Goal: Task Accomplishment & Management: Complete application form

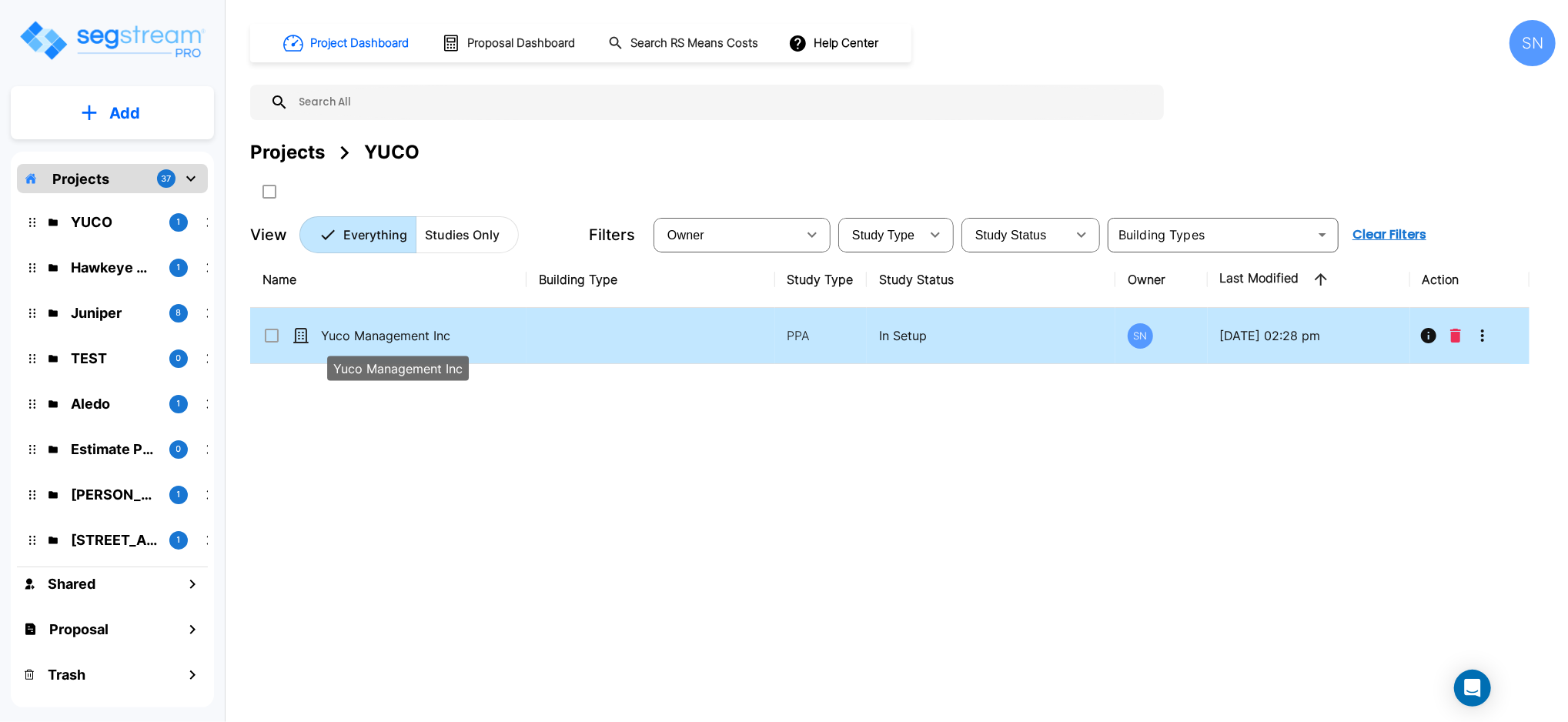
click at [405, 330] on p "Yuco Management Inc" at bounding box center [398, 335] width 154 height 18
checkbox input "true"
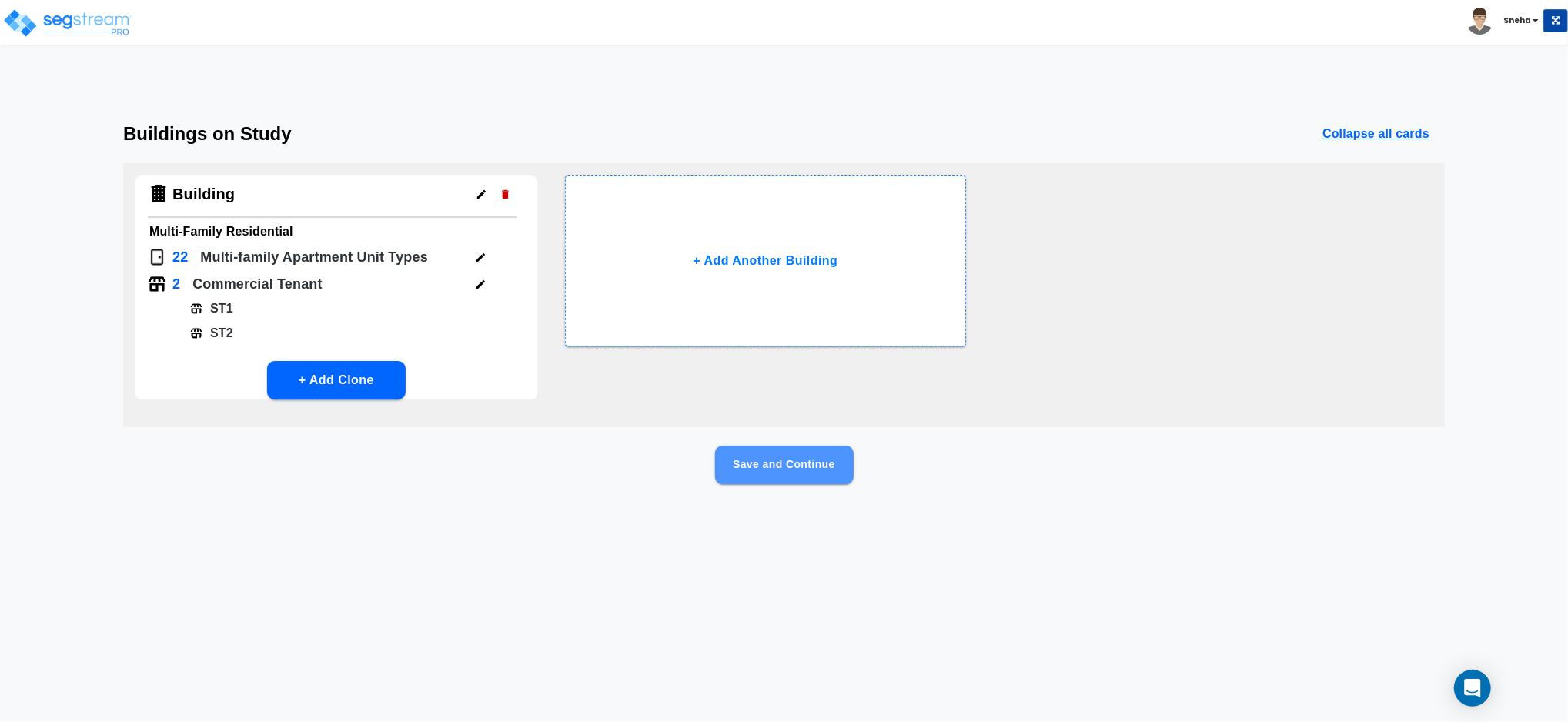
click at [755, 468] on button "Save and Continue" at bounding box center [784, 464] width 139 height 38
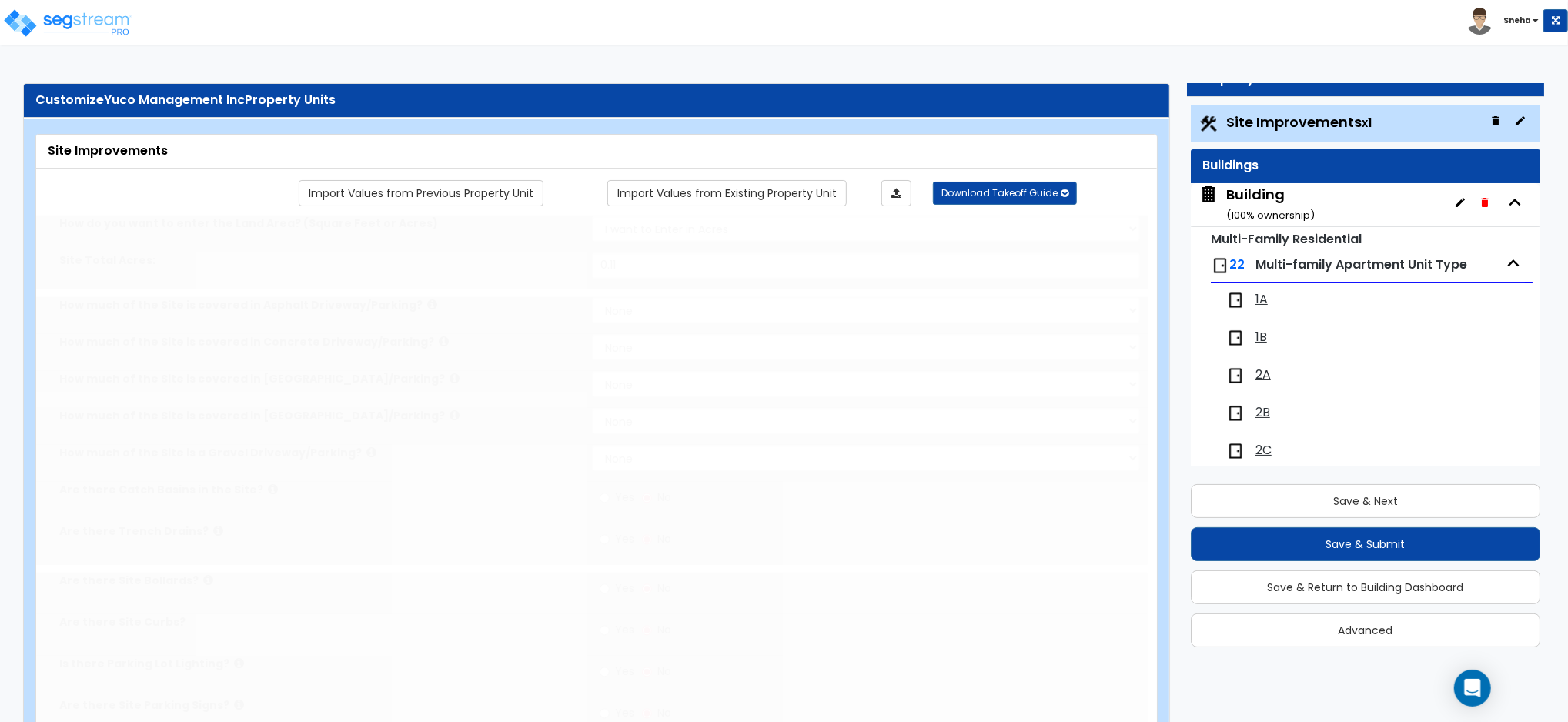
type input "0.11"
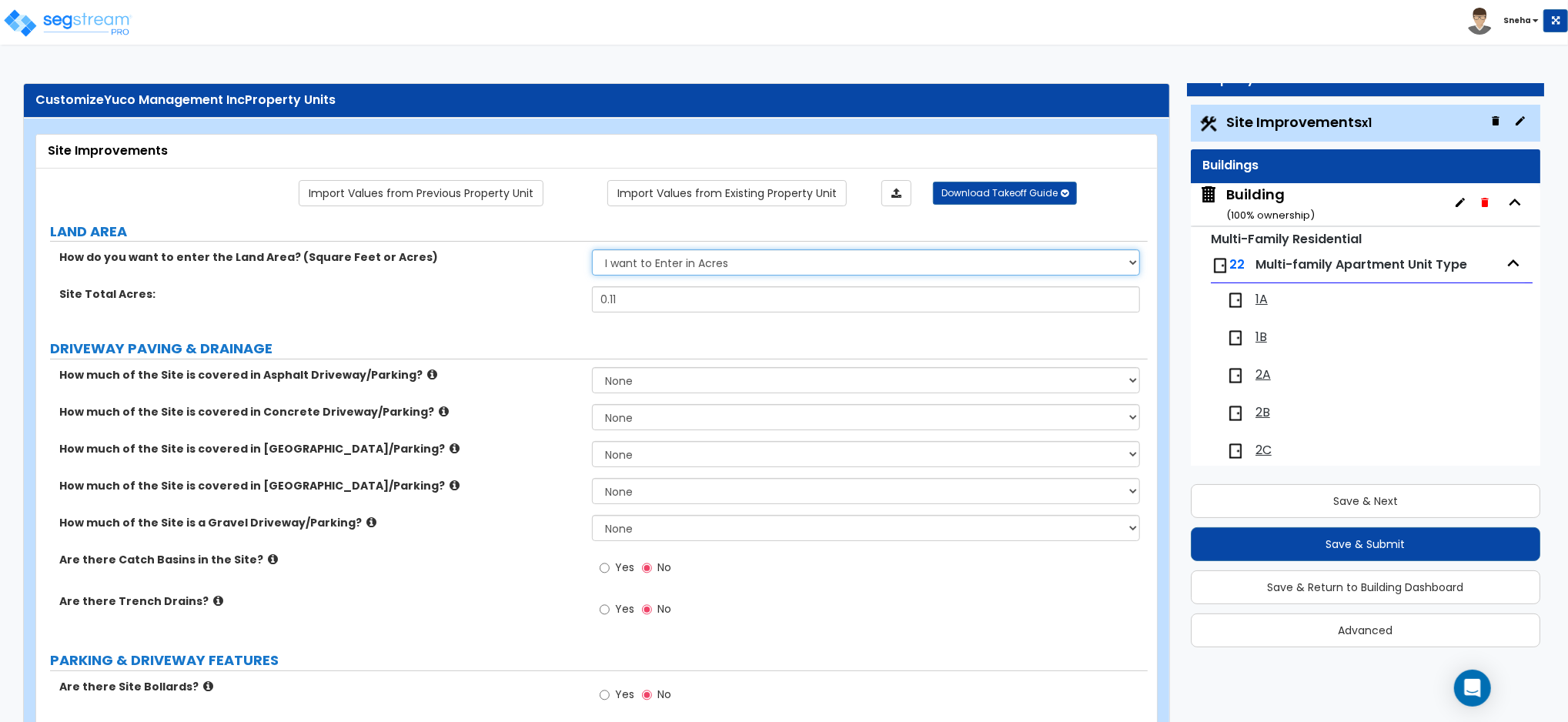
click at [1123, 271] on select "I want to Enter in [GEOGRAPHIC_DATA] I want to Enter in Square Feet" at bounding box center [866, 262] width 548 height 26
click at [447, 267] on div "How do you want to enter the Land Area? (Square Feet or Acres) I want to Enter …" at bounding box center [592, 267] width 1111 height 37
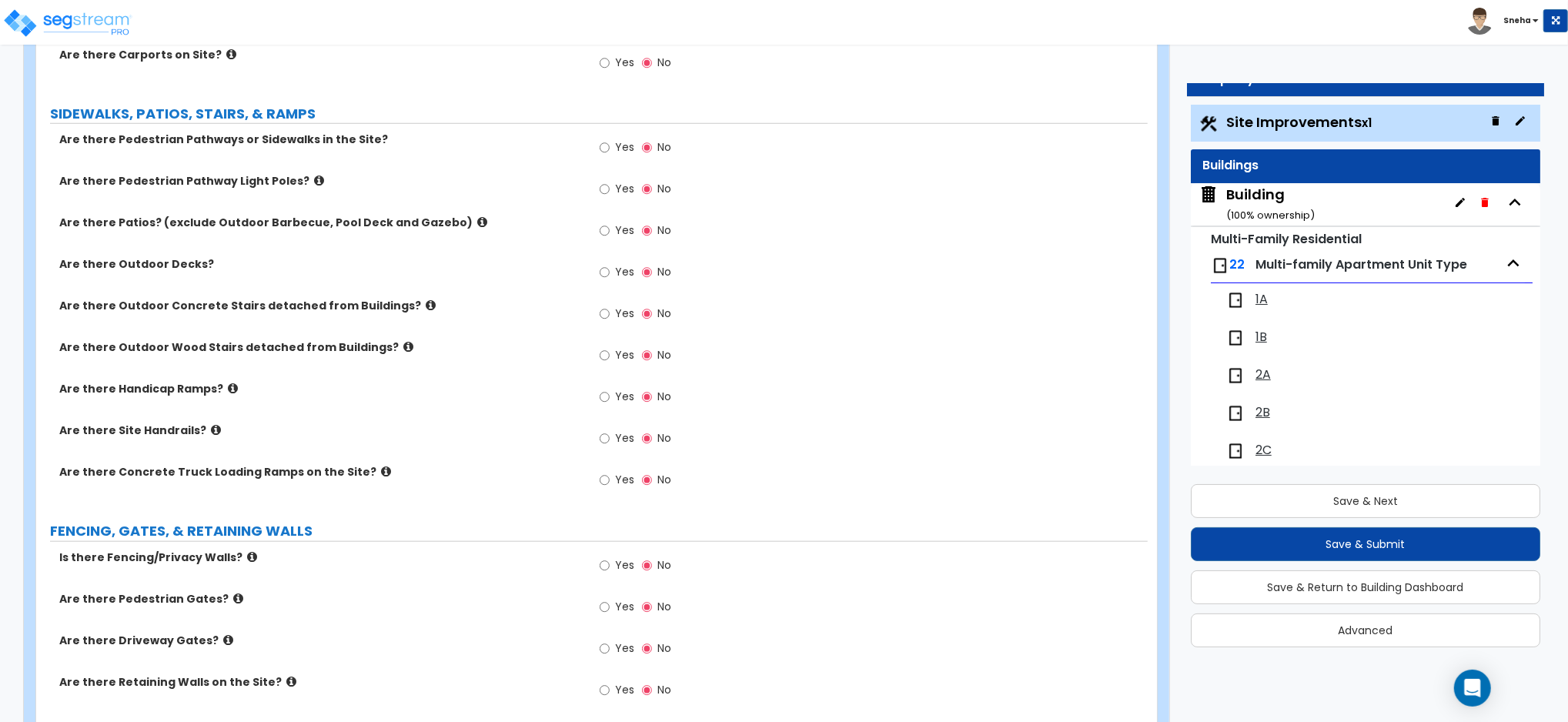
click at [598, 404] on div "Yes No" at bounding box center [636, 398] width 87 height 36
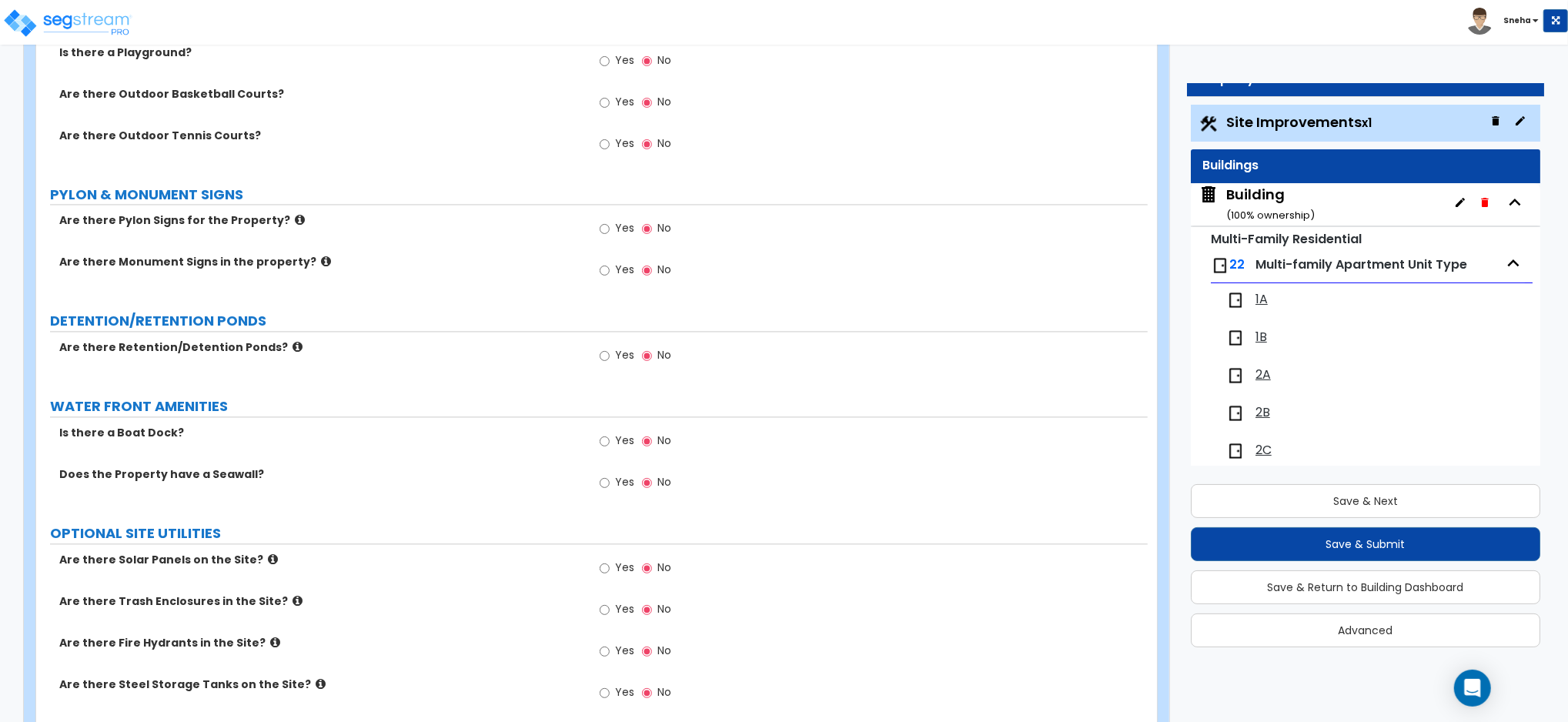
scroll to position [2539, 0]
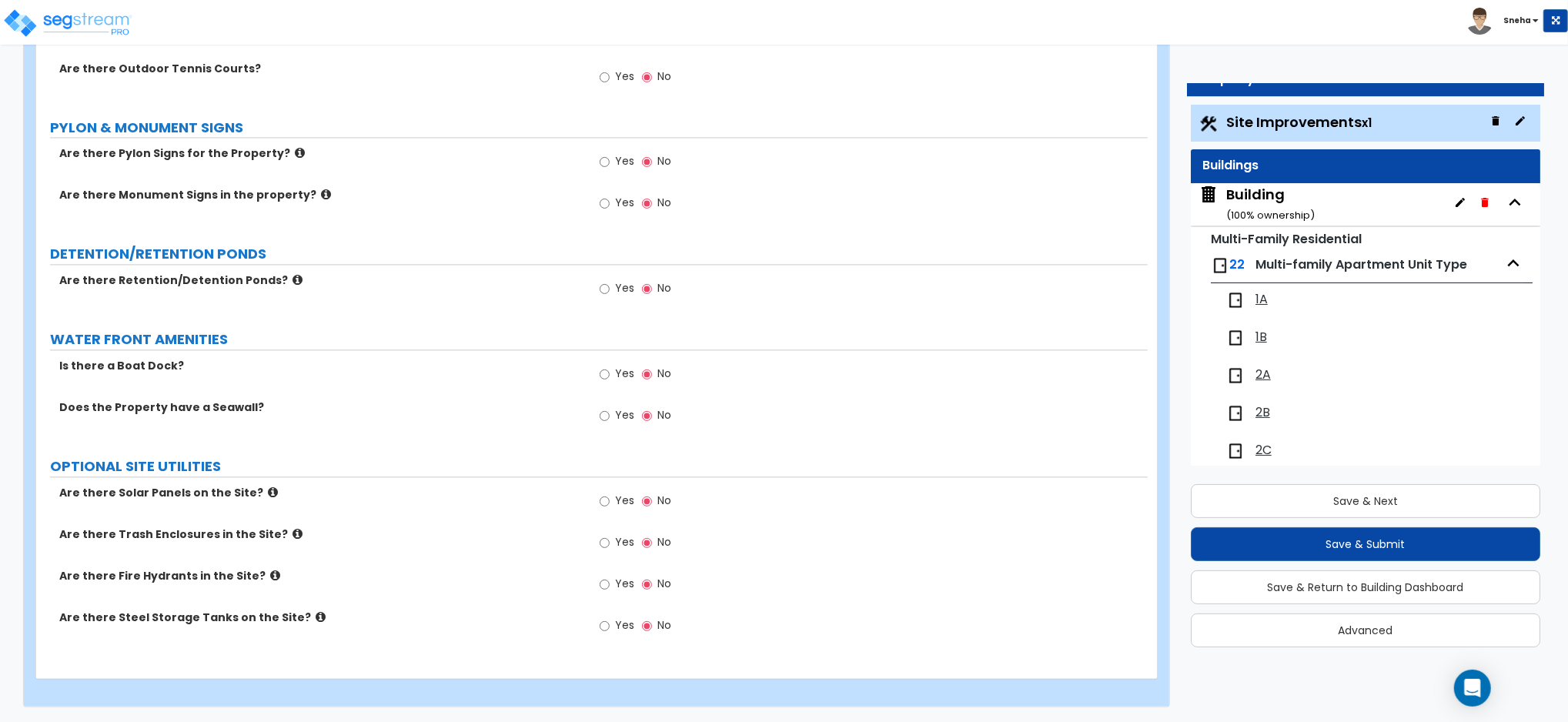
click at [1288, 214] on small "( 100 % ownership)" at bounding box center [1271, 215] width 89 height 14
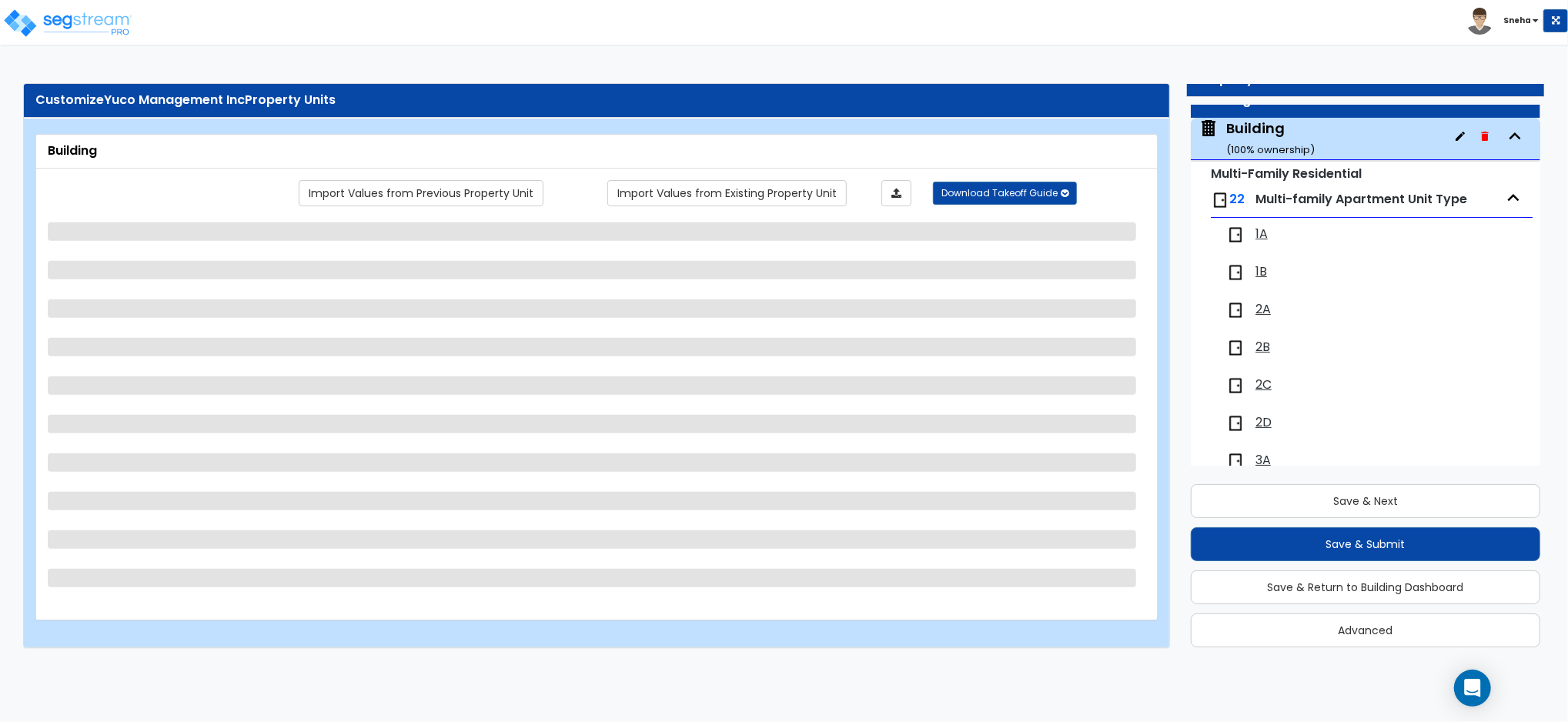
scroll to position [79, 0]
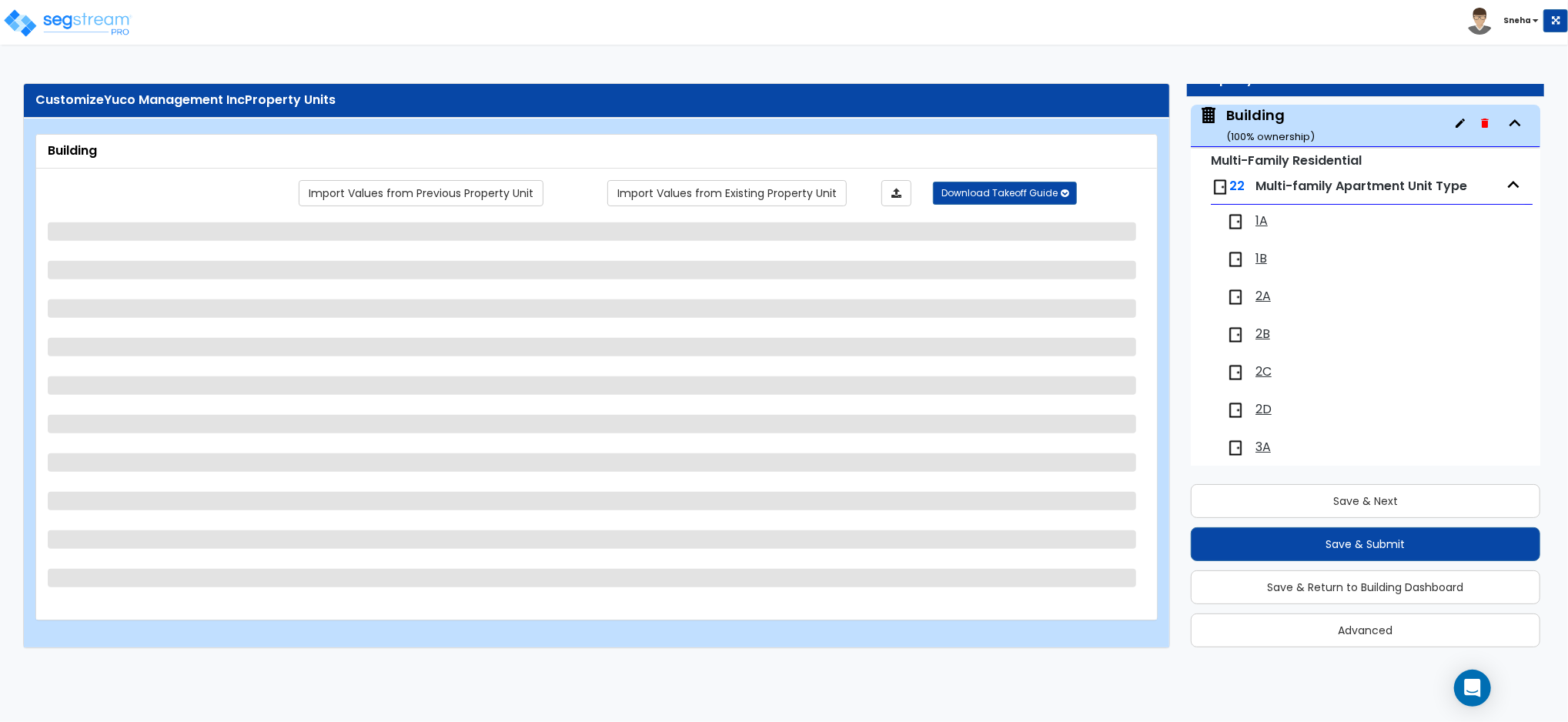
select select "7"
select select "1"
select select "2"
select select "3"
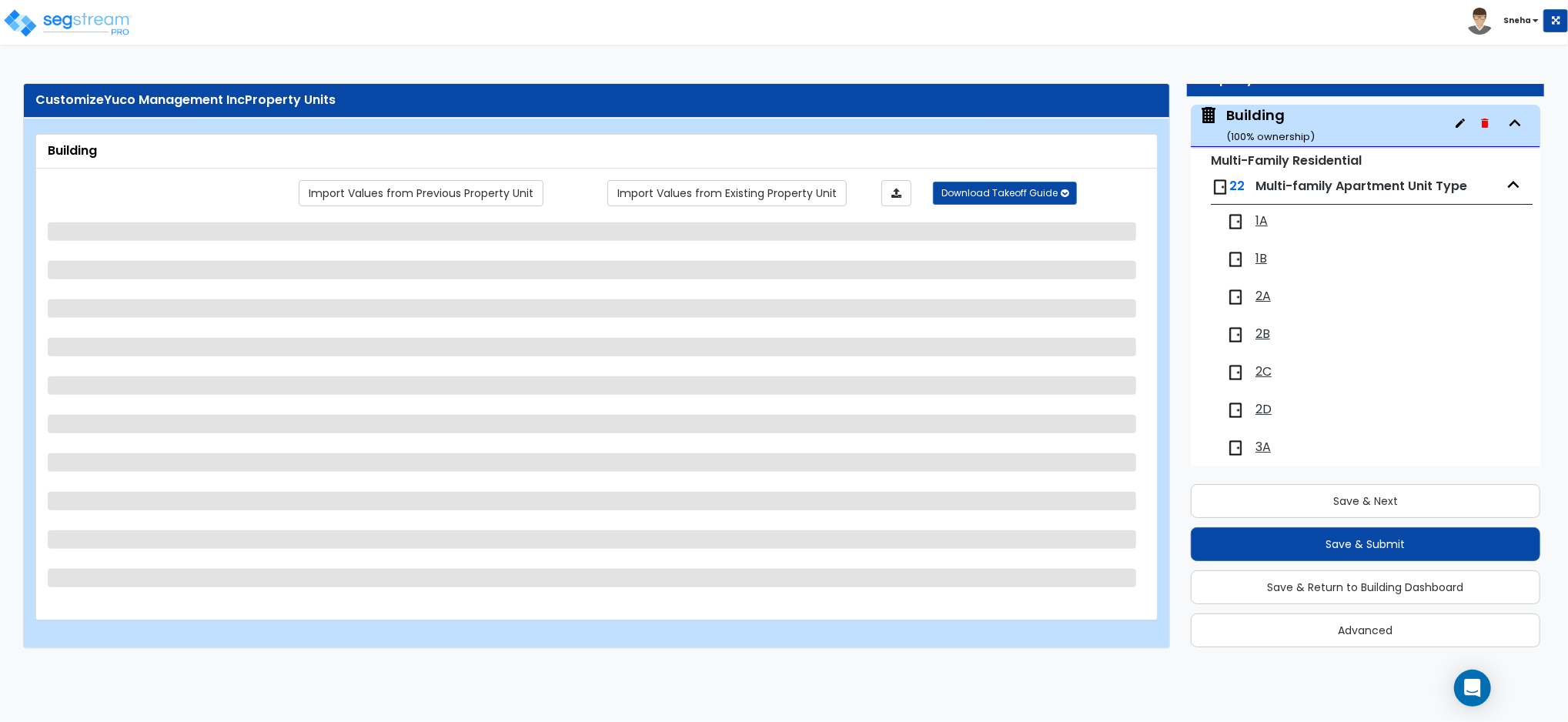
select select "6"
select select "4"
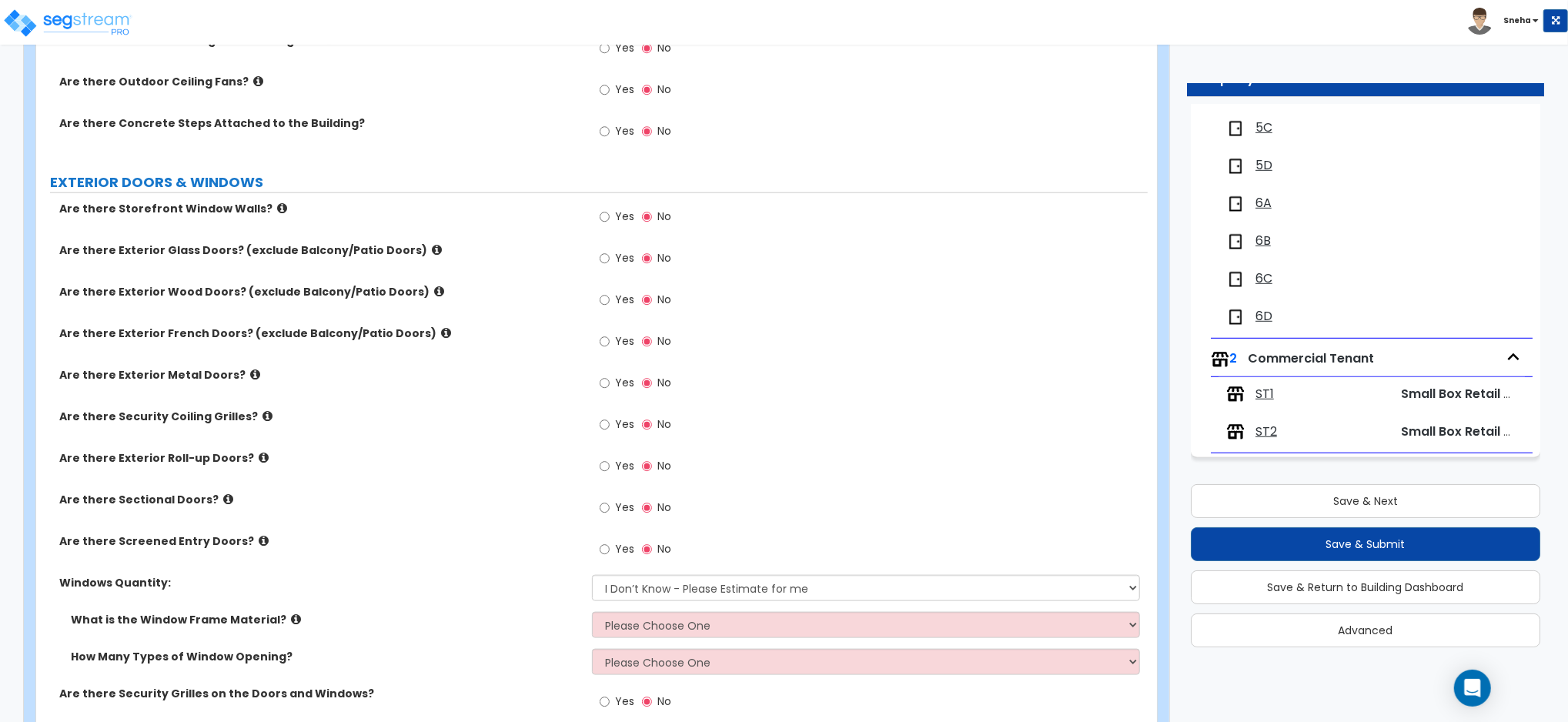
scroll to position [1192, 0]
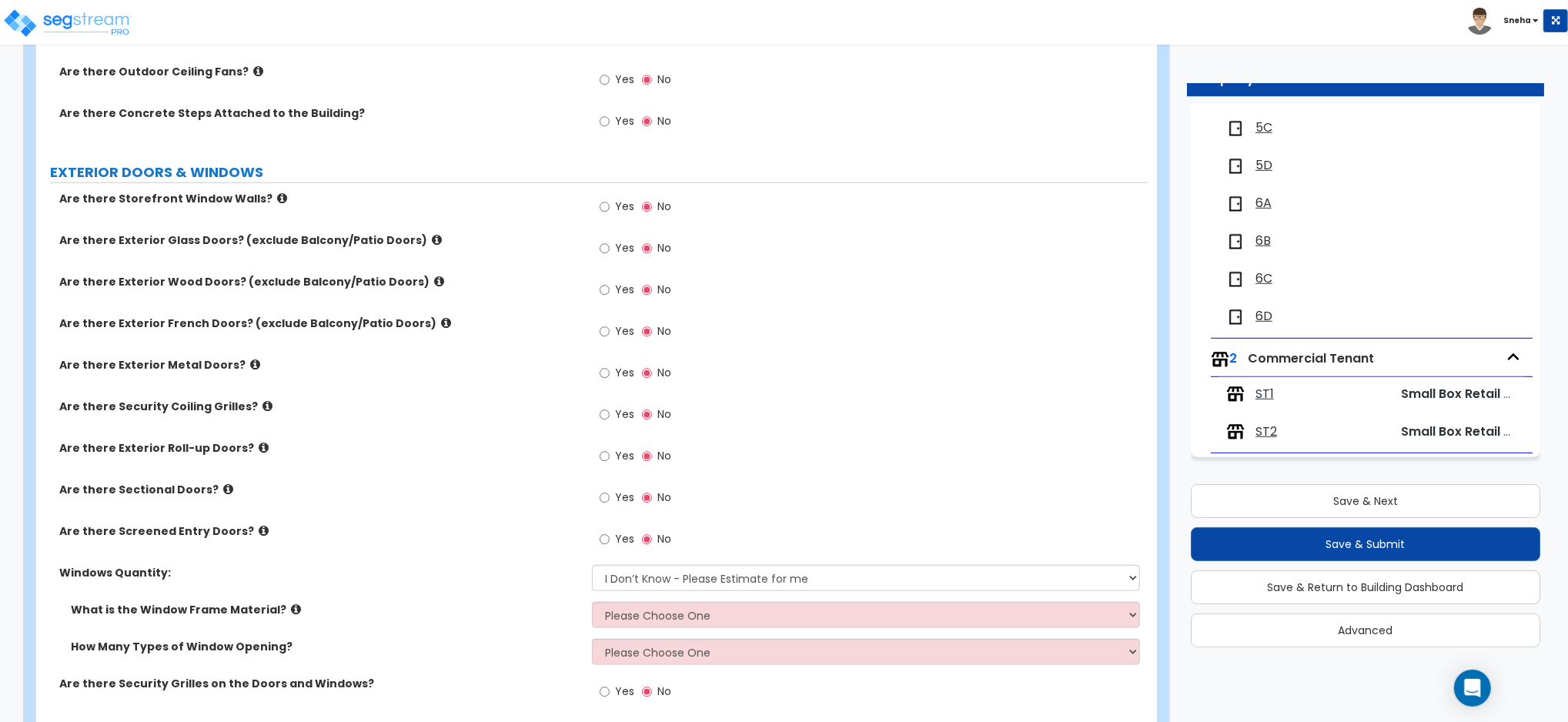
click at [1389, 391] on div "ST1 Small Box Retail Tenant" at bounding box center [1372, 394] width 306 height 34
click at [1267, 394] on span "ST1" at bounding box center [1265, 394] width 18 height 17
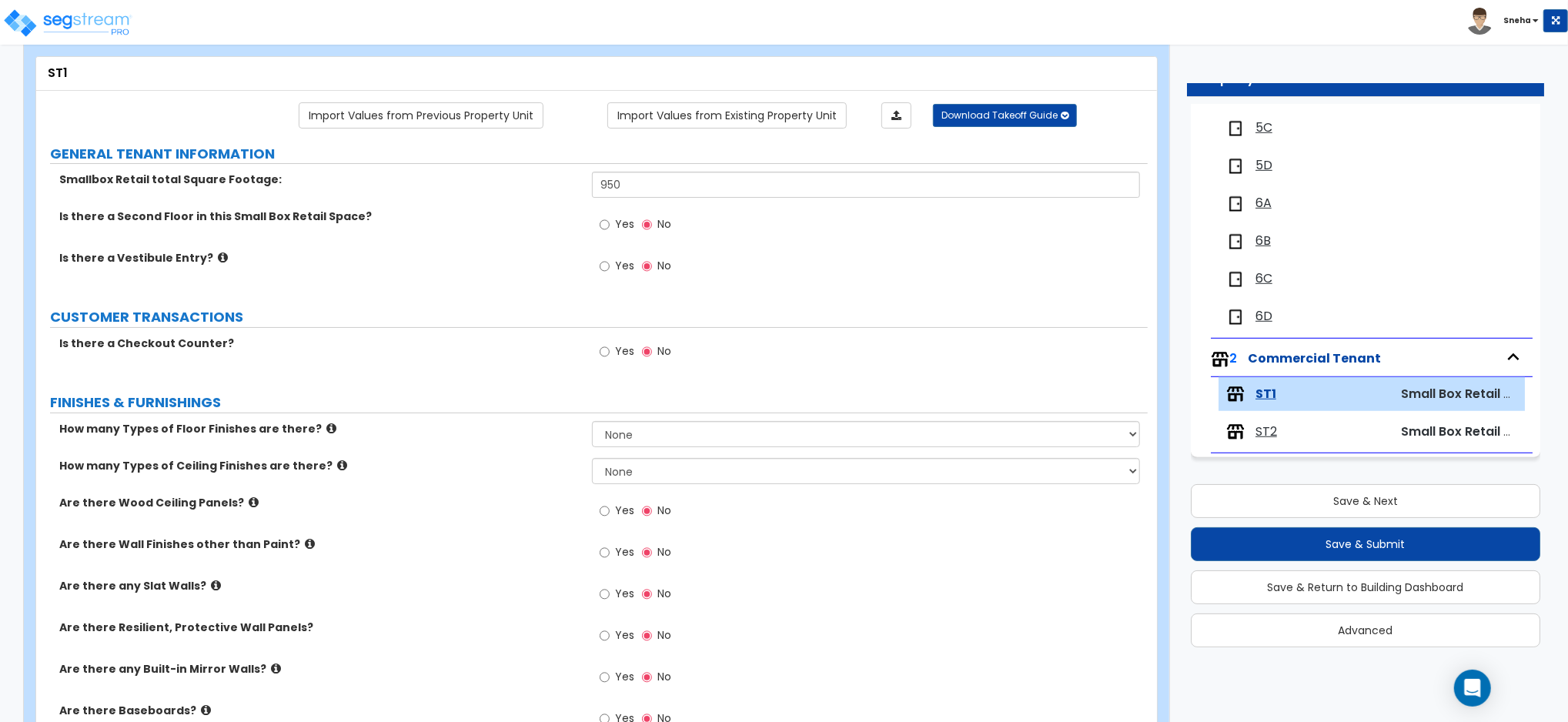
scroll to position [77, 0]
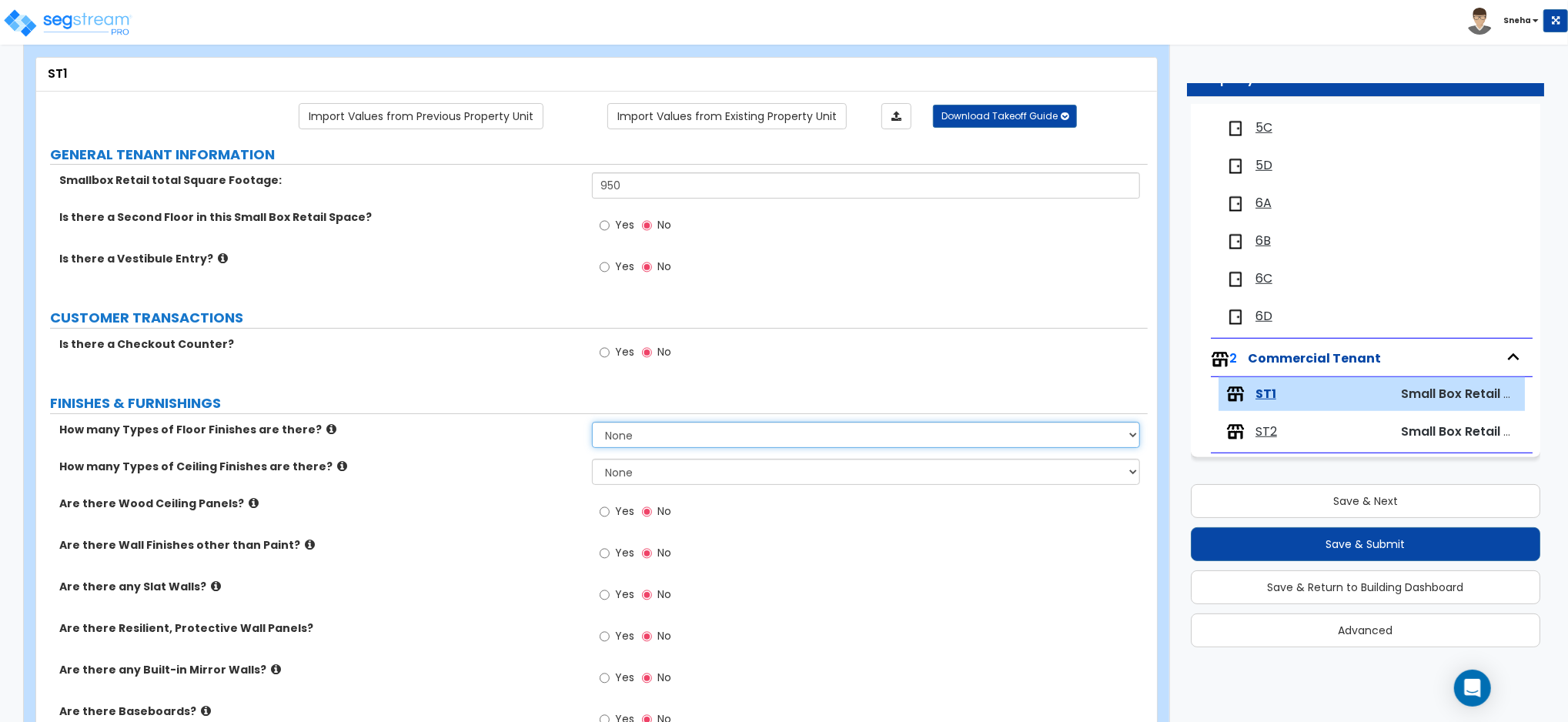
click at [753, 424] on select "None 1 2 3 4" at bounding box center [866, 434] width 548 height 26
select select "1"
click at [592, 421] on select "None 1 2 3 4" at bounding box center [866, 434] width 548 height 26
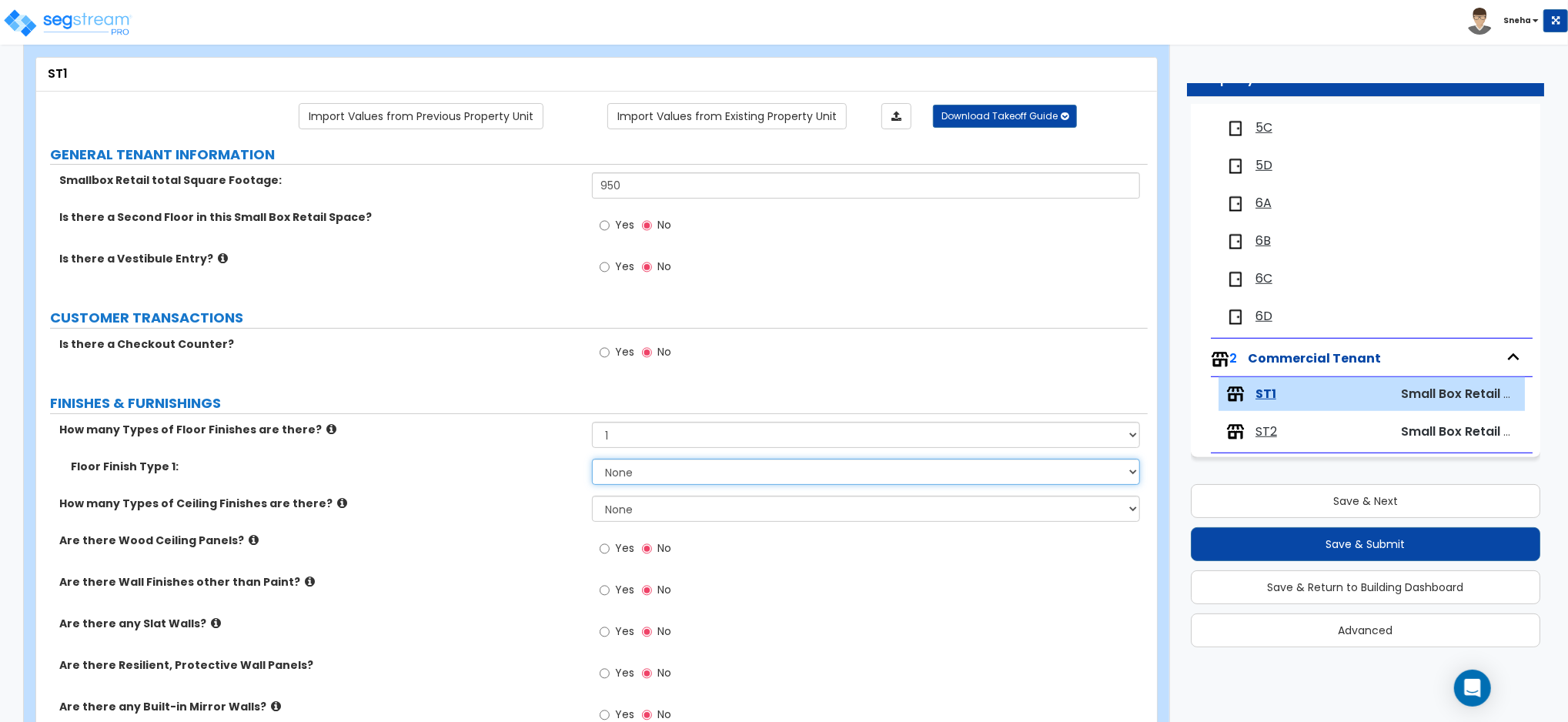
click at [716, 471] on select "None Tile Flooring Marble Flooring Hardwood Flooring Resilient Laminate Floorin…" at bounding box center [866, 471] width 548 height 26
select select "1"
click at [592, 459] on select "None Tile Flooring Marble Flooring Hardwood Flooring Resilient Laminate Floorin…" at bounding box center [866, 471] width 548 height 26
click at [536, 536] on label "Are there Wood Ceiling Panels?" at bounding box center [320, 540] width 522 height 15
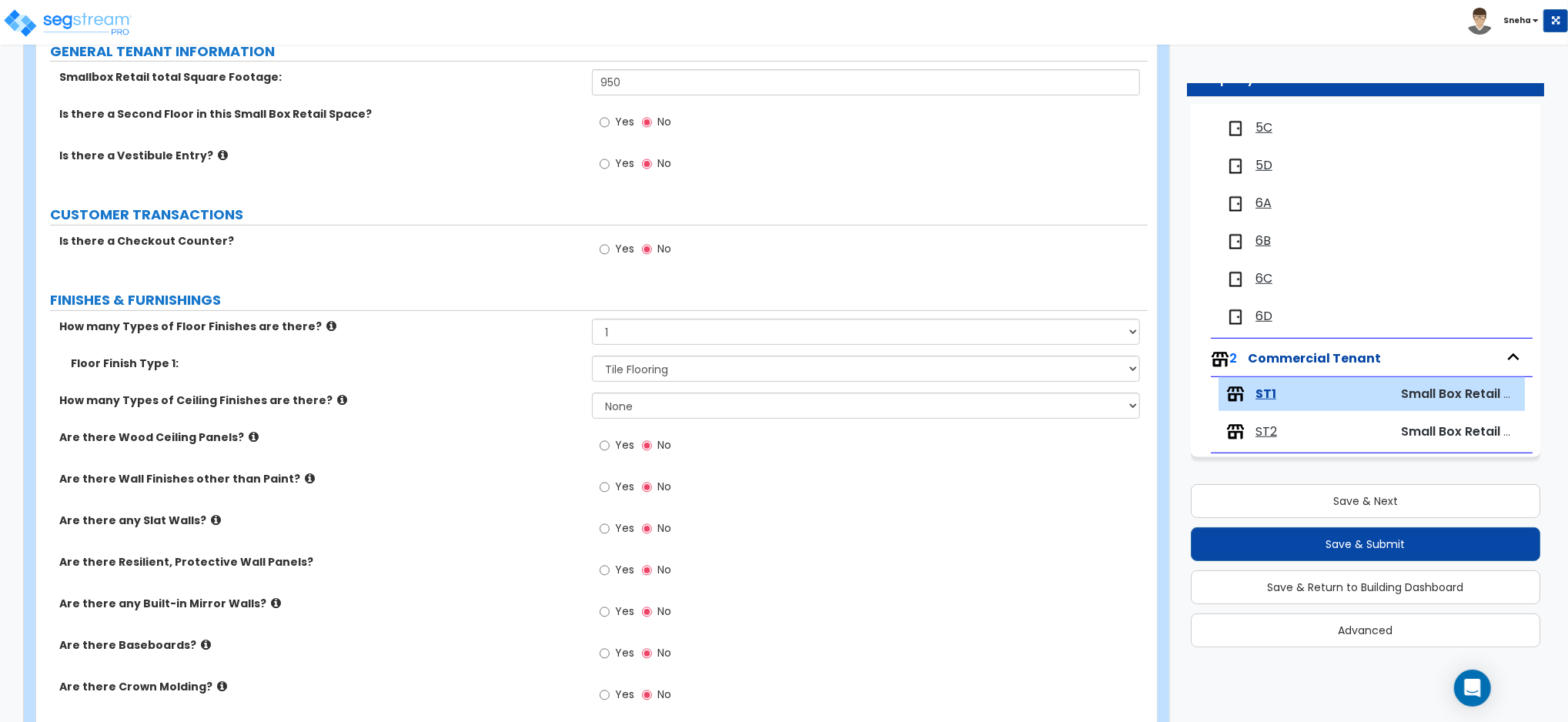
scroll to position [181, 0]
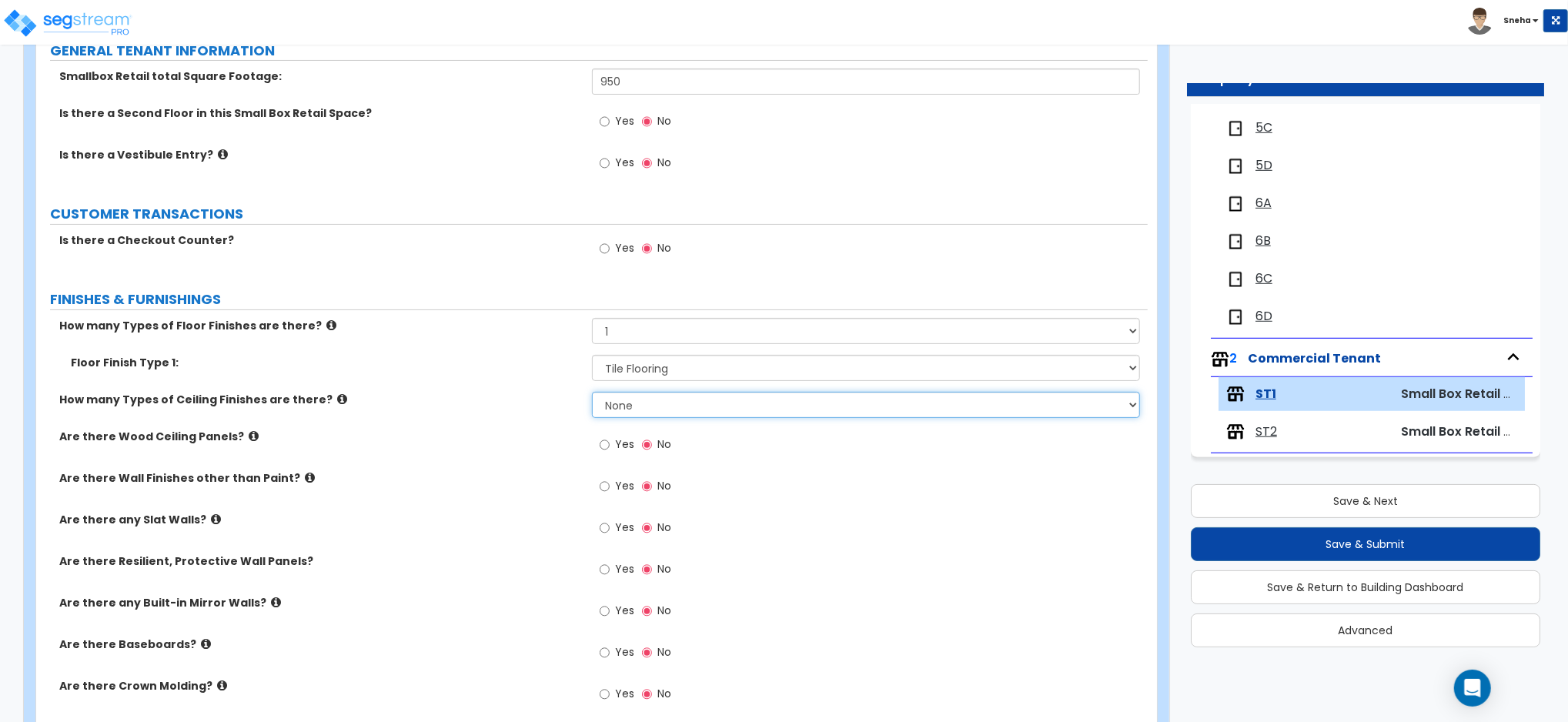
click at [675, 403] on select "None 1 2 3" at bounding box center [866, 405] width 548 height 26
select select "1"
click at [592, 392] on select "None 1 2 3" at bounding box center [866, 405] width 548 height 26
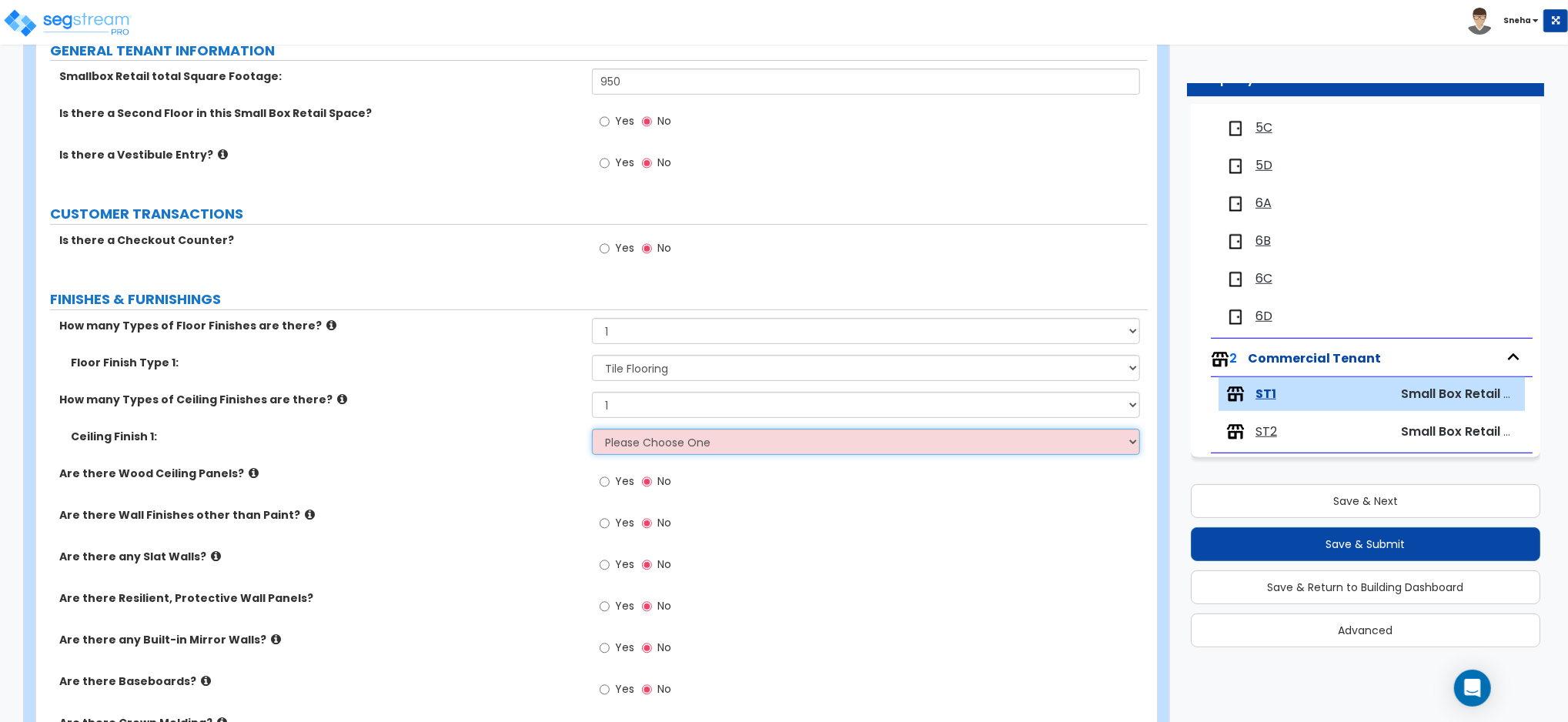
click at [645, 445] on select "Please Choose One Drop Ceiling Open Ceiling Drywall Ceiling" at bounding box center [866, 441] width 548 height 26
select select "3"
click at [592, 428] on select "Please Choose One Drop Ceiling Open Ceiling Drywall Ceiling" at bounding box center [866, 441] width 548 height 26
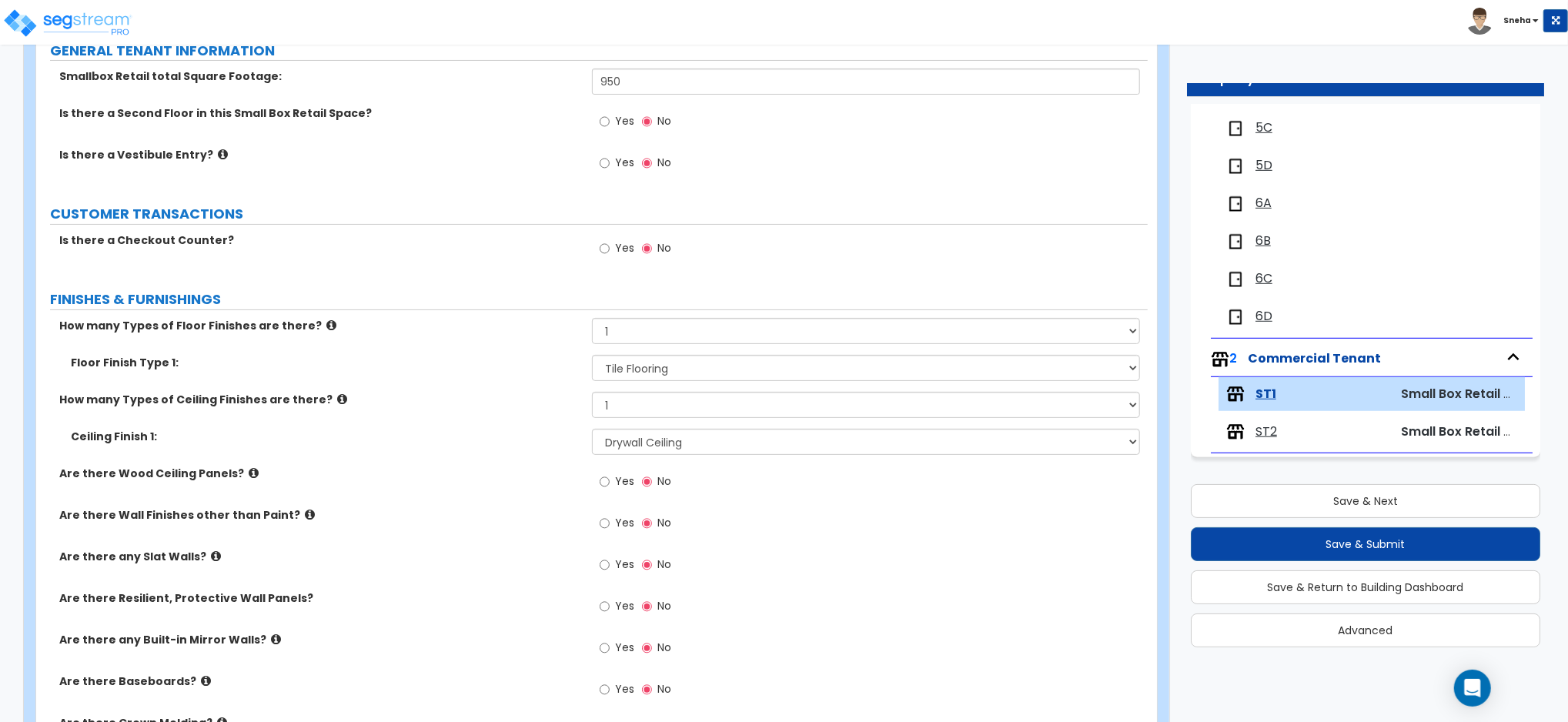
click at [826, 498] on div "Yes No" at bounding box center [870, 486] width 556 height 41
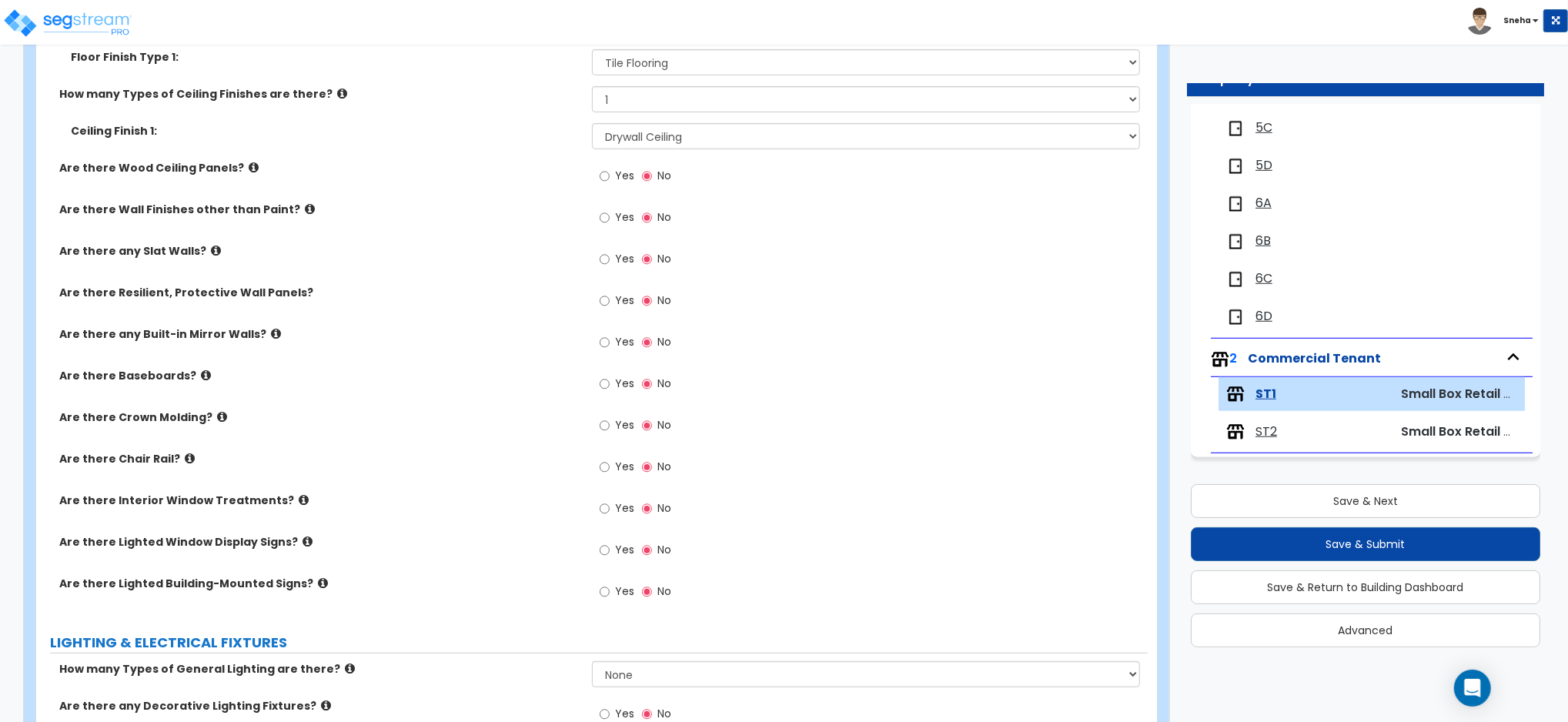
scroll to position [487, 0]
click at [617, 214] on span "Yes" at bounding box center [625, 216] width 19 height 15
click at [610, 214] on input "Yes" at bounding box center [604, 217] width 10 height 17
radio input "true"
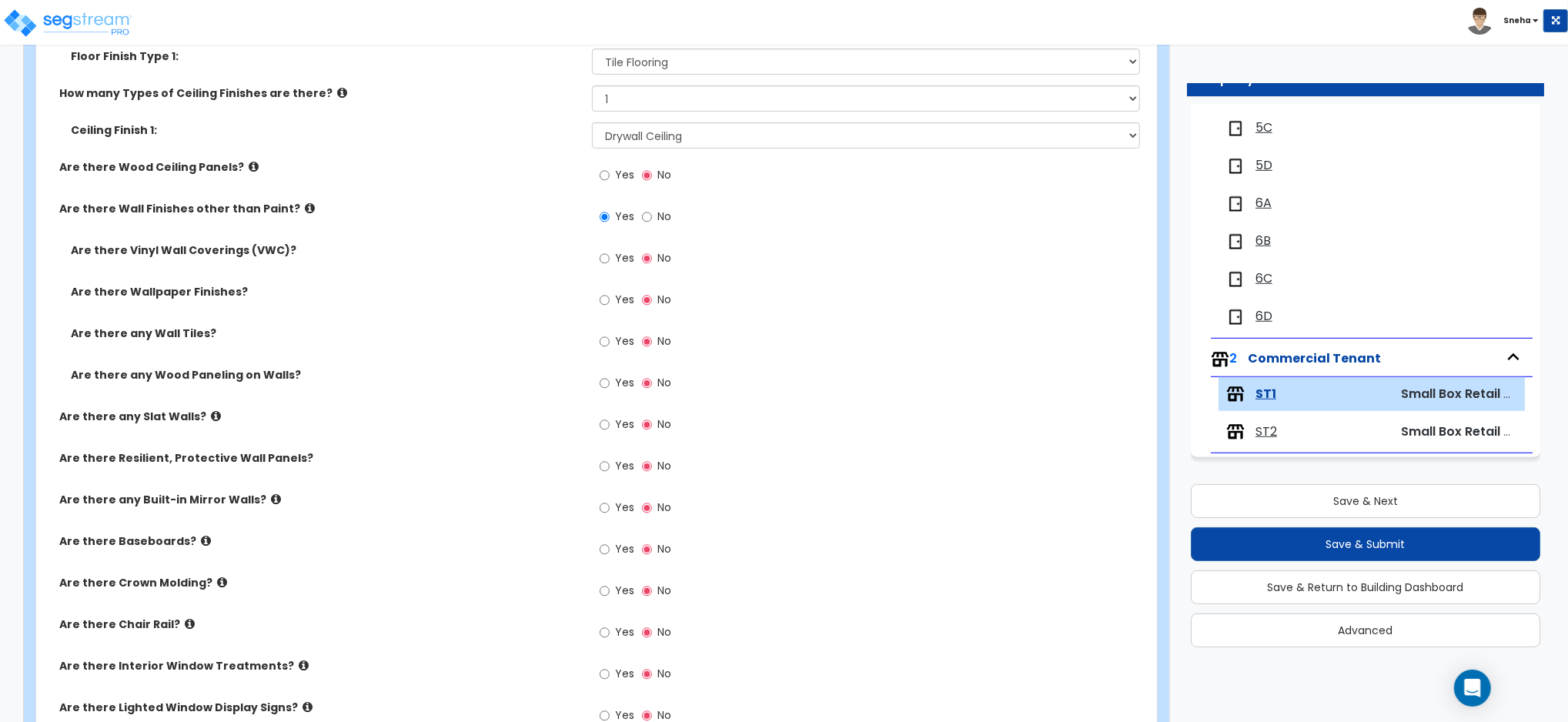
click at [626, 334] on span "Yes" at bounding box center [625, 340] width 19 height 15
click at [610, 334] on input "Yes" at bounding box center [604, 341] width 10 height 17
radio input "true"
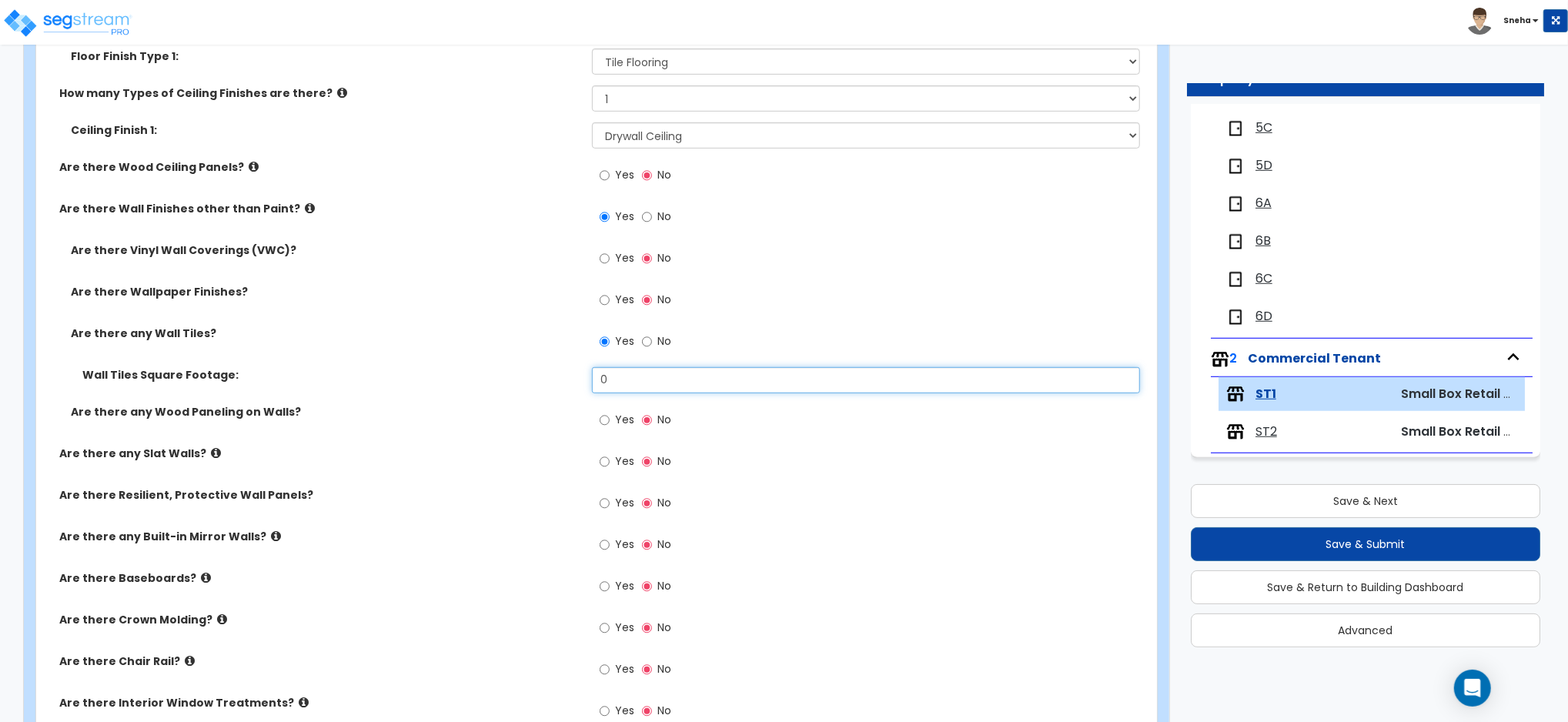
drag, startPoint x: 621, startPoint y: 383, endPoint x: 570, endPoint y: 382, distance: 51.0
click at [570, 382] on div "Wall Tiles Square Footage: 0" at bounding box center [592, 386] width 1111 height 37
type input "375"
click at [560, 401] on div "Wall Tiles Square Footage: 375" at bounding box center [592, 386] width 1111 height 37
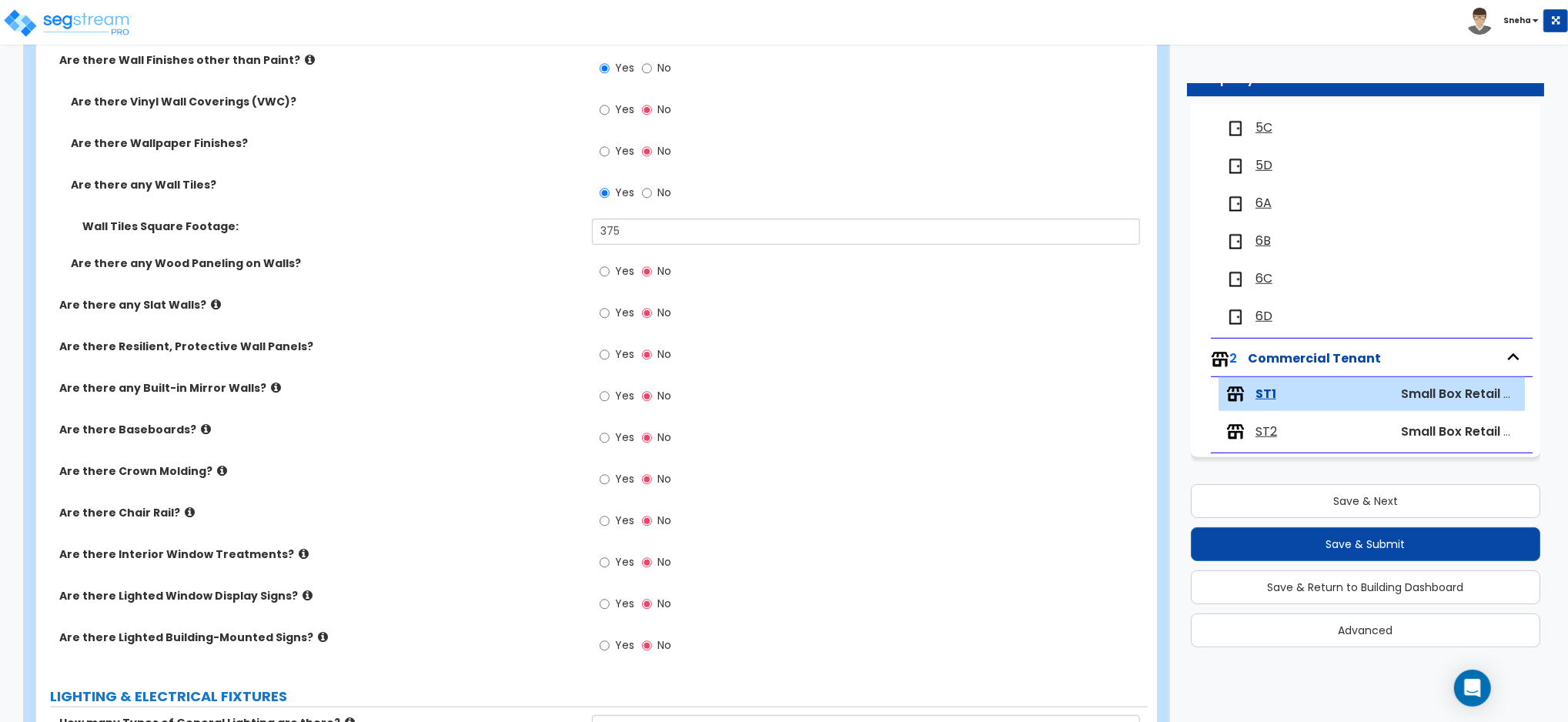
scroll to position [634, 0]
click at [617, 431] on span "Yes" at bounding box center [625, 438] width 19 height 15
click at [610, 431] on input "Yes" at bounding box center [604, 439] width 10 height 17
radio input "true"
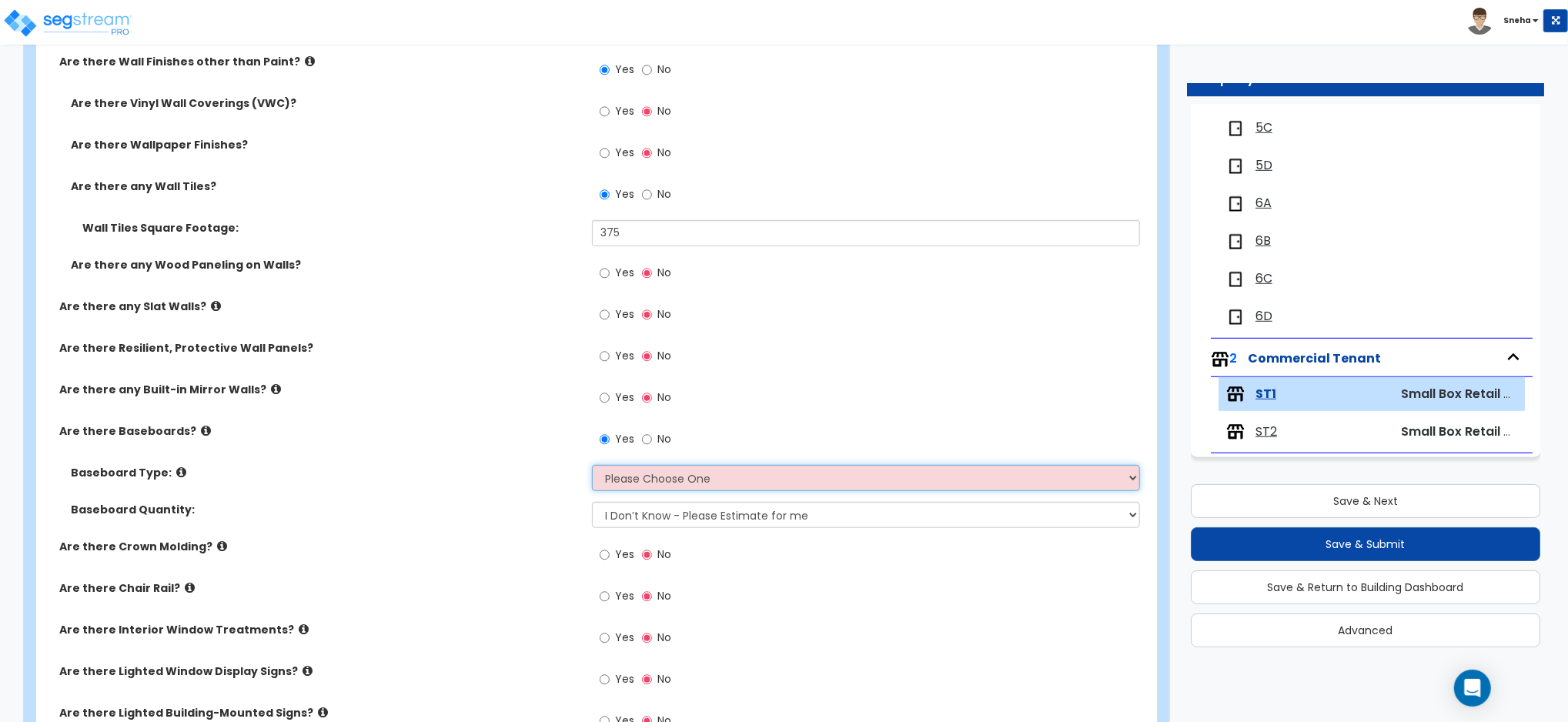
click at [647, 478] on select "Please Choose One Wood Vinyl Carpet Tile" at bounding box center [866, 478] width 548 height 26
select select "4"
click at [592, 465] on select "Please Choose One Wood Vinyl Carpet Tile" at bounding box center [866, 478] width 548 height 26
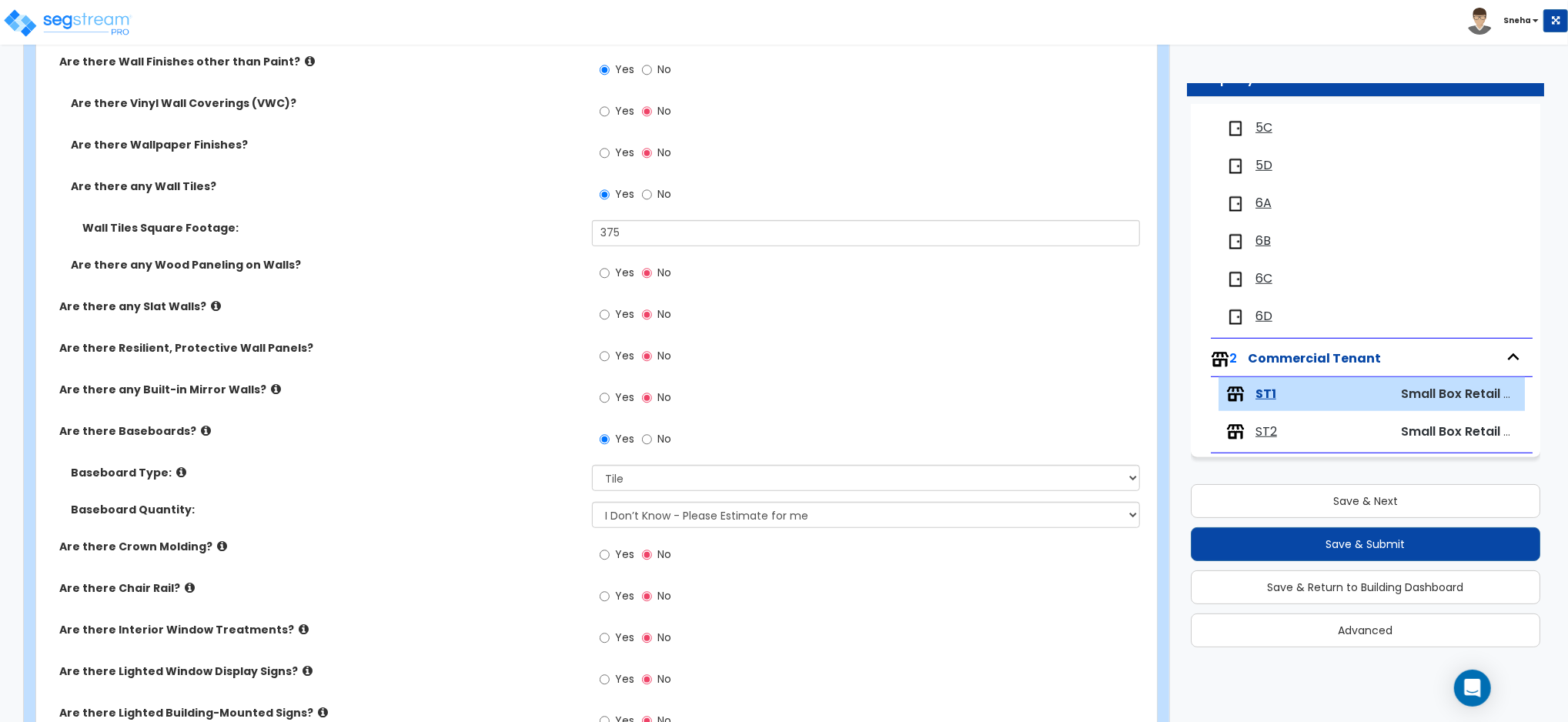
click at [503, 505] on label "Baseboard Quantity:" at bounding box center [326, 509] width 510 height 15
click at [614, 143] on label "Yes" at bounding box center [617, 154] width 35 height 26
click at [610, 144] on input "Yes" at bounding box center [604, 152] width 10 height 17
radio input "true"
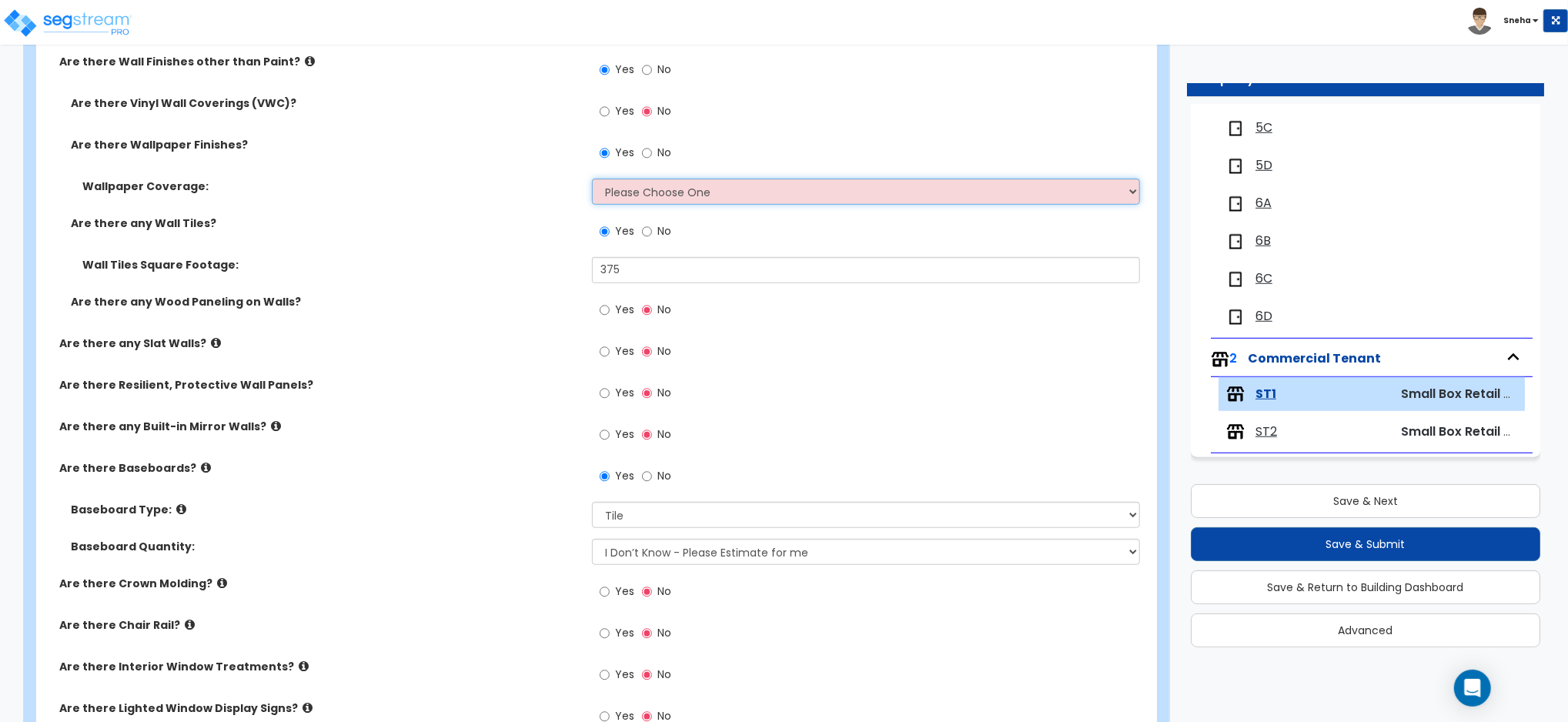
click at [639, 190] on select "Please Choose One Only a Small Portion of Walls are Covered Several Walls are C…" at bounding box center [866, 191] width 548 height 26
select select "1"
click at [592, 179] on select "Please Choose One Only a Small Portion of Walls are Covered Several Walls are C…" at bounding box center [866, 191] width 548 height 26
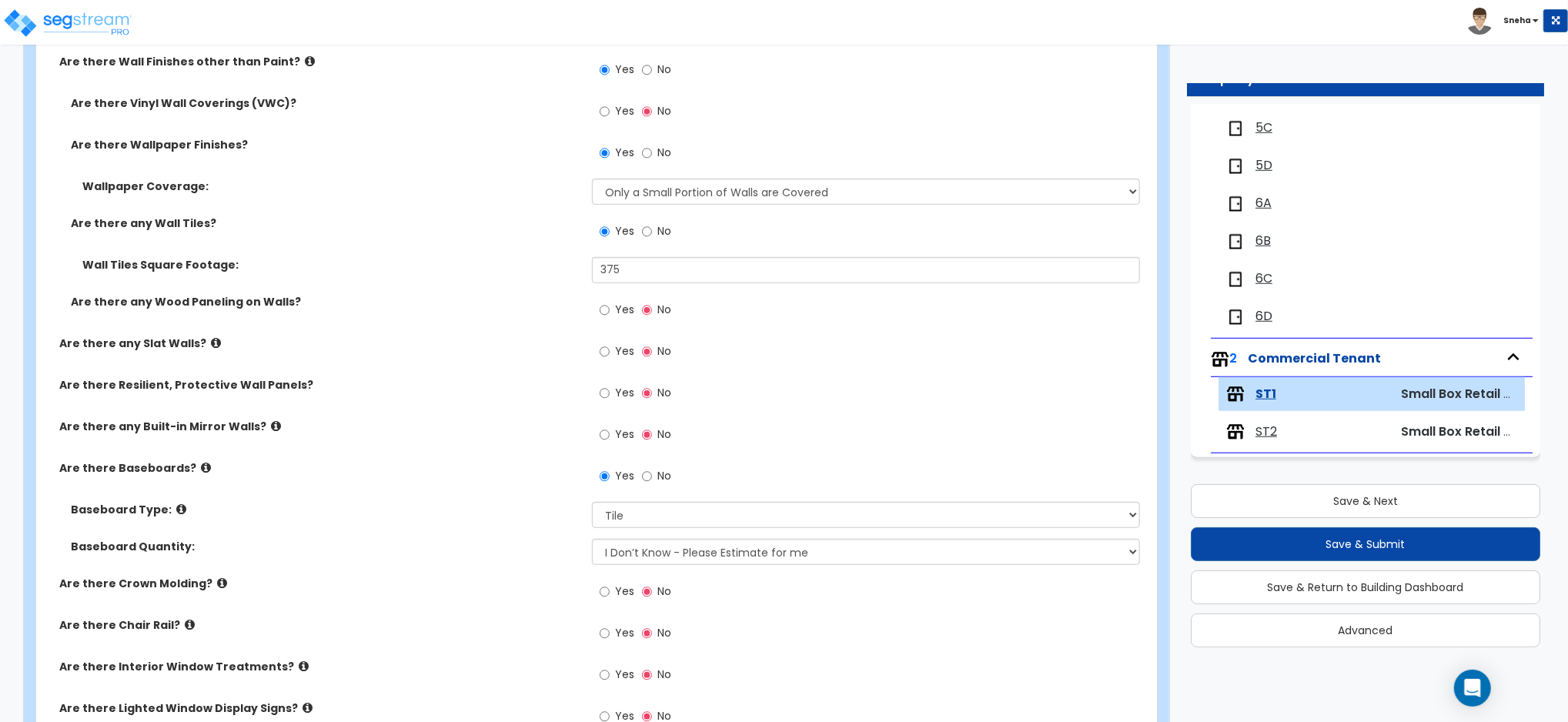
click at [383, 288] on div "Wall Tiles Square Footage: 375" at bounding box center [592, 275] width 1111 height 37
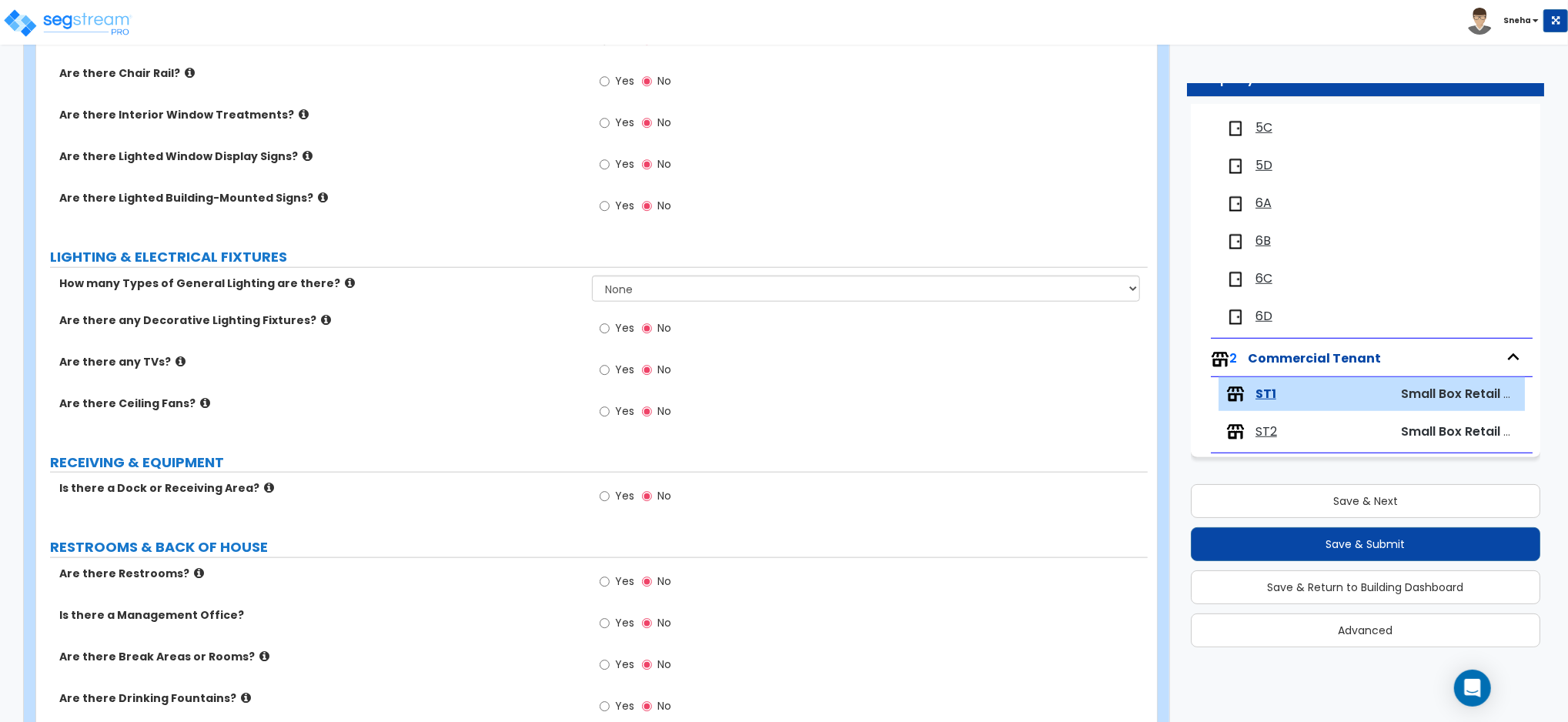
scroll to position [1185, 0]
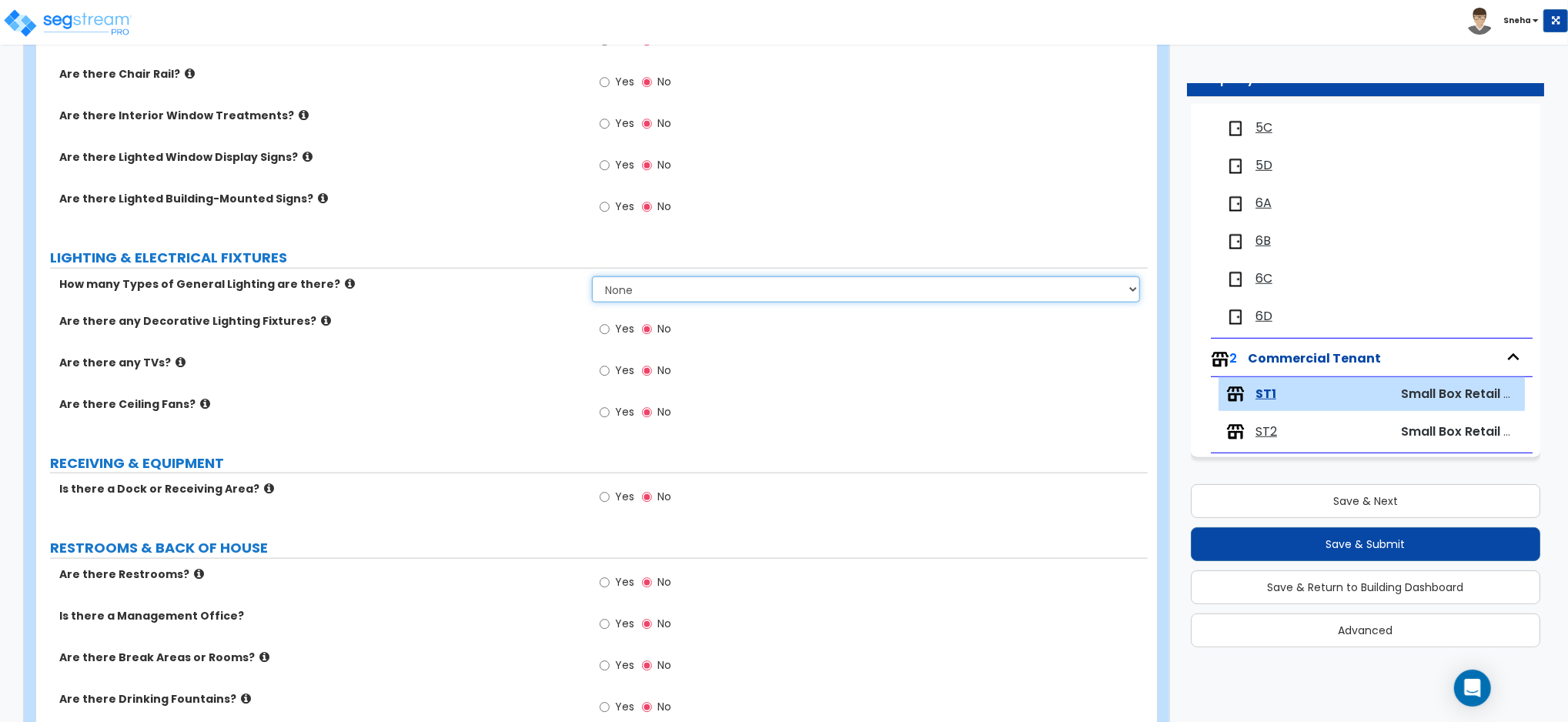
click at [733, 293] on select "None 1 2 3" at bounding box center [866, 289] width 548 height 26
select select "2"
click at [592, 276] on select "None 1 2 3" at bounding box center [866, 289] width 548 height 26
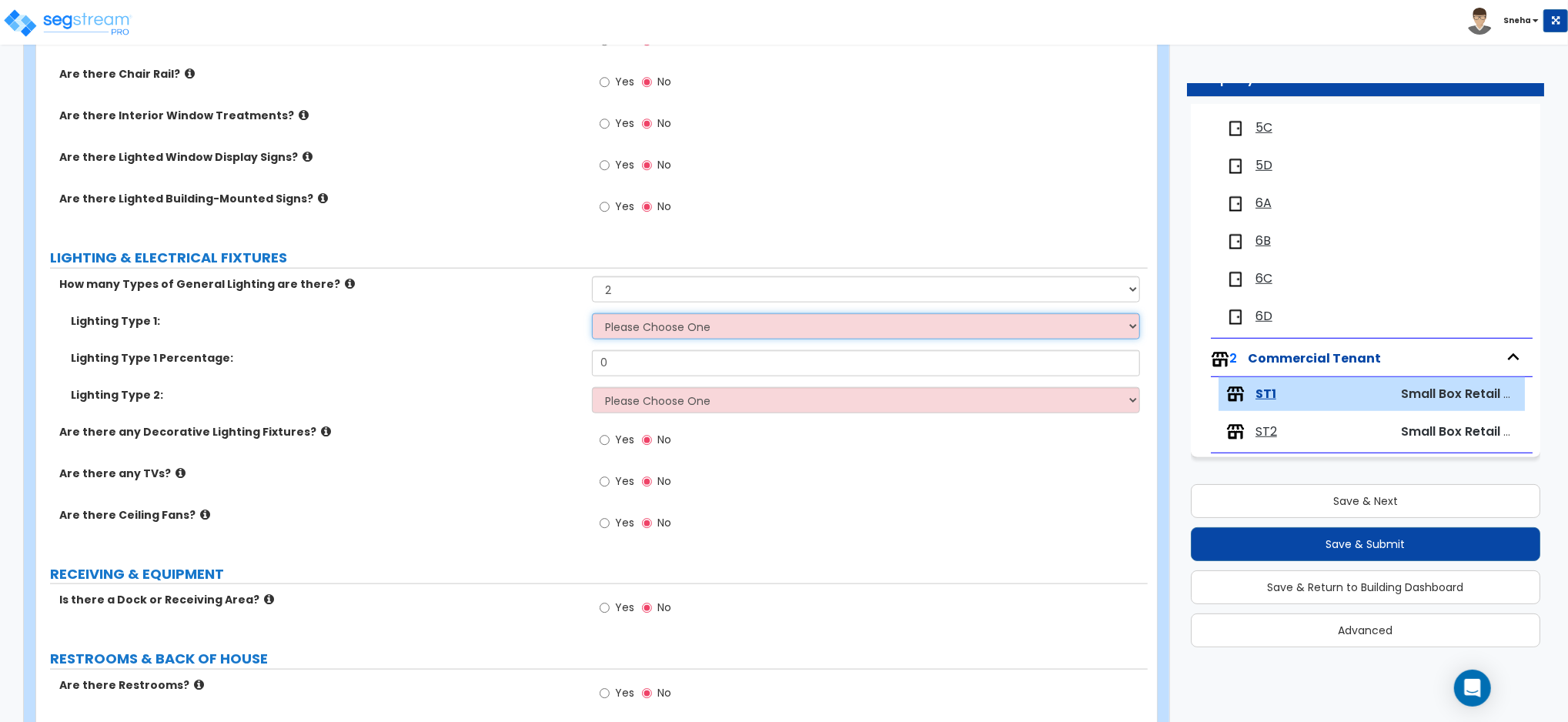
click at [715, 331] on select "Please Choose One LED Surface-Mounted LED Recessed Fluorescent Surface-Mounted …" at bounding box center [866, 326] width 548 height 26
select select "1"
click at [592, 313] on select "Please Choose One LED Surface-Mounted LED Recessed Fluorescent Surface-Mounted …" at bounding box center [866, 326] width 548 height 26
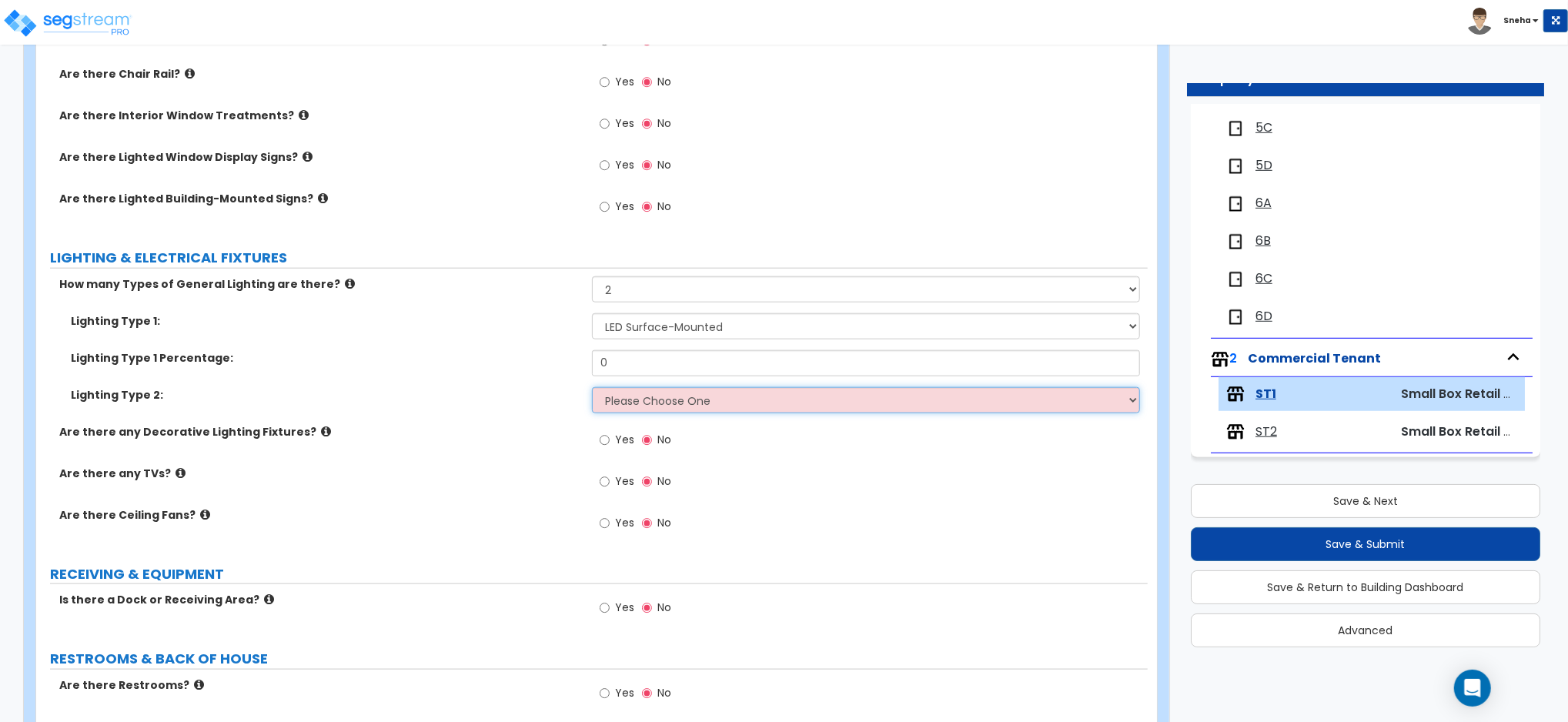
click at [683, 404] on select "Please Choose One LED Surface-Mounted LED Recessed Fluorescent Surface-Mounted …" at bounding box center [866, 400] width 548 height 26
select select "2"
click at [592, 387] on select "Please Choose One LED Surface-Mounted LED Recessed Fluorescent Surface-Mounted …" at bounding box center [866, 400] width 548 height 26
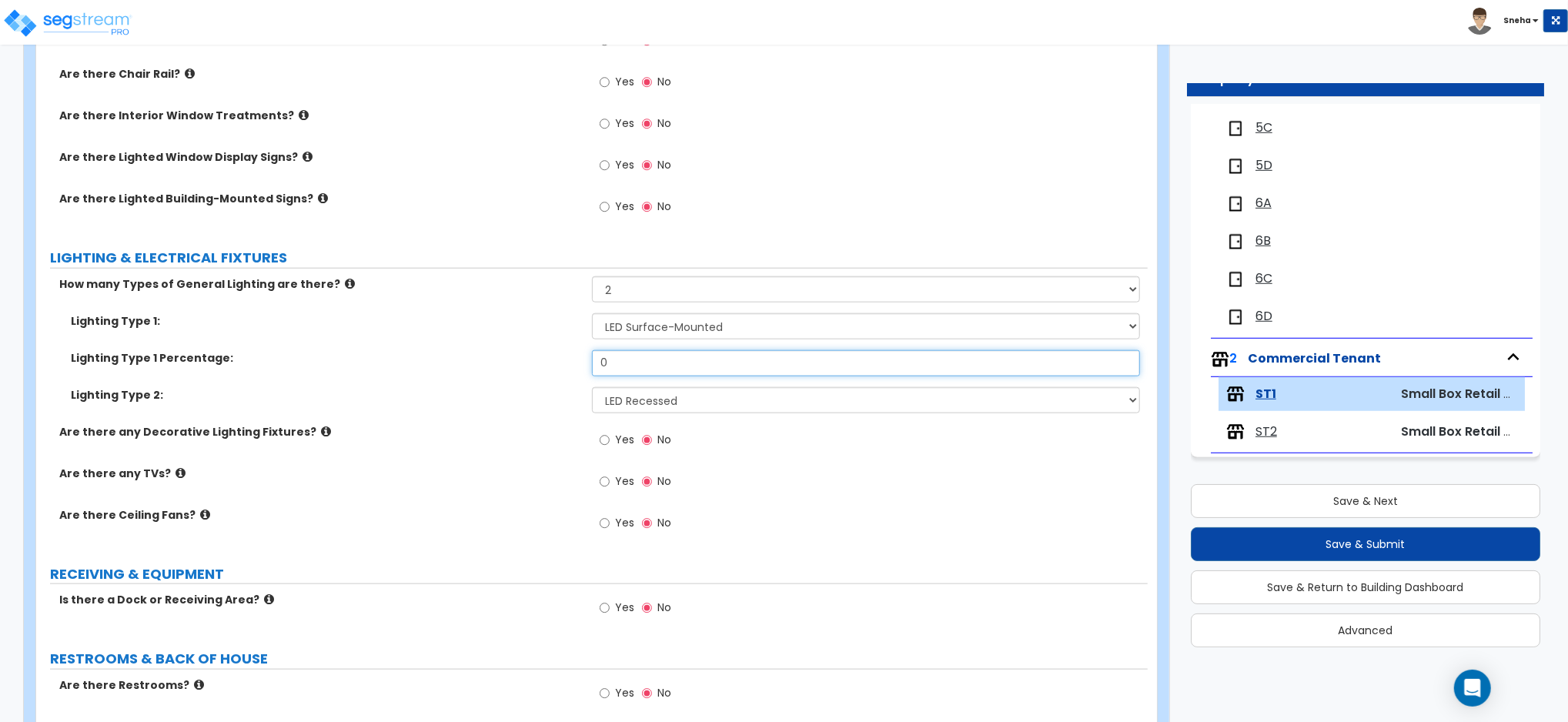
drag, startPoint x: 649, startPoint y: 363, endPoint x: 526, endPoint y: 357, distance: 123.1
click at [526, 357] on div "Lighting Type 1 Percentage: 0" at bounding box center [592, 368] width 1111 height 37
type input "50"
click at [620, 436] on span "Yes" at bounding box center [625, 439] width 19 height 15
click at [610, 436] on input "Yes" at bounding box center [604, 440] width 10 height 17
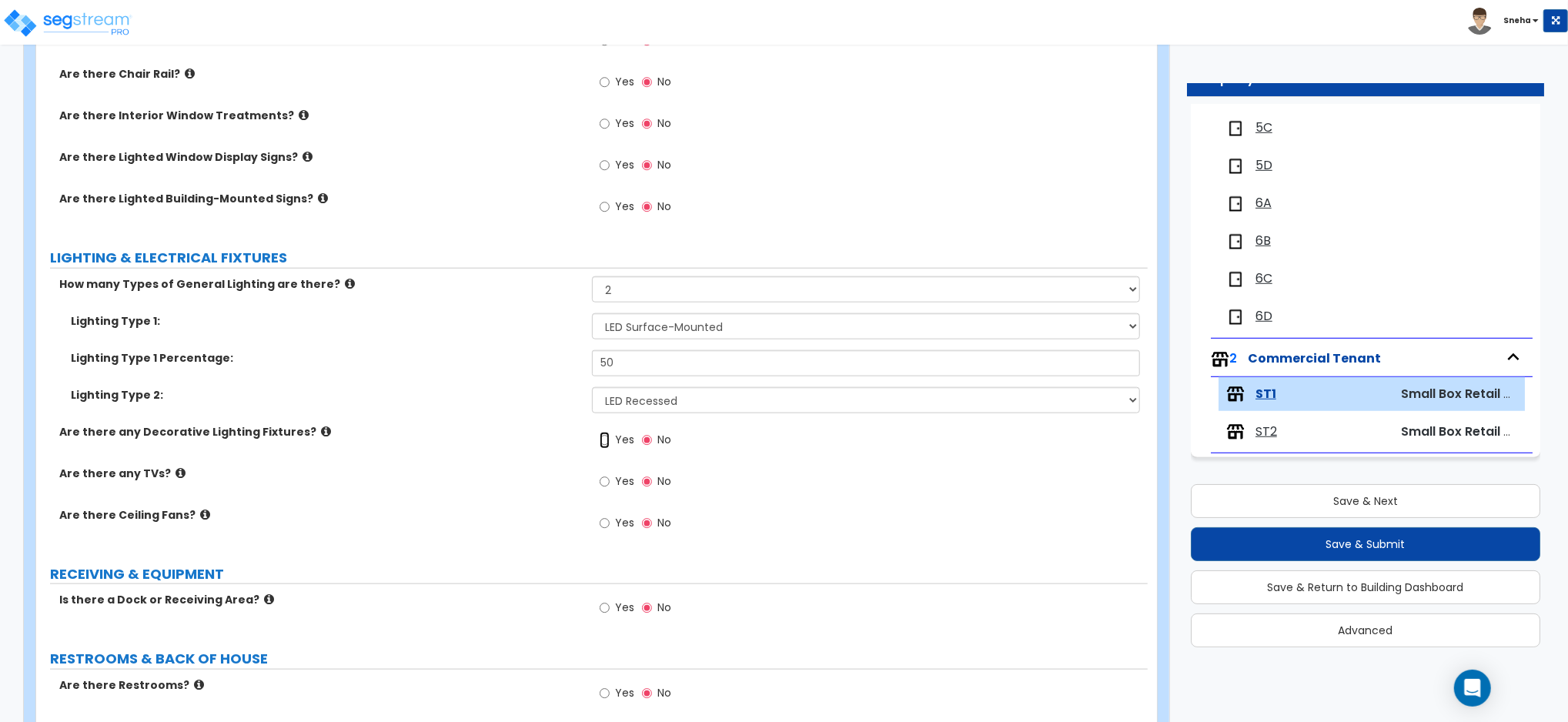
radio input "true"
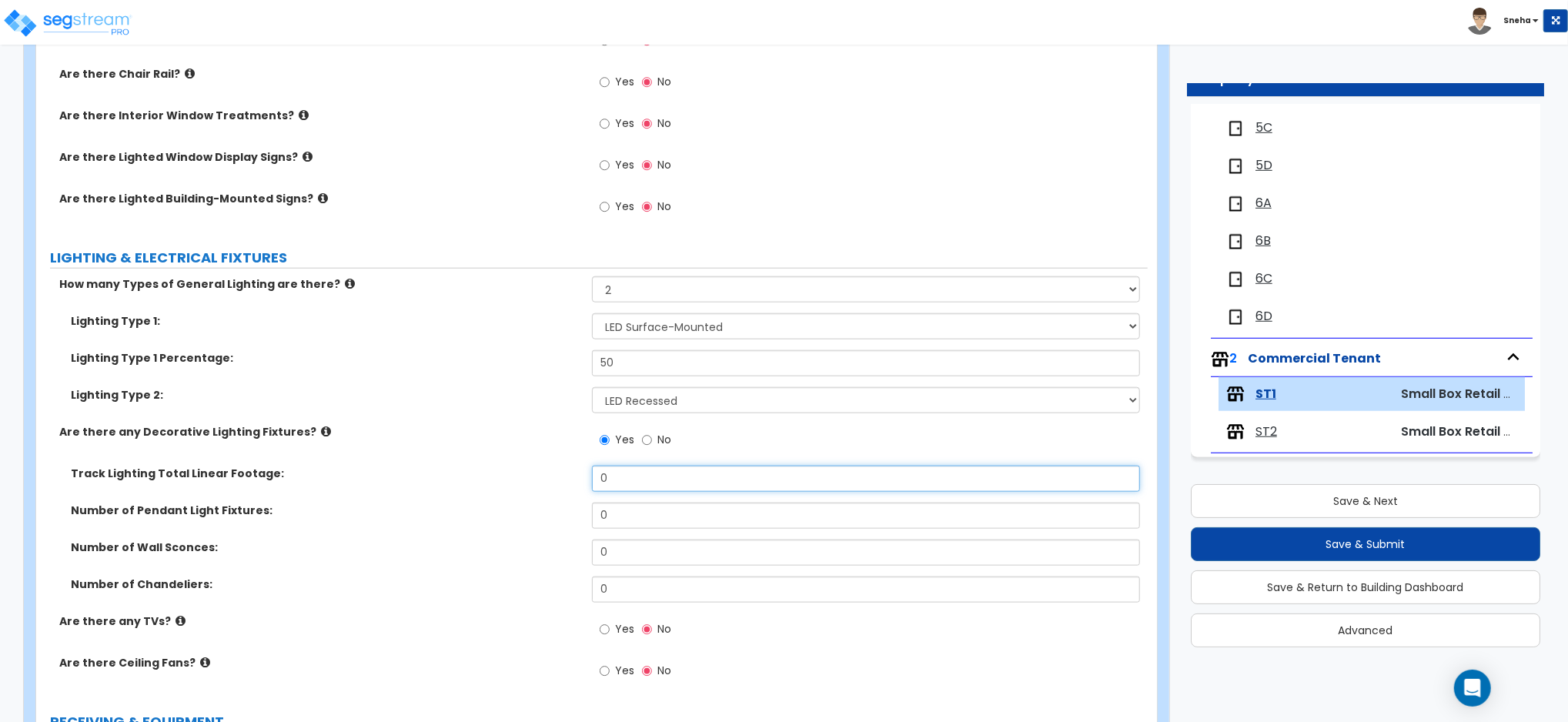
drag, startPoint x: 617, startPoint y: 484, endPoint x: 549, endPoint y: 482, distance: 68.0
click at [549, 482] on div "Track Lighting Total Linear Footage: 0" at bounding box center [592, 484] width 1111 height 37
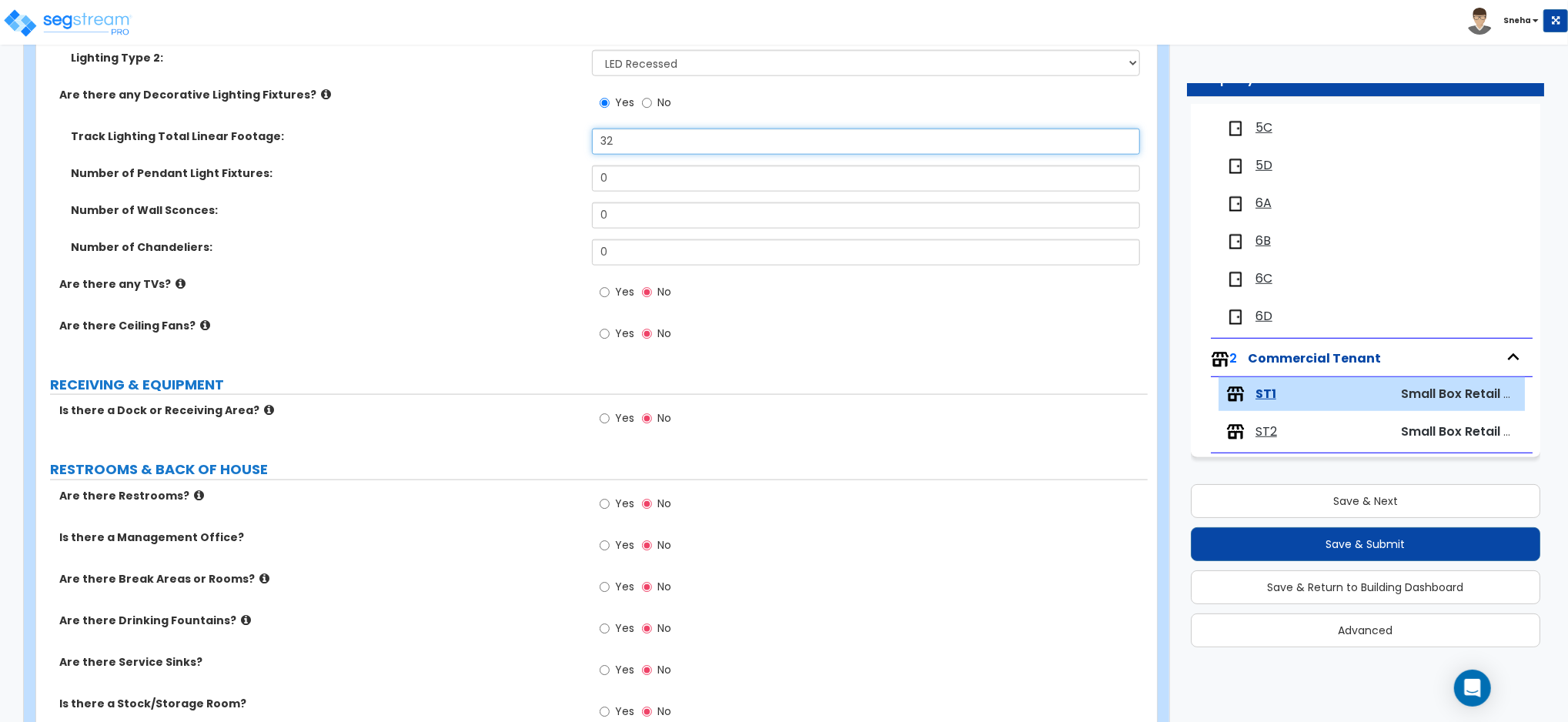
scroll to position [1523, 0]
type input "32"
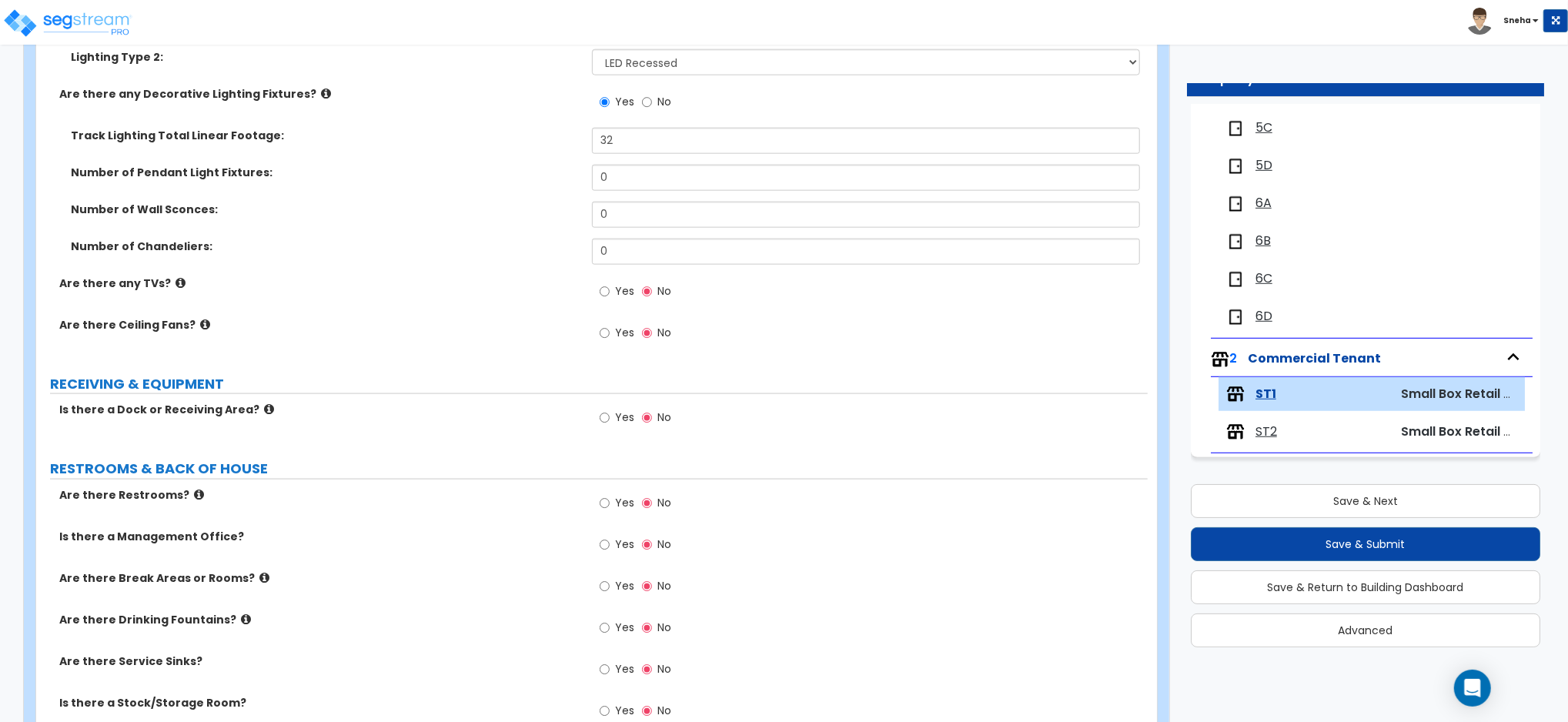
click at [264, 408] on icon at bounding box center [269, 409] width 10 height 12
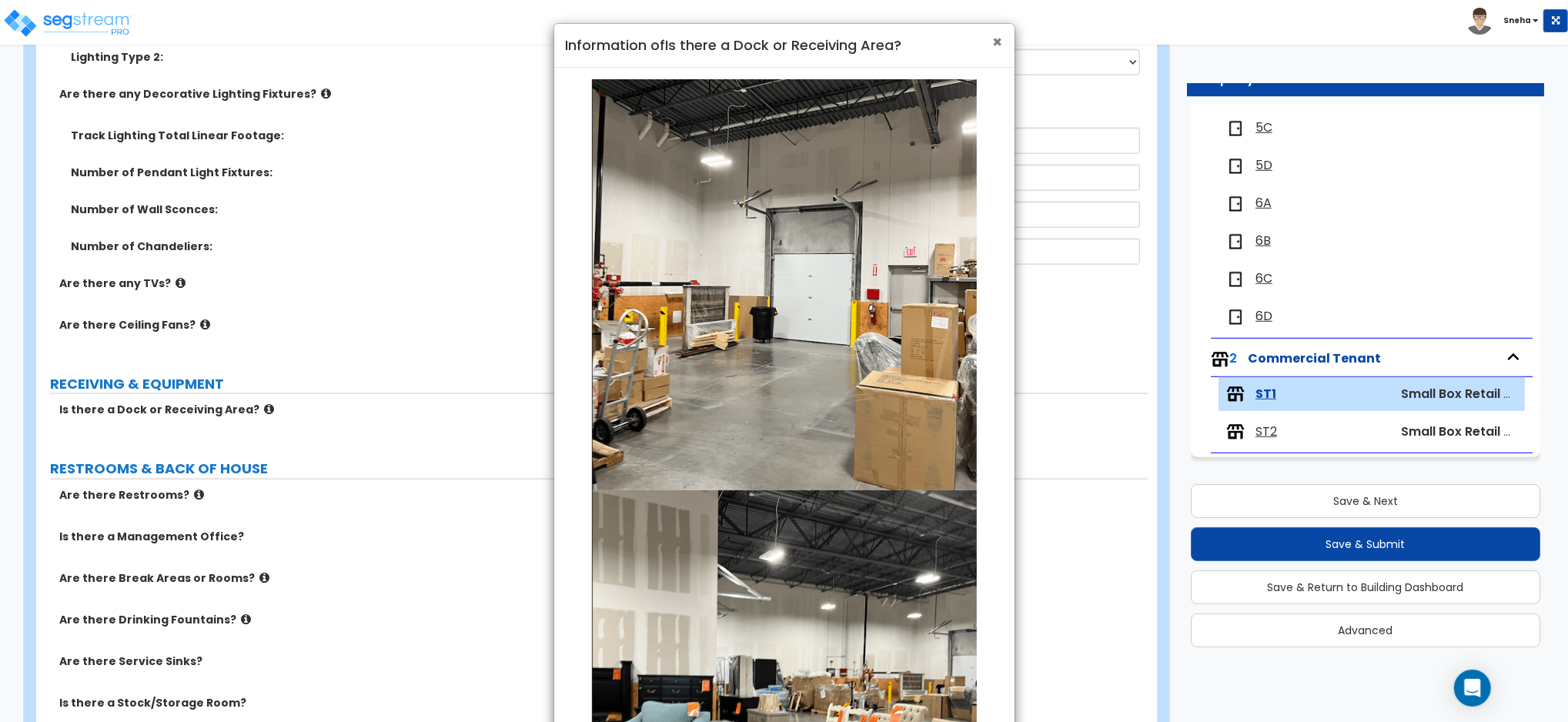
click at [994, 38] on span "×" at bounding box center [998, 42] width 10 height 22
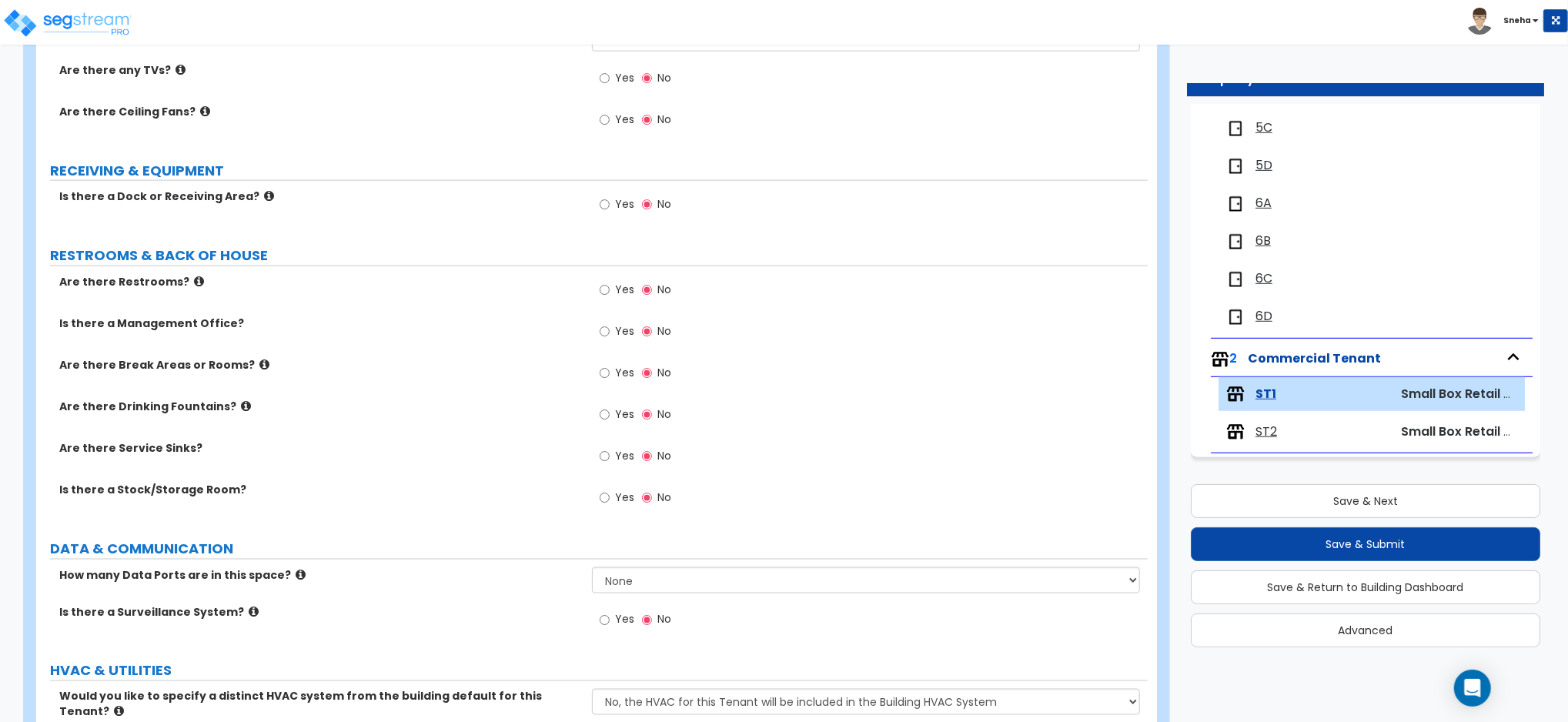
scroll to position [1734, 0]
click at [633, 455] on span "Yes" at bounding box center [625, 456] width 19 height 15
click at [610, 455] on input "Yes" at bounding box center [604, 457] width 10 height 17
radio input "true"
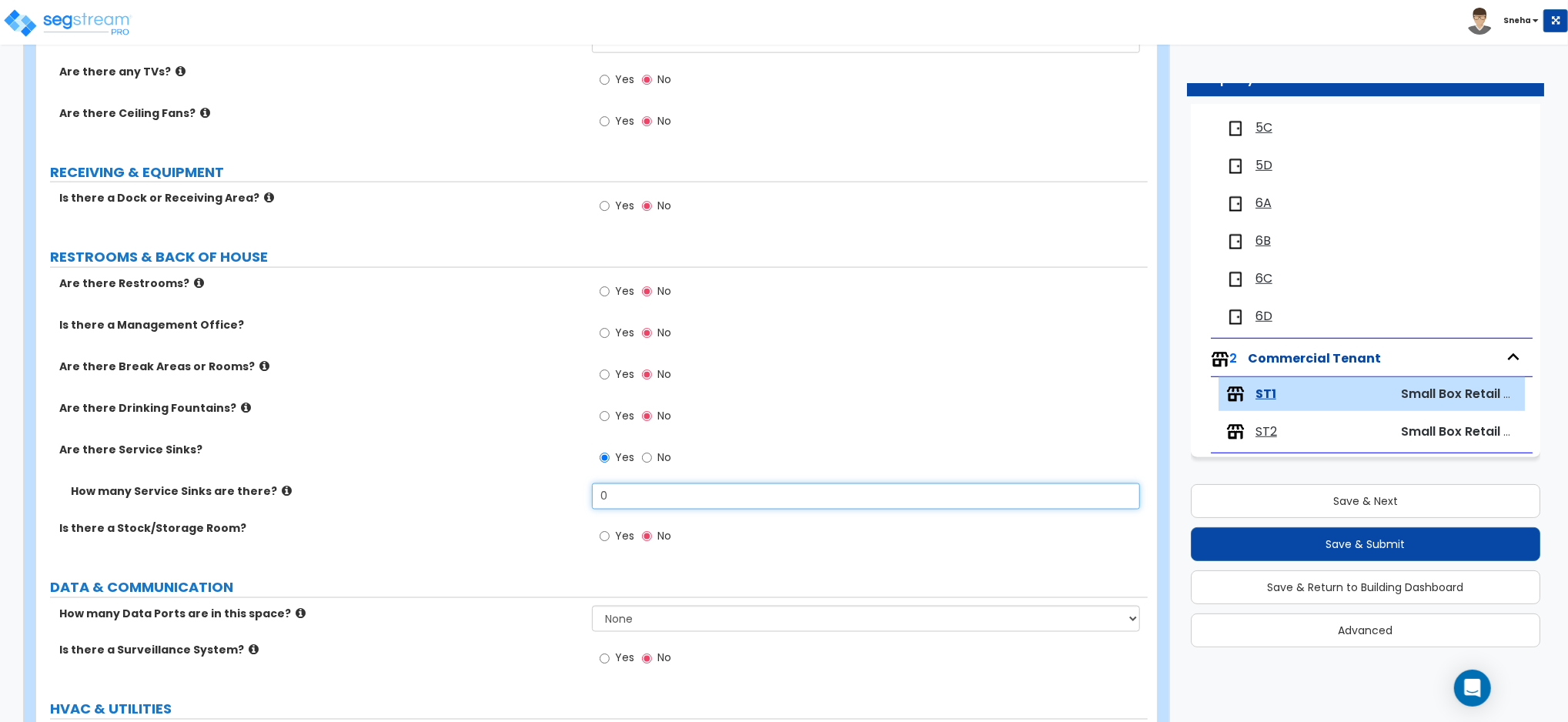
drag, startPoint x: 642, startPoint y: 490, endPoint x: 522, endPoint y: 497, distance: 120.2
click at [522, 497] on div "How many Service Sinks are there? 0" at bounding box center [592, 501] width 1111 height 37
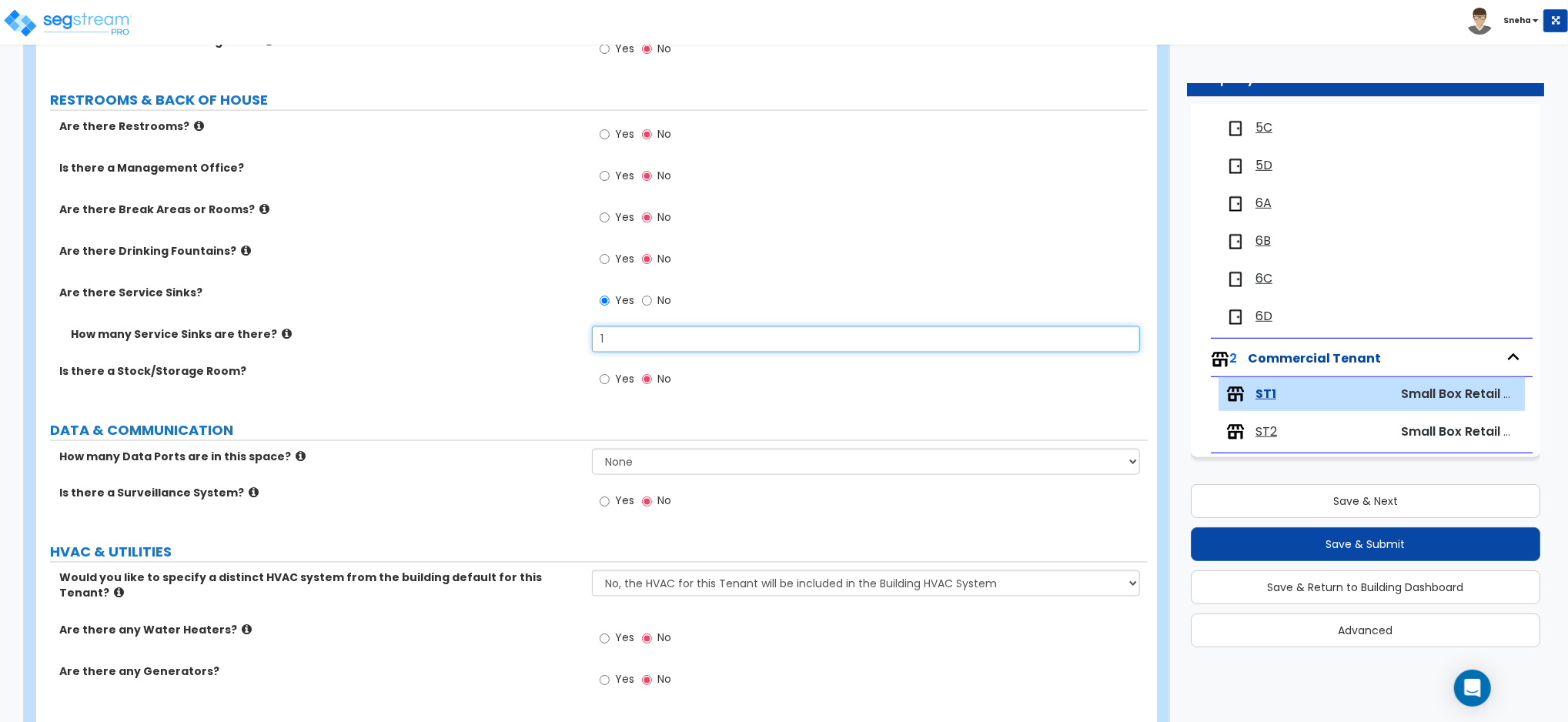
scroll to position [1891, 0]
type input "1"
click at [622, 631] on span "Yes" at bounding box center [625, 638] width 19 height 15
click at [610, 631] on input "Yes" at bounding box center [604, 639] width 10 height 17
radio input "true"
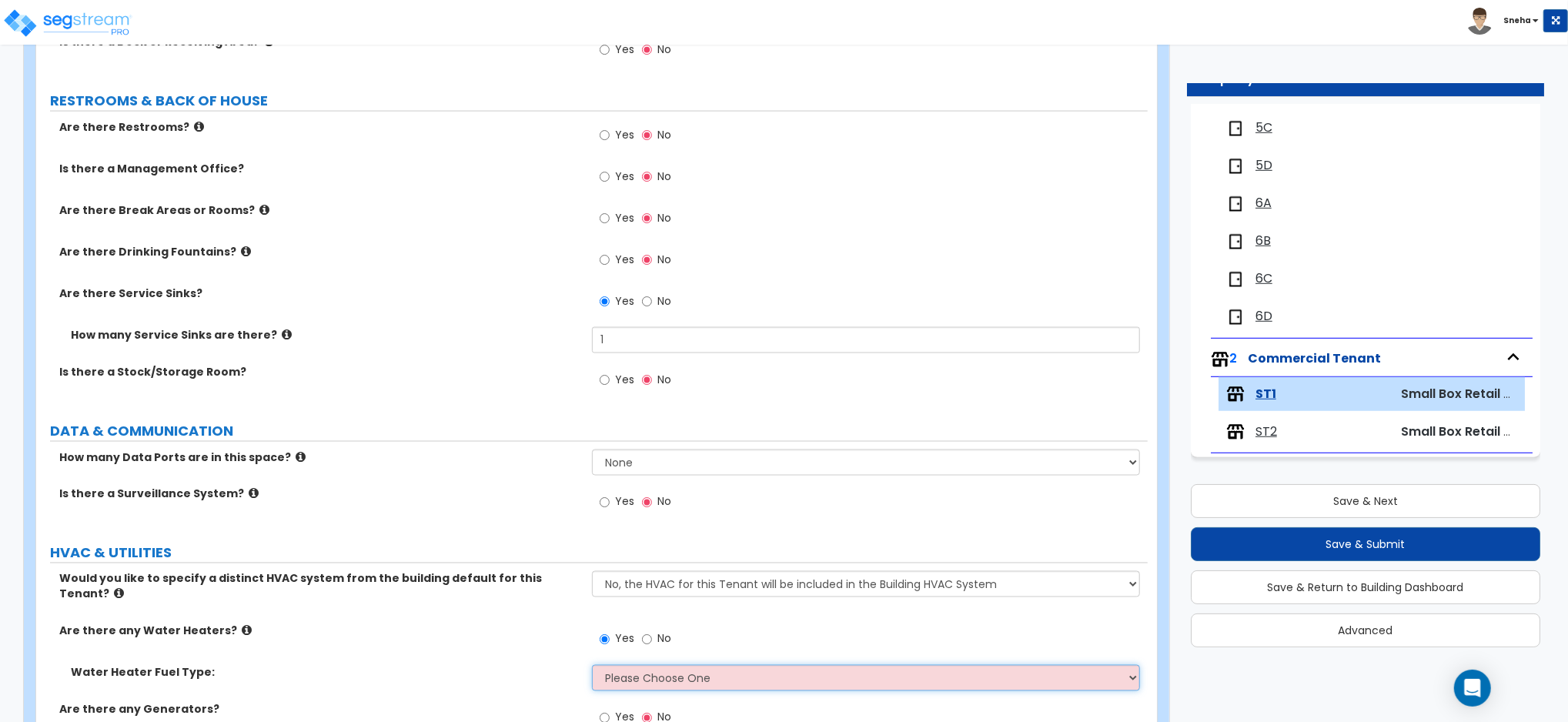
click at [638, 665] on select "Please Choose One Gas Electric" at bounding box center [866, 678] width 548 height 26
select select "2"
click at [592, 665] on select "Please Choose One Gas Electric" at bounding box center [866, 678] width 548 height 26
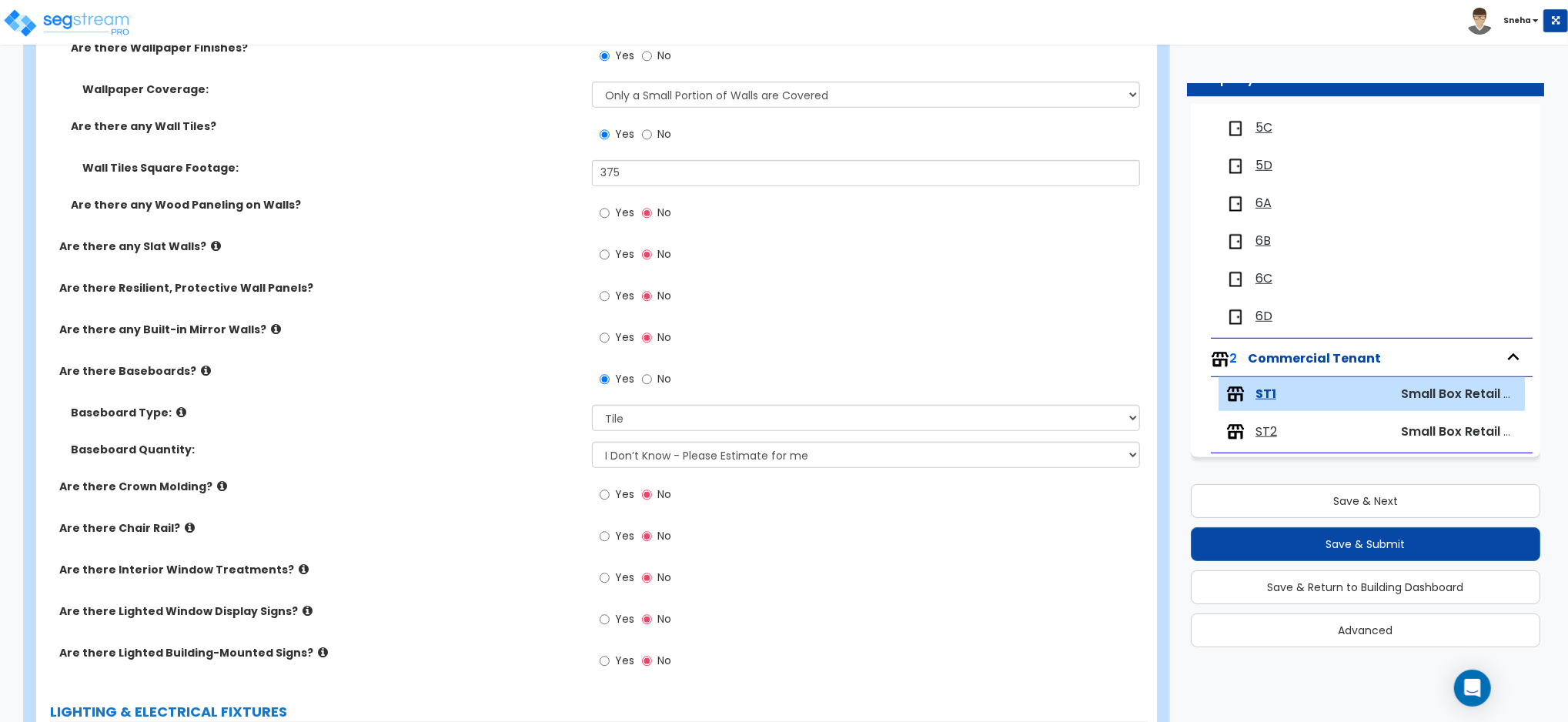
scroll to position [730, 0]
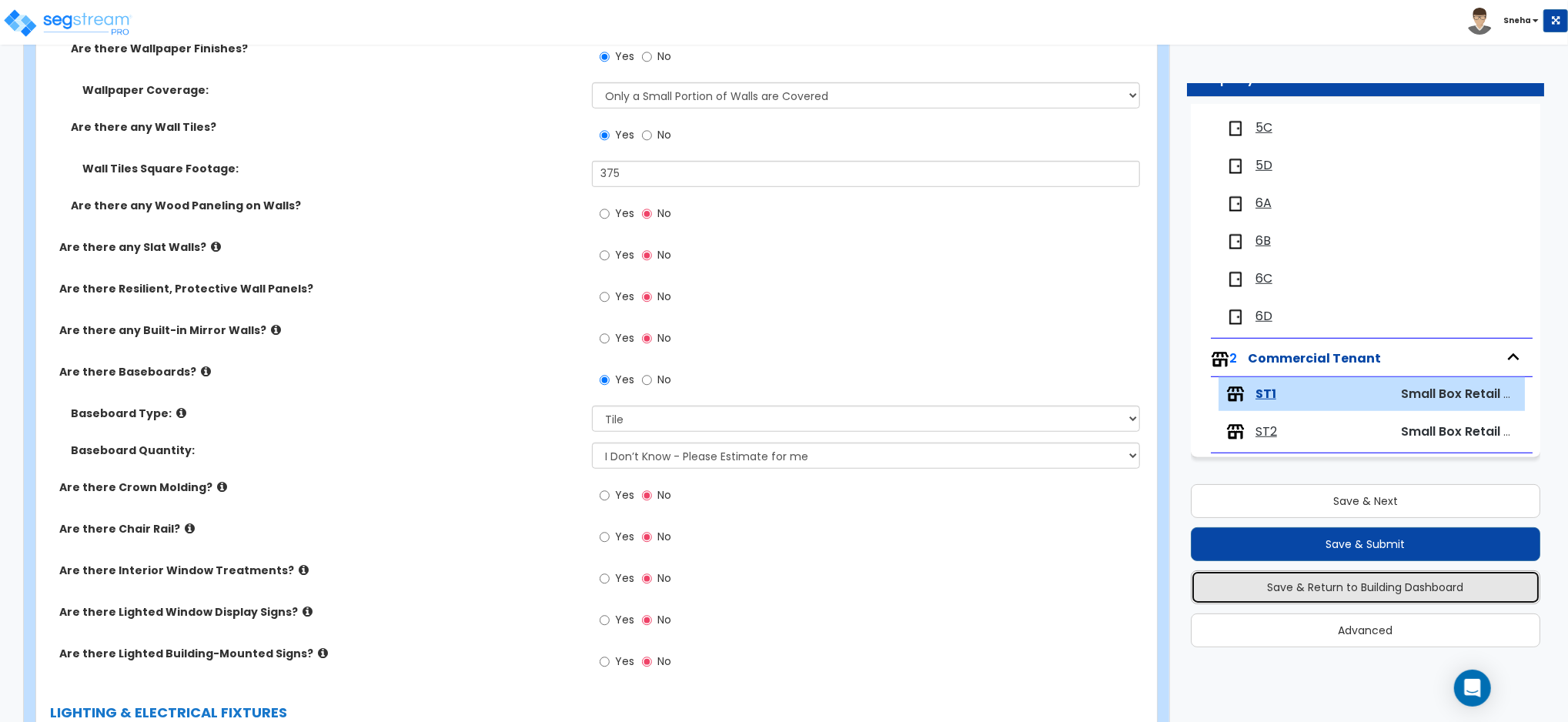
click at [1279, 584] on button "Save & Return to Building Dashboard" at bounding box center [1366, 587] width 349 height 34
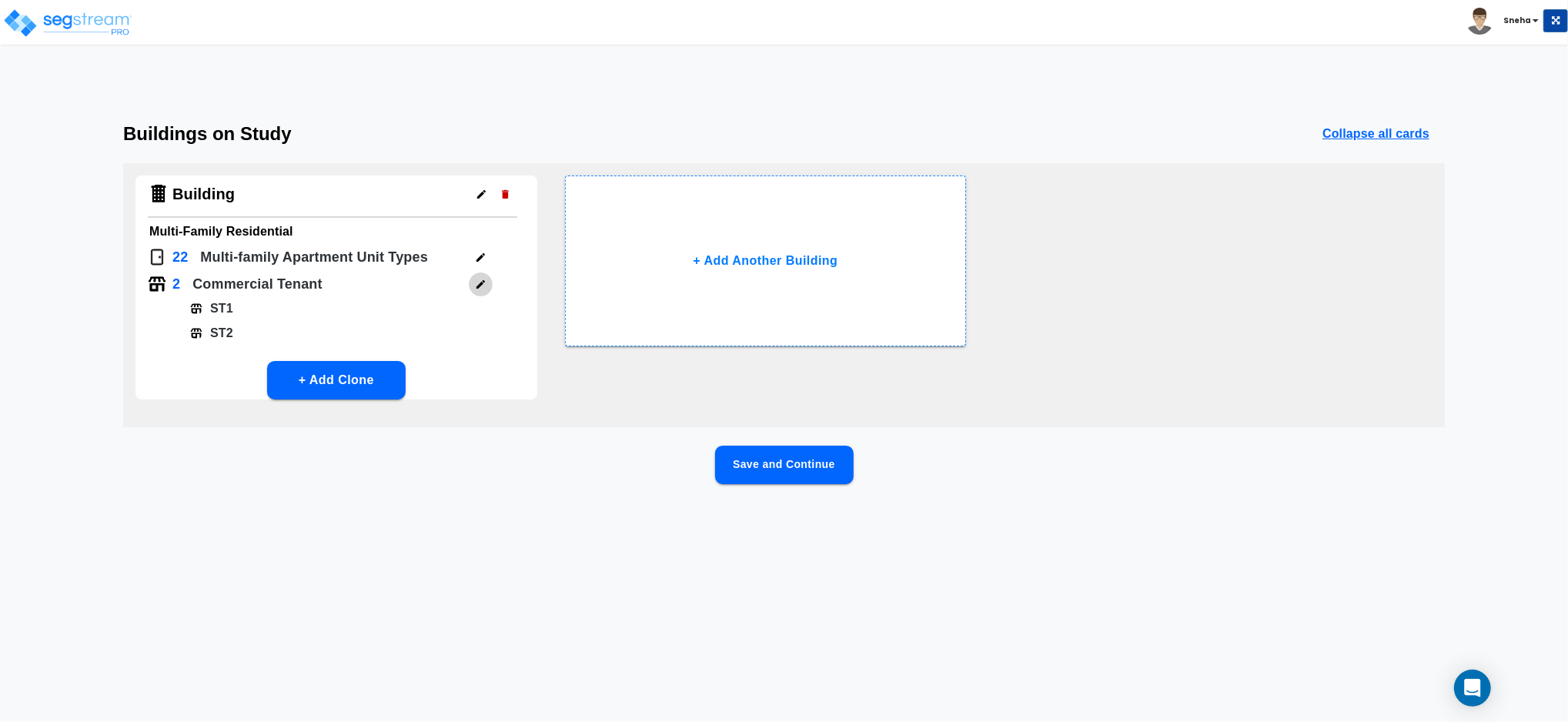
click at [483, 284] on icon "button" at bounding box center [480, 284] width 12 height 12
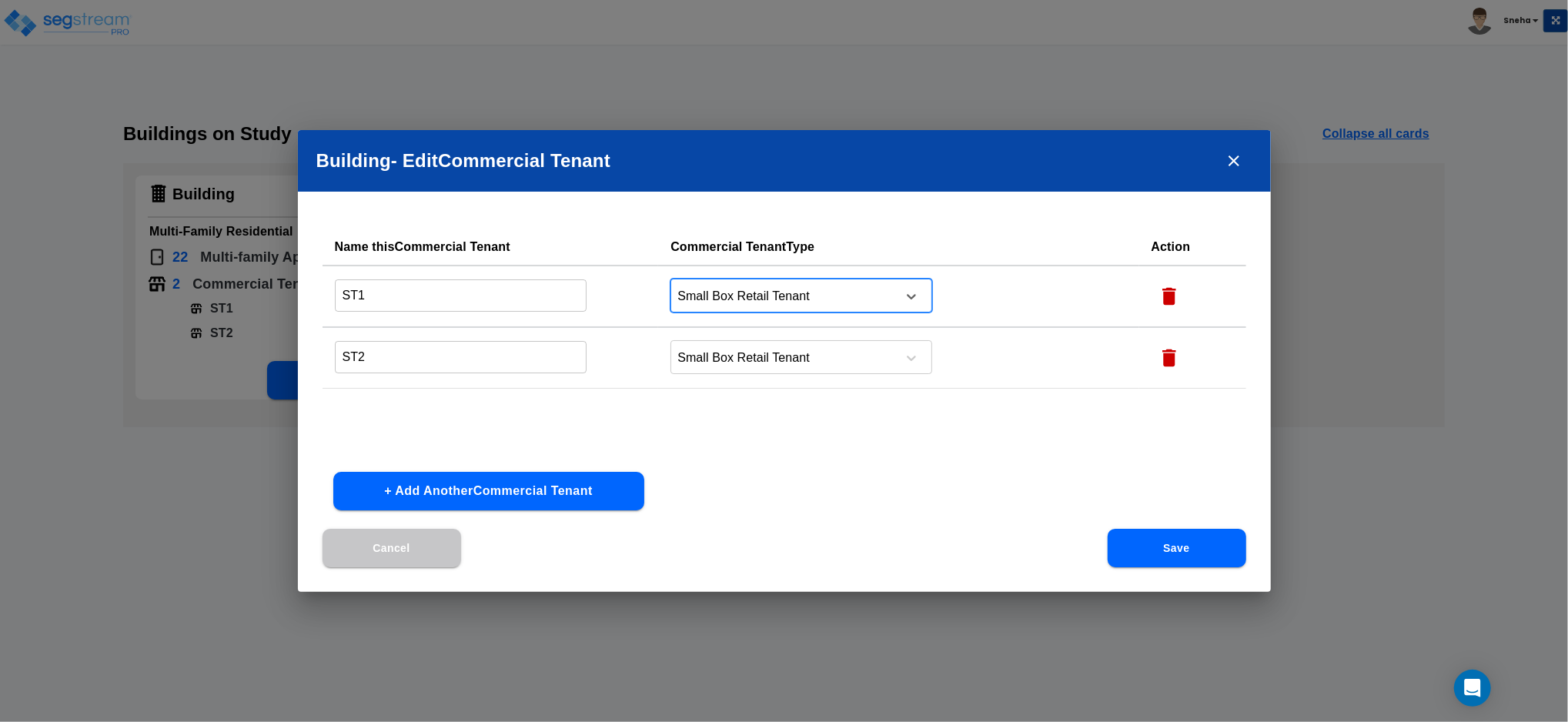
click at [903, 300] on icon at bounding box center [911, 296] width 15 height 15
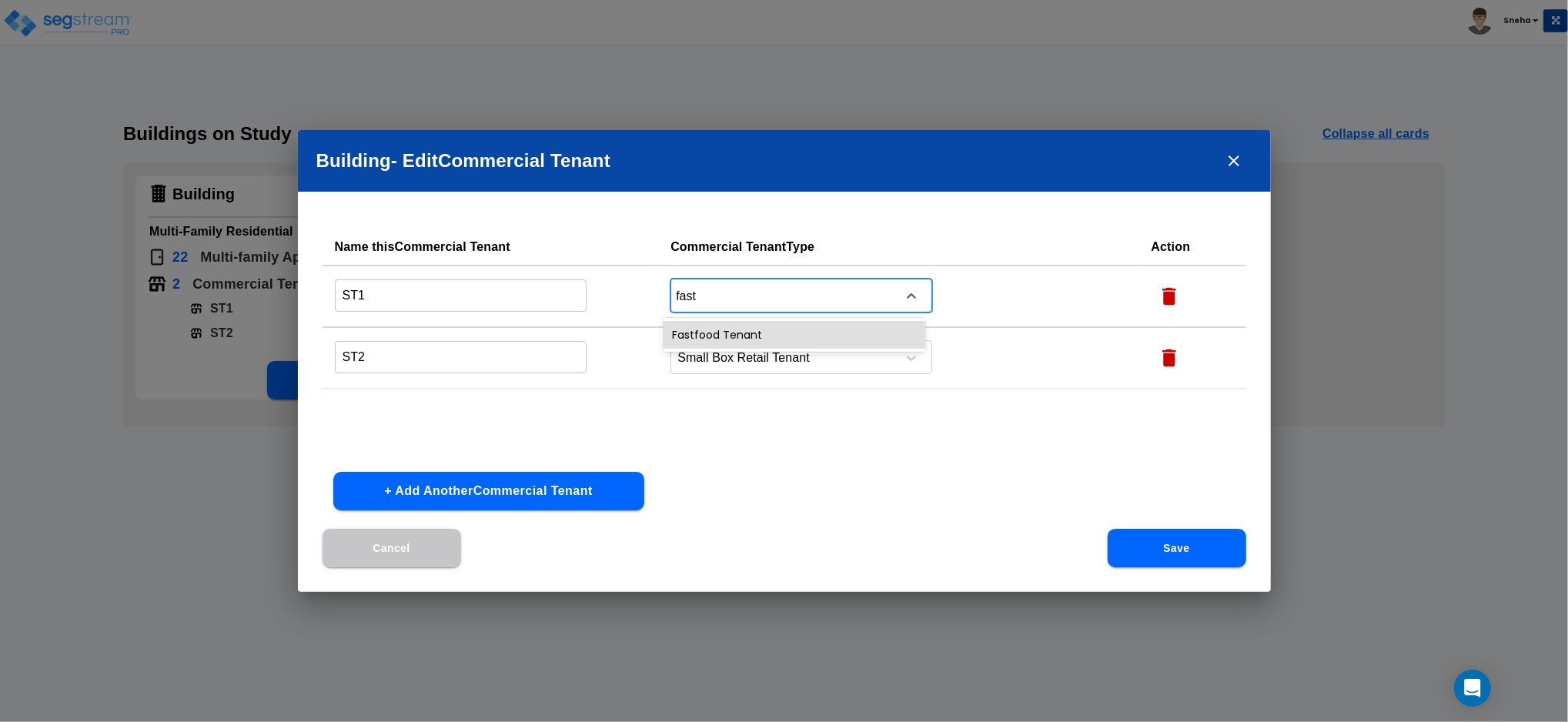
type input "fast"
click at [1157, 547] on button "Save" at bounding box center [1177, 547] width 139 height 38
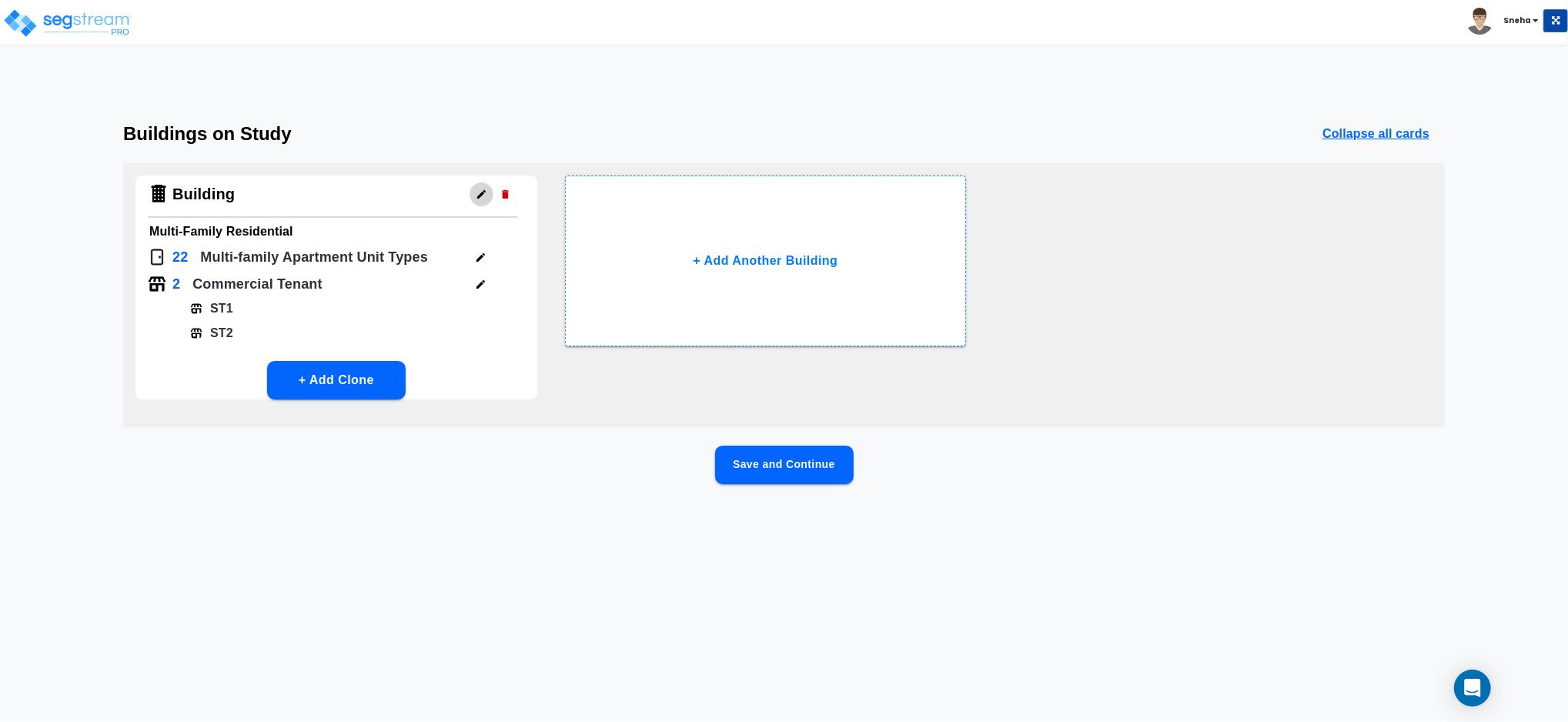
click at [480, 198] on icon "button" at bounding box center [481, 194] width 12 height 12
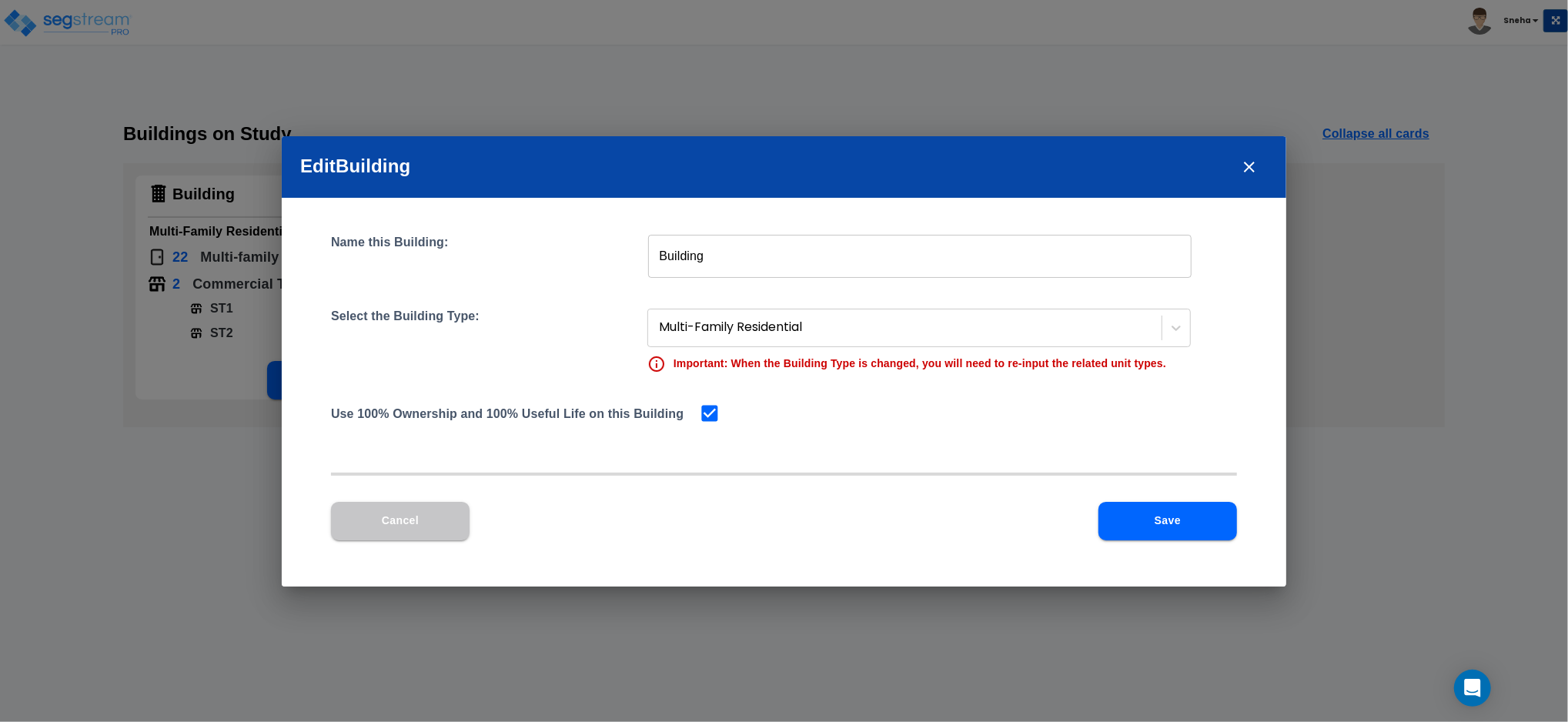
click at [480, 198] on div "Name this Building: Building ​ Select the Building Type: Multi-Family Residenti…" at bounding box center [784, 392] width 1004 height 389
click at [1247, 162] on icon "close" at bounding box center [1249, 167] width 18 height 18
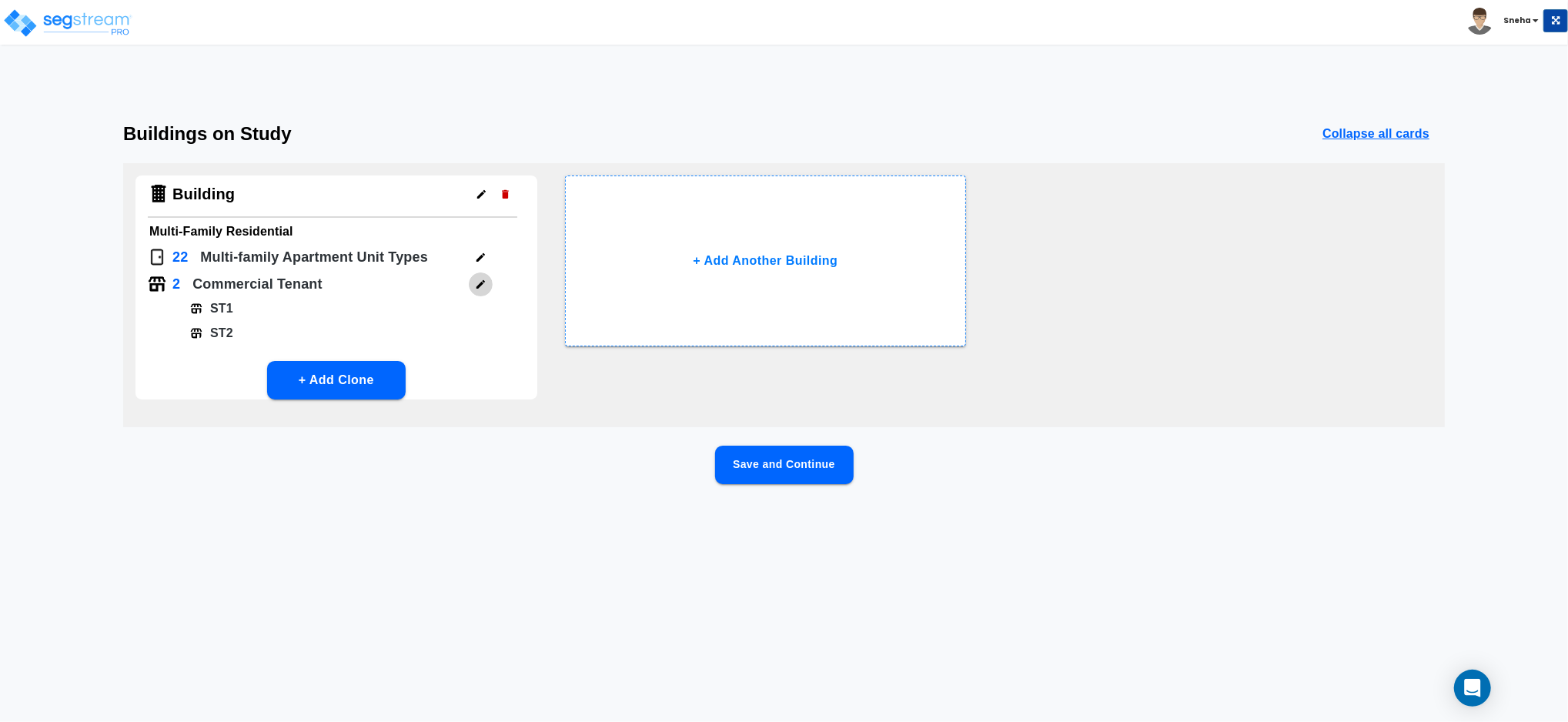
click at [482, 285] on icon "button" at bounding box center [480, 284] width 12 height 12
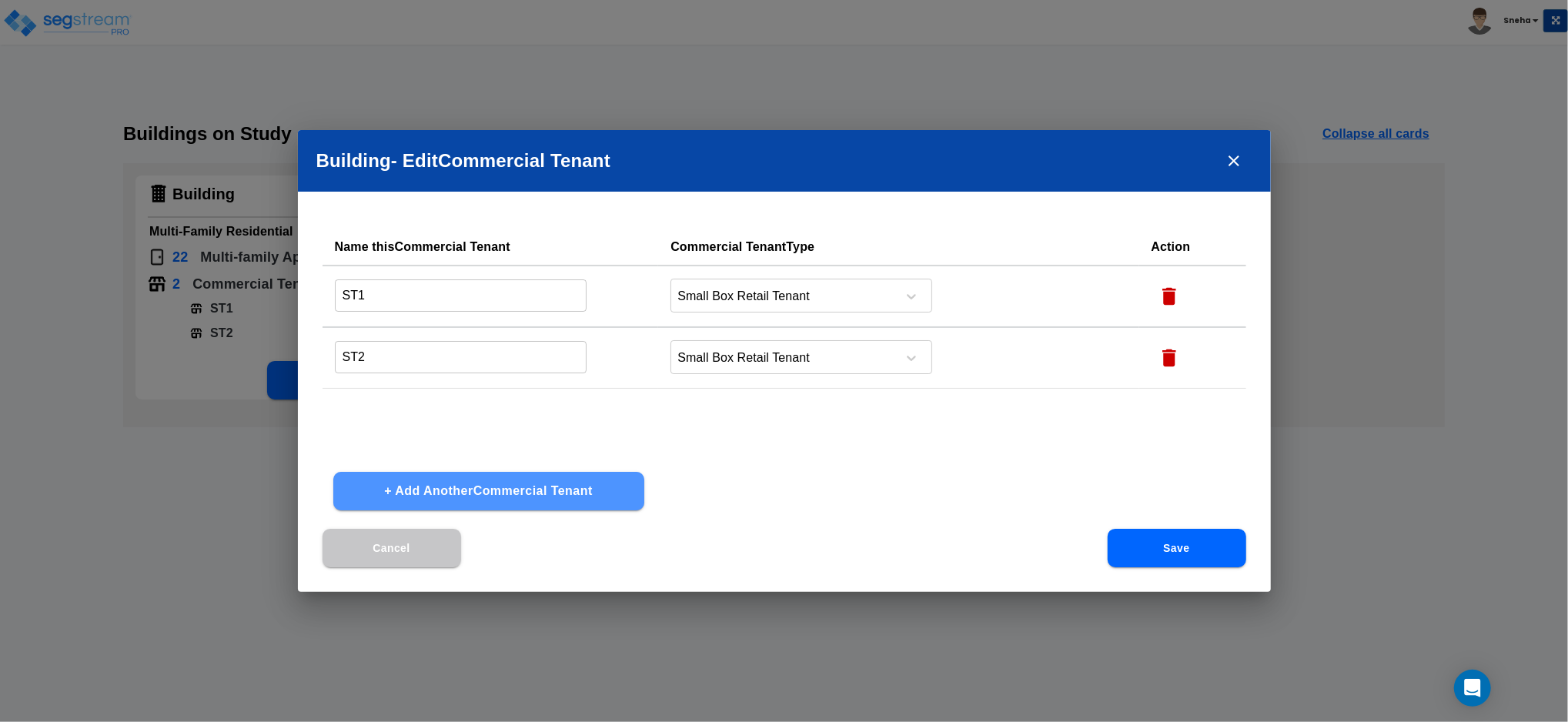
click at [363, 488] on button "+ Add Another Commercial Tenant" at bounding box center [489, 490] width 311 height 38
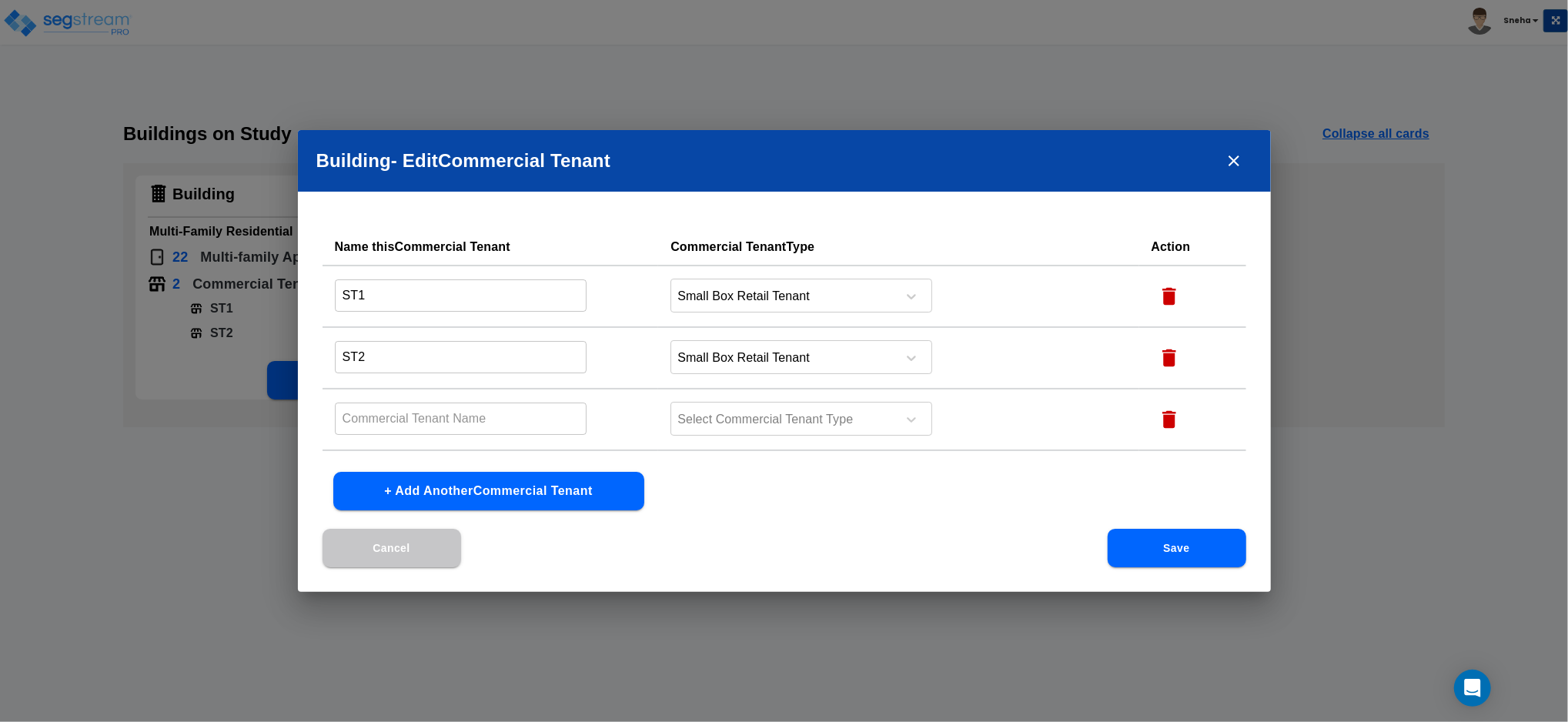
scroll to position [50, 0]
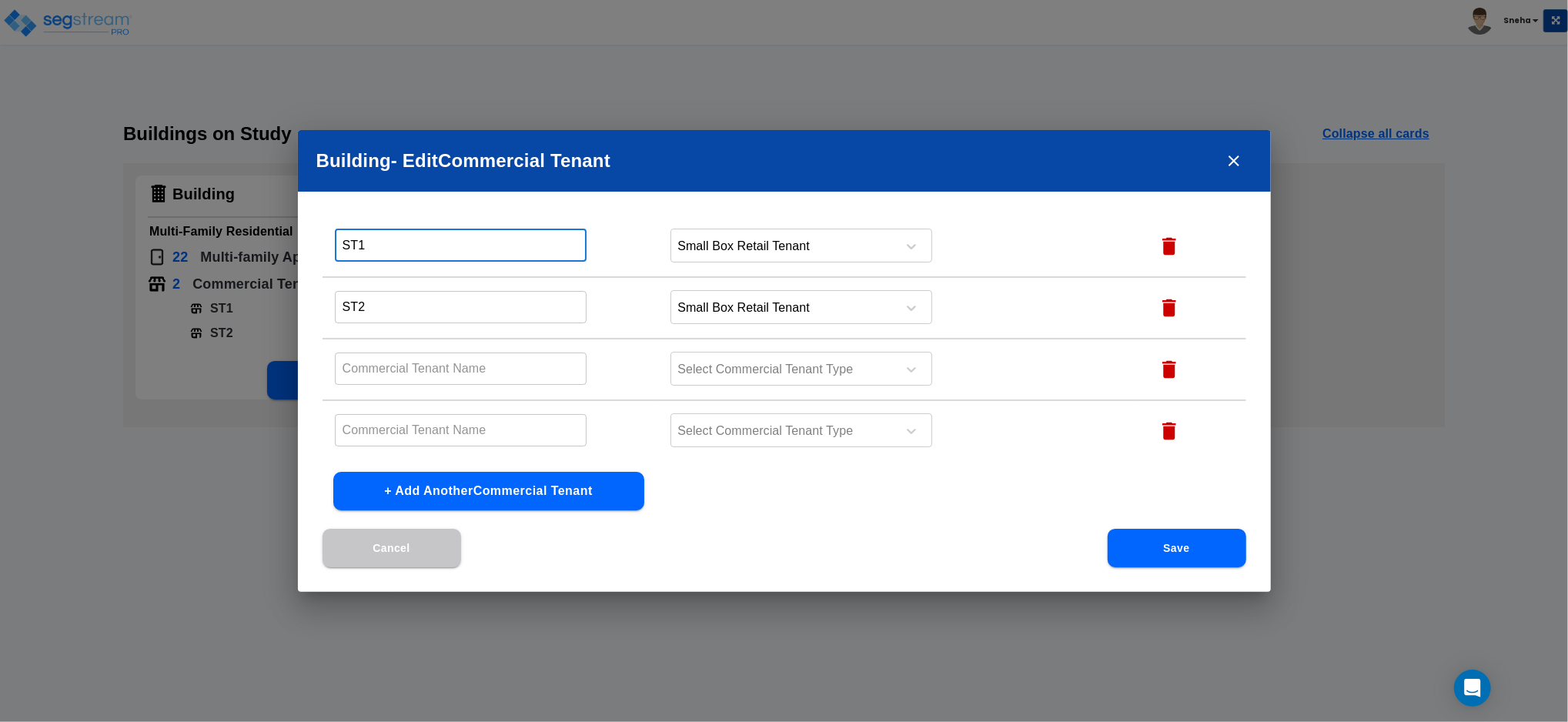
click at [464, 240] on input "ST1" at bounding box center [461, 245] width 252 height 33
type input "ST1-old"
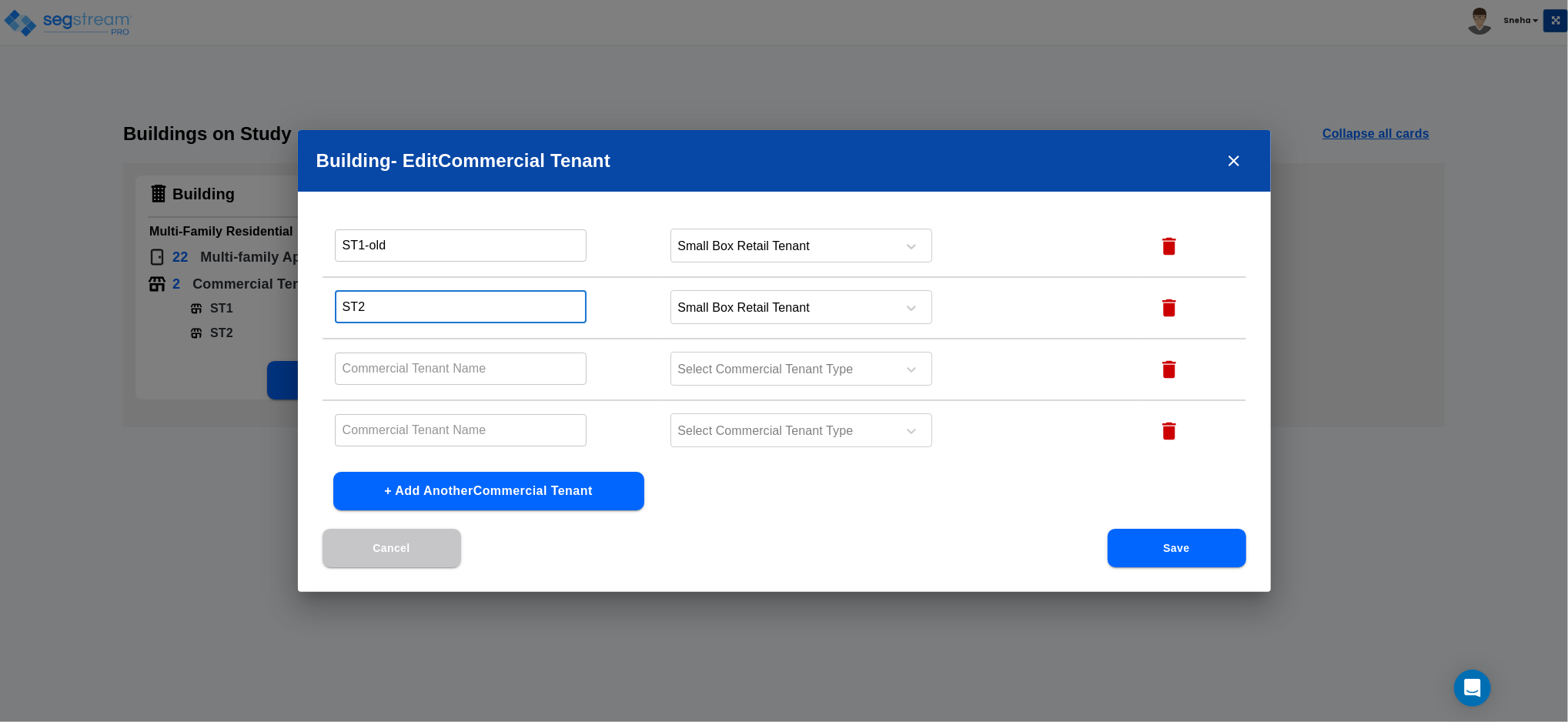
click at [427, 299] on input "ST2" at bounding box center [461, 307] width 252 height 33
type input "ST2-old"
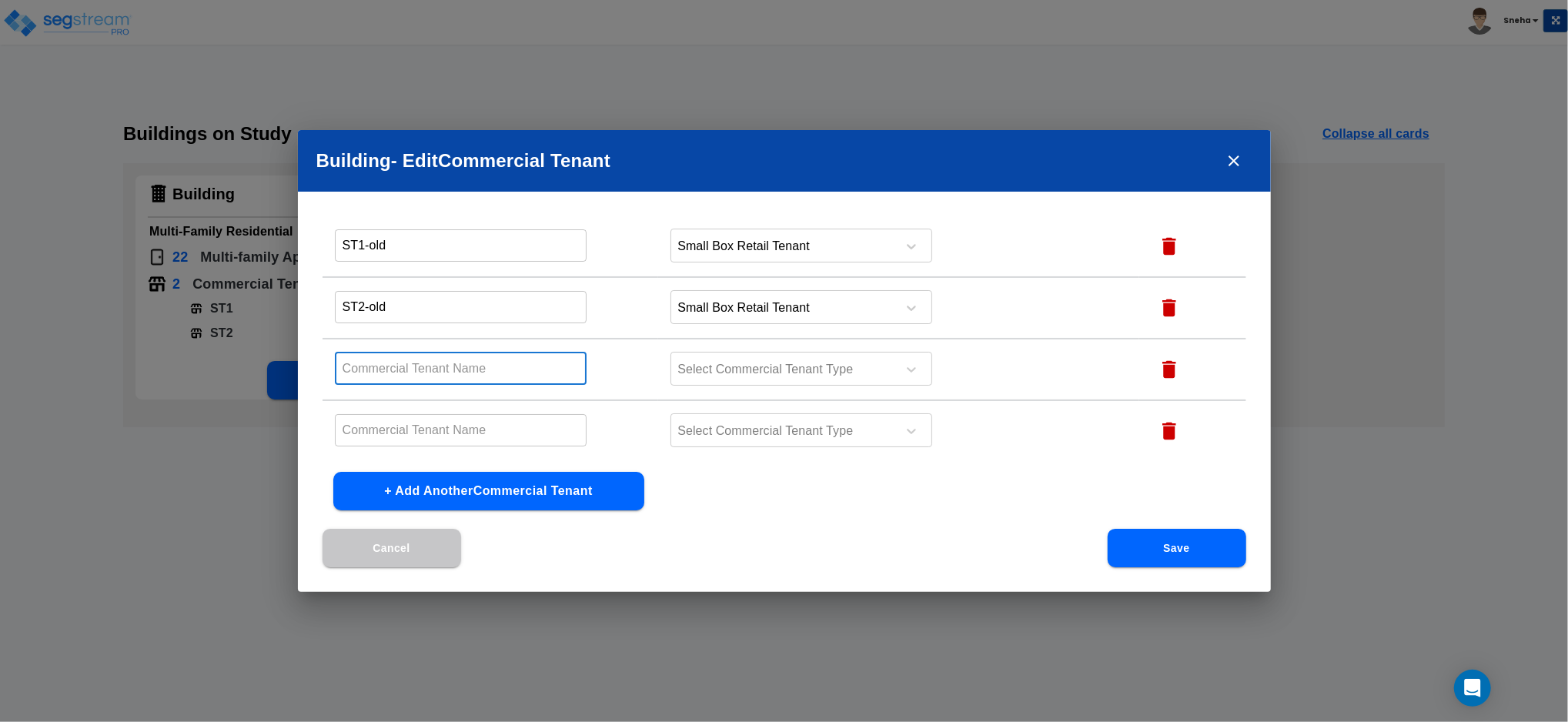
click at [461, 352] on input "text" at bounding box center [461, 368] width 252 height 33
type input "ST1"
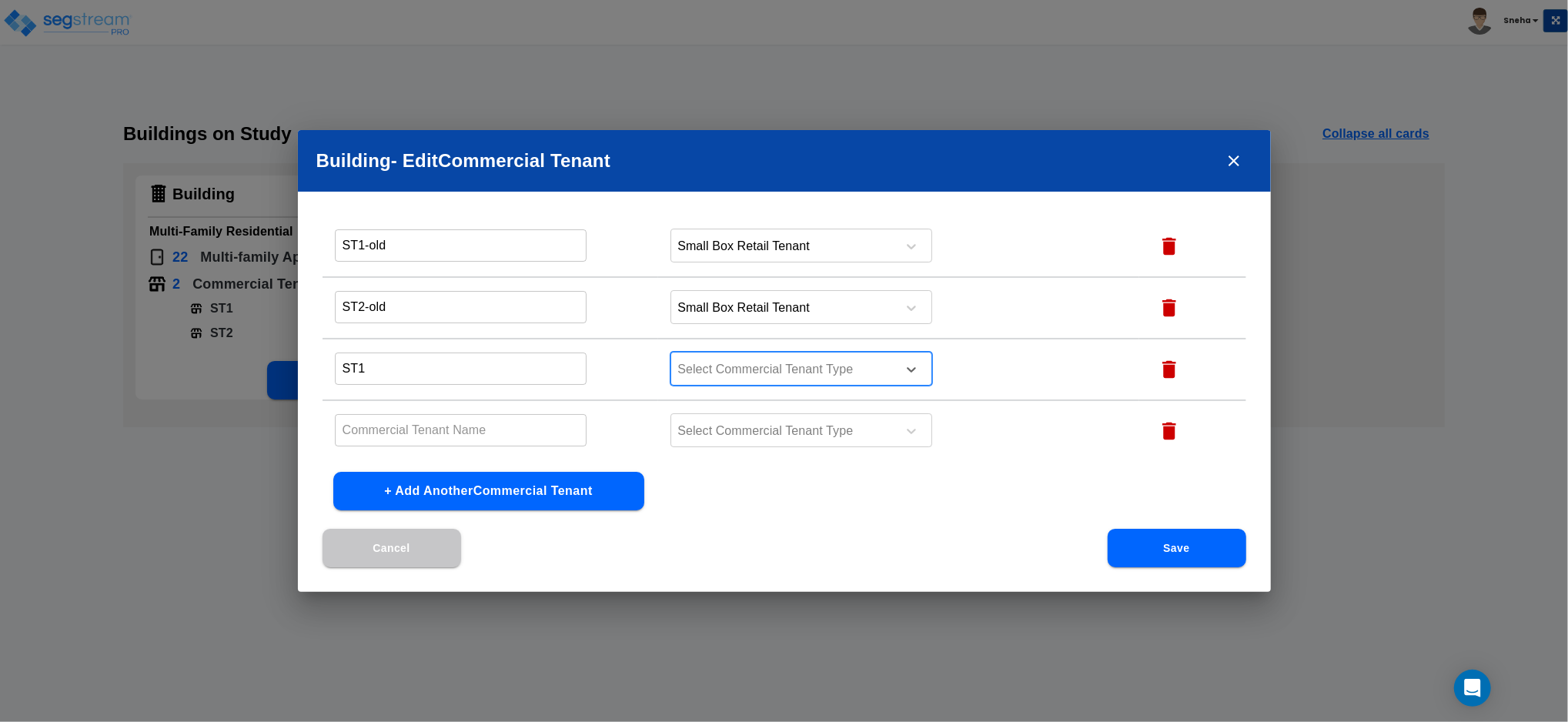
click at [722, 371] on div at bounding box center [781, 370] width 211 height 21
type input "fas"
click at [711, 403] on div "Fastfood Tenant" at bounding box center [795, 406] width 262 height 28
click at [711, 403] on td "Select Commercial Tenant Type" at bounding box center [898, 431] width 480 height 62
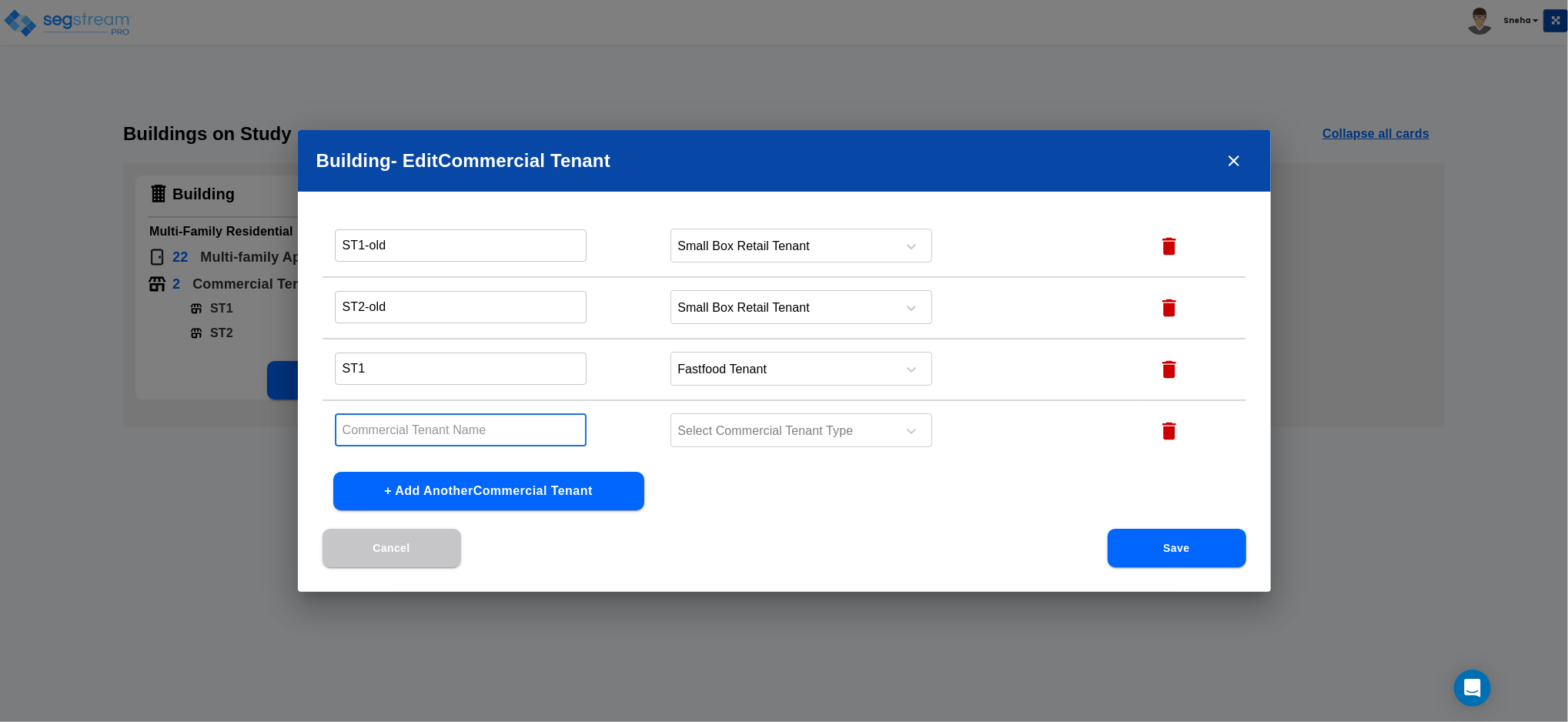
click at [422, 427] on input "text" at bounding box center [461, 430] width 252 height 33
type input "ST2"
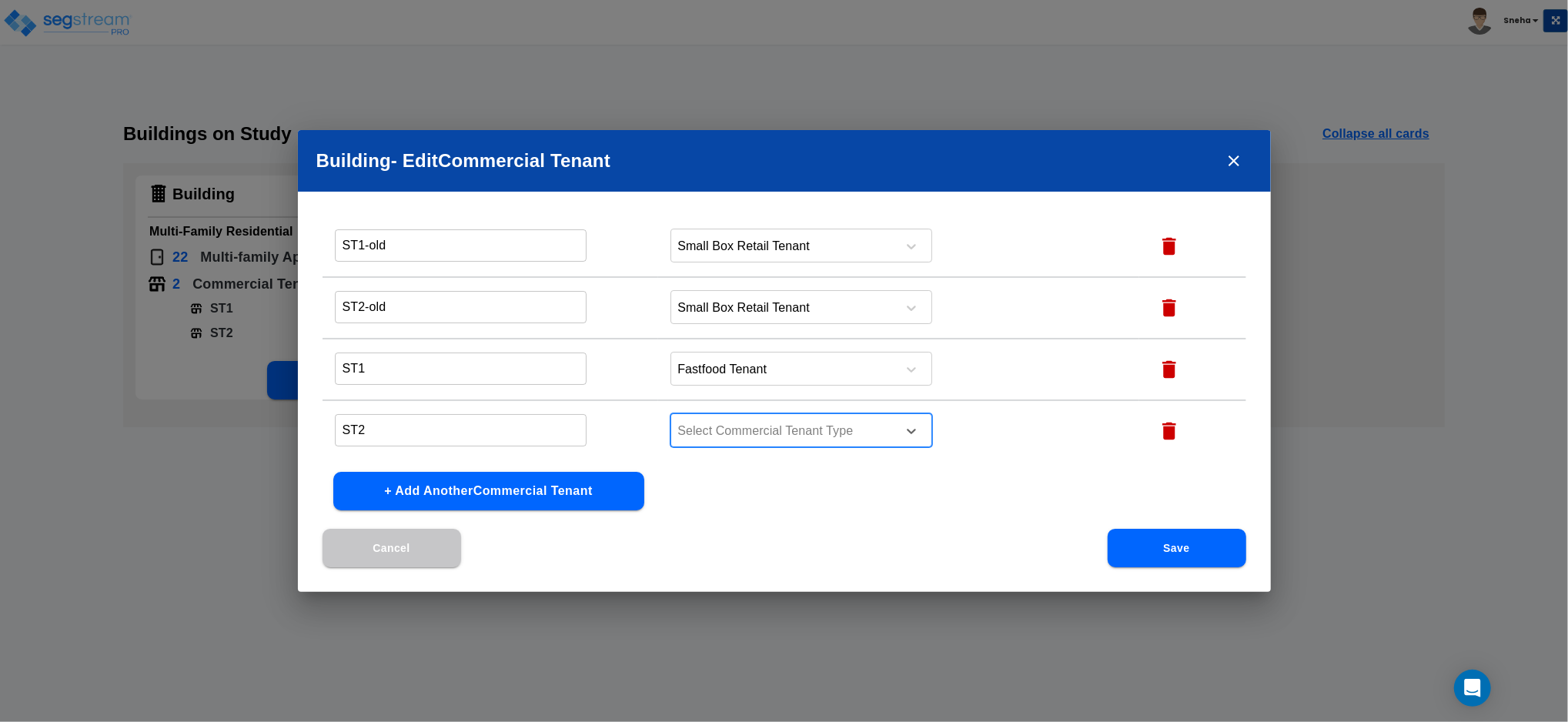
click at [744, 420] on div "Select Commercial Tenant Type" at bounding box center [781, 431] width 220 height 23
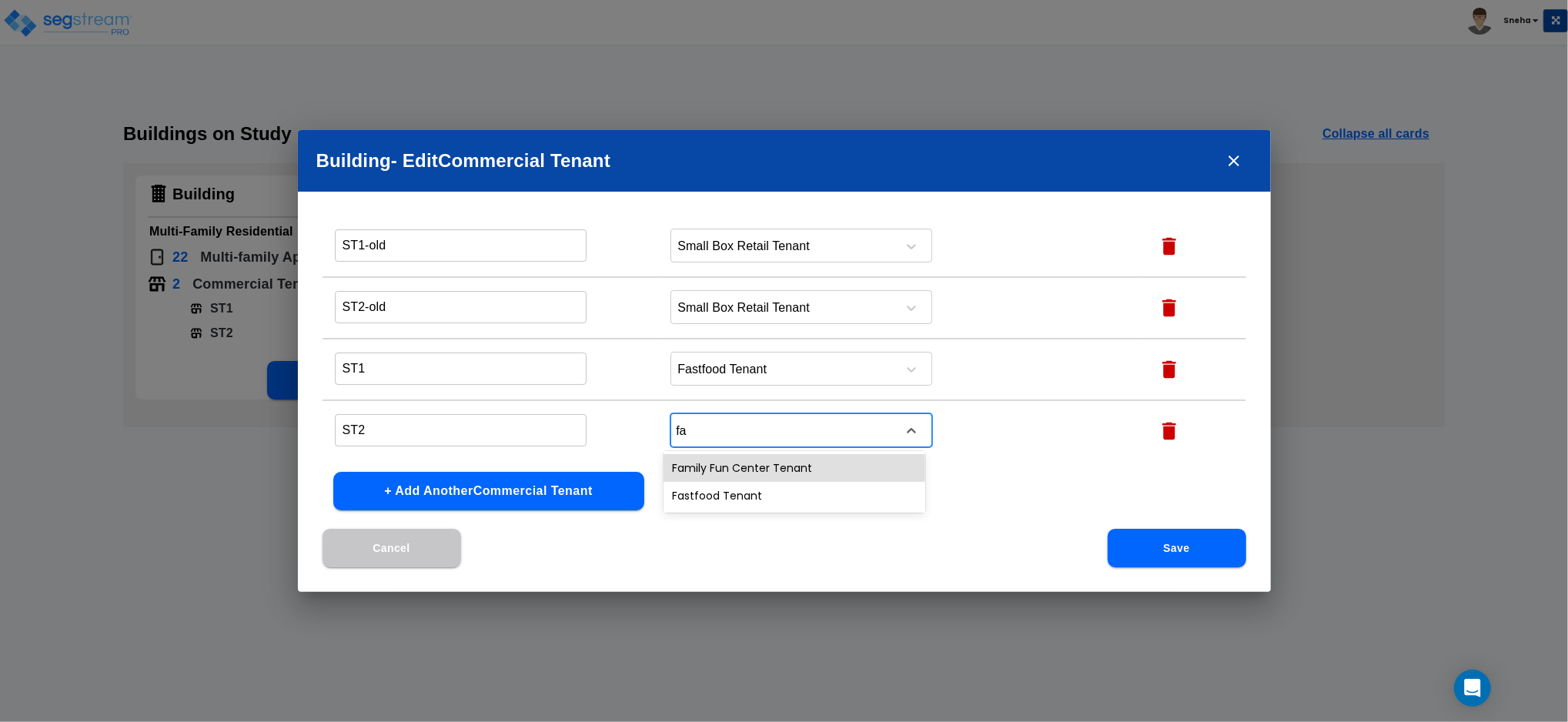
type input "fas"
click at [745, 465] on div "Fastfood Tenant" at bounding box center [795, 467] width 262 height 28
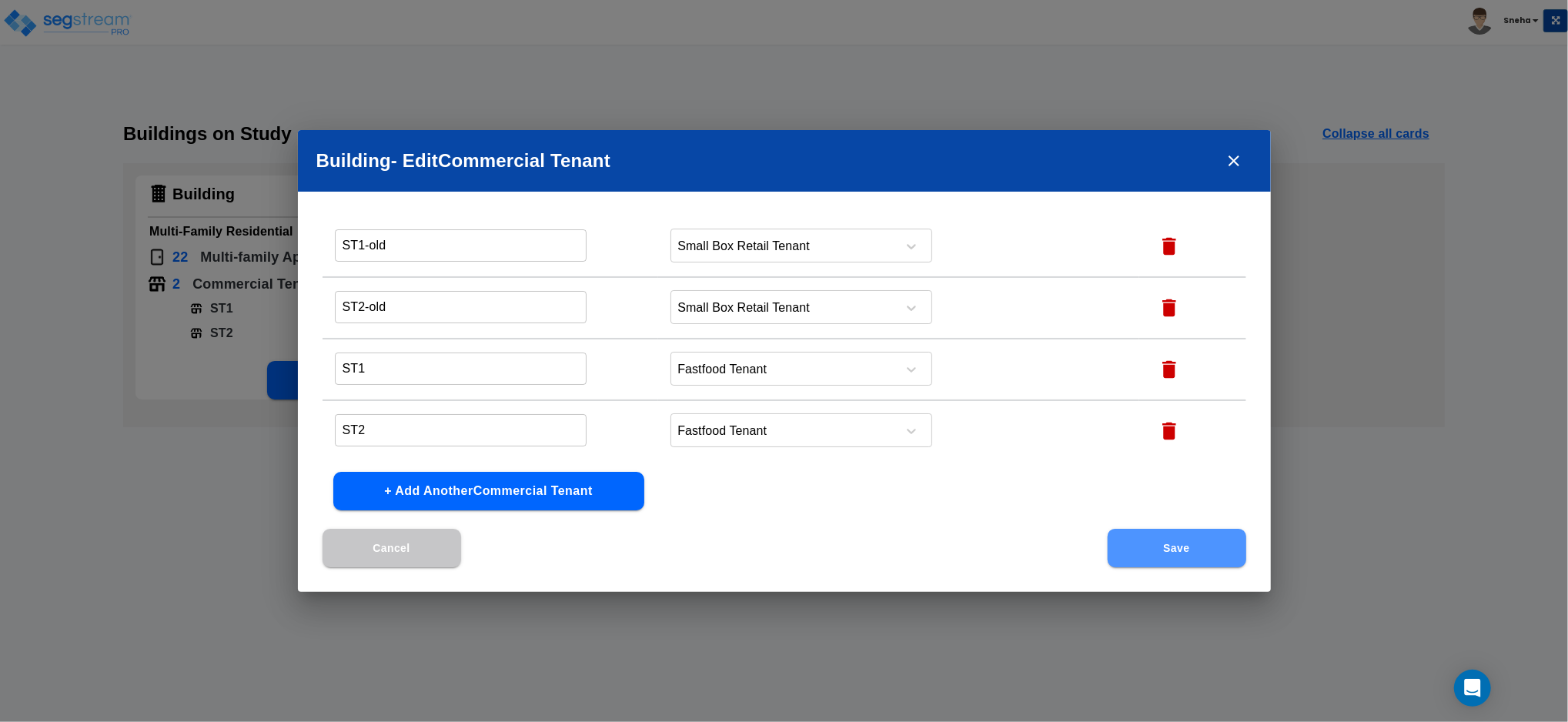
click at [1223, 555] on button "Save" at bounding box center [1177, 547] width 139 height 38
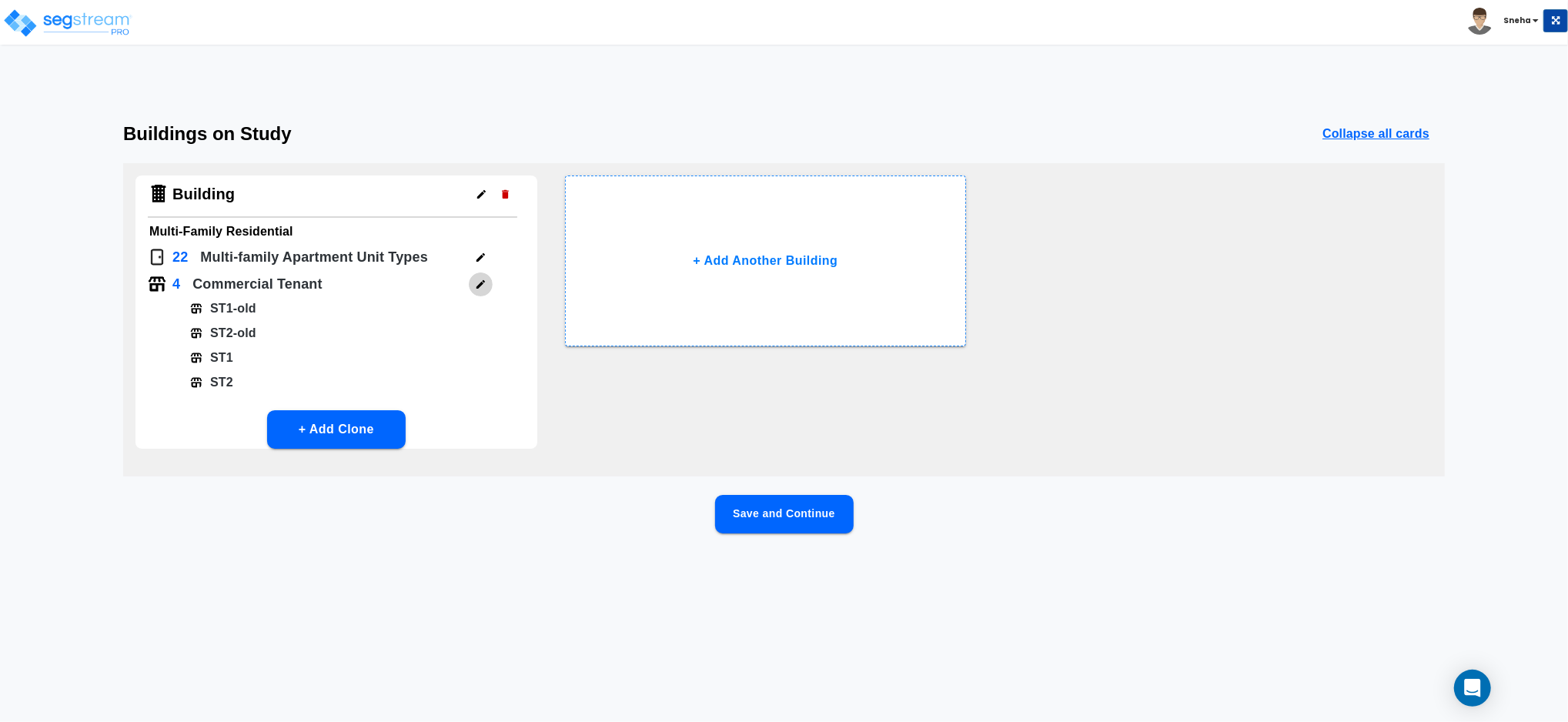
click at [486, 283] on icon "button" at bounding box center [480, 284] width 12 height 12
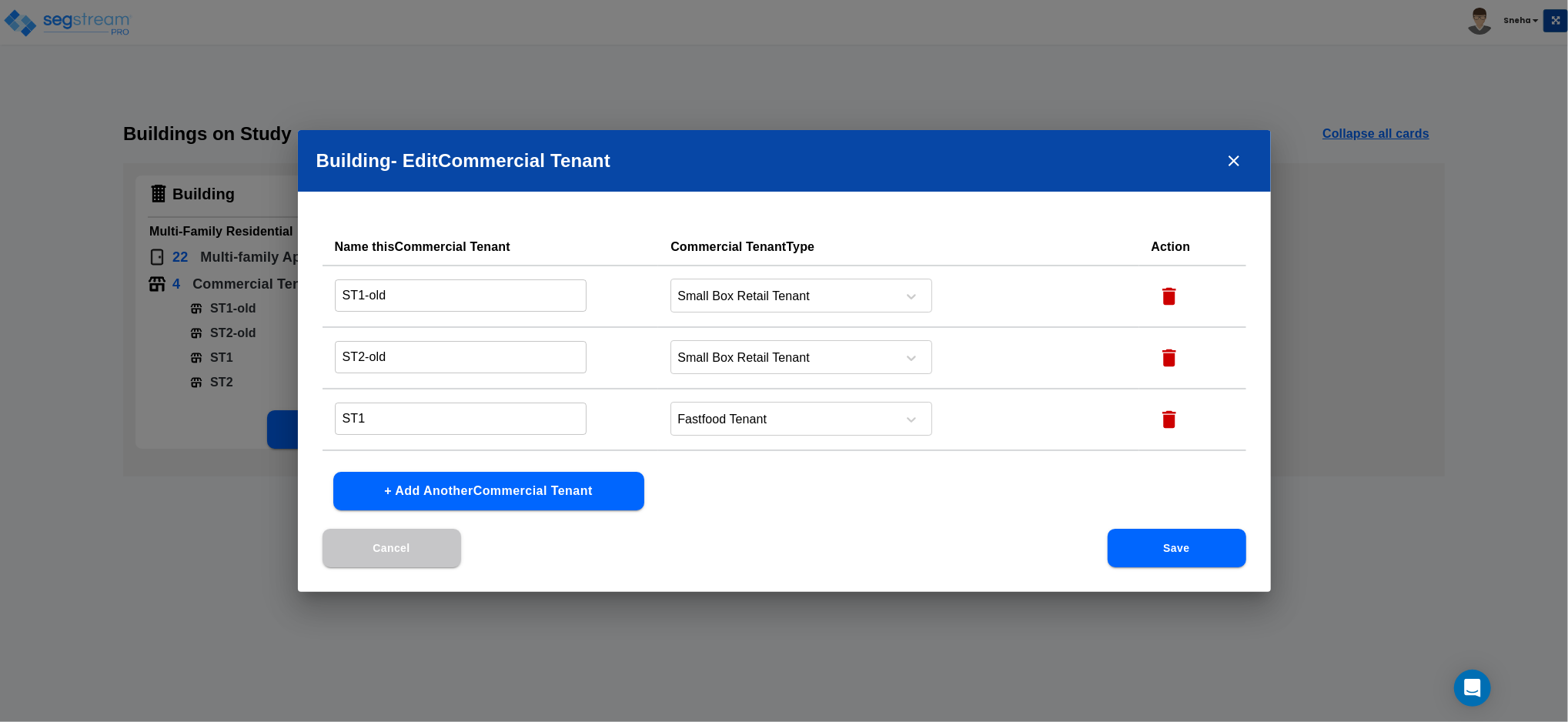
click at [730, 58] on div "Building - Edit Commercial Tenant Name this Commercial Tenant Commercial Tenant…" at bounding box center [784, 361] width 1568 height 722
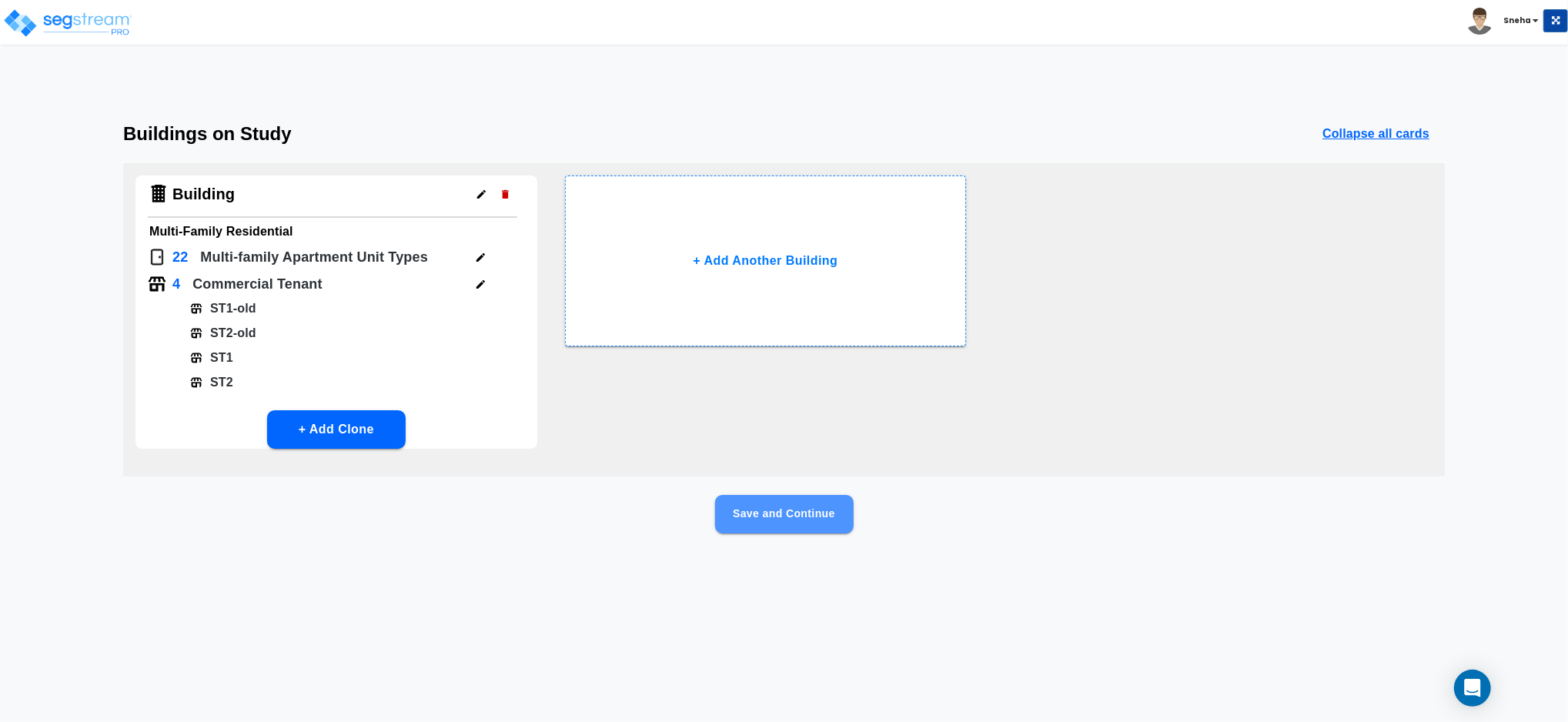
click at [753, 521] on button "Save and Continue" at bounding box center [784, 514] width 139 height 38
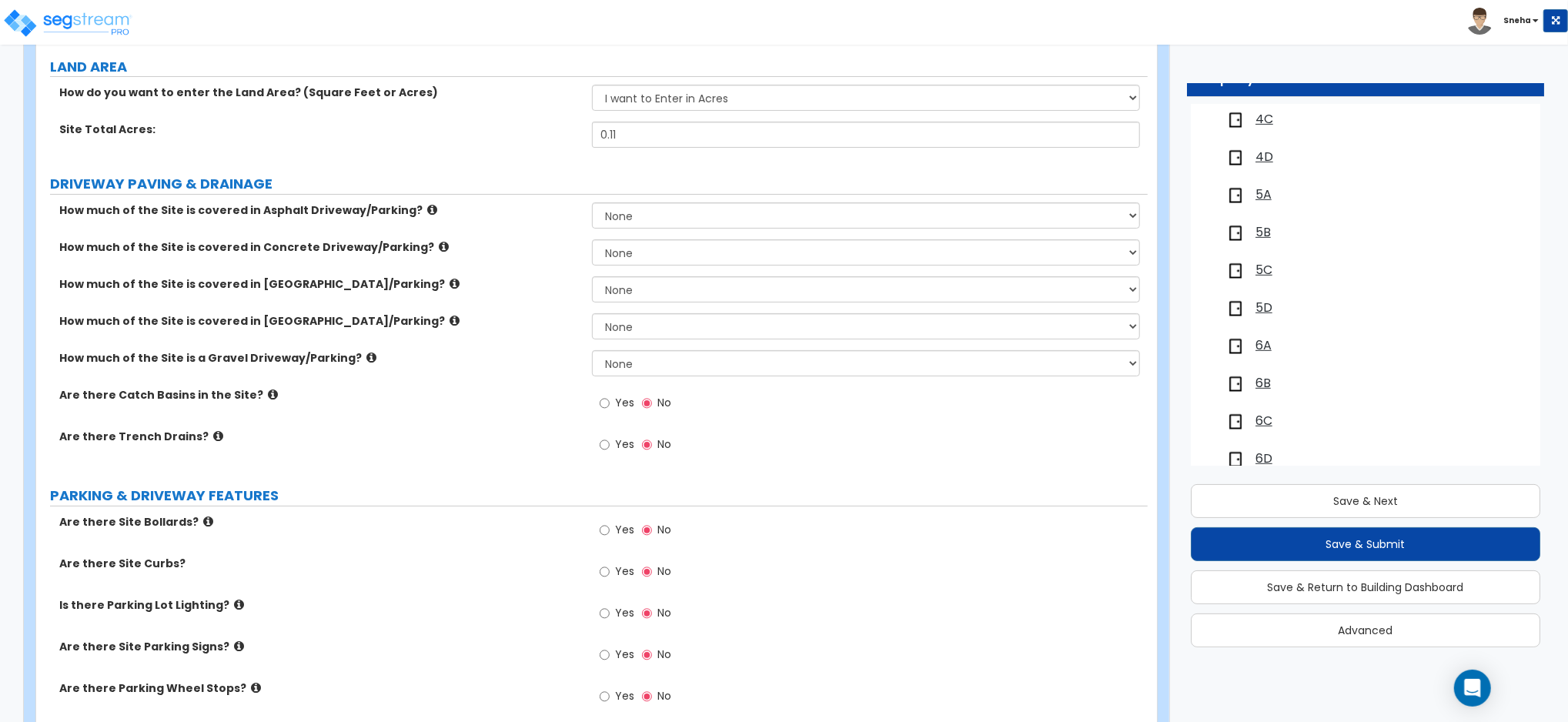
scroll to position [851, 0]
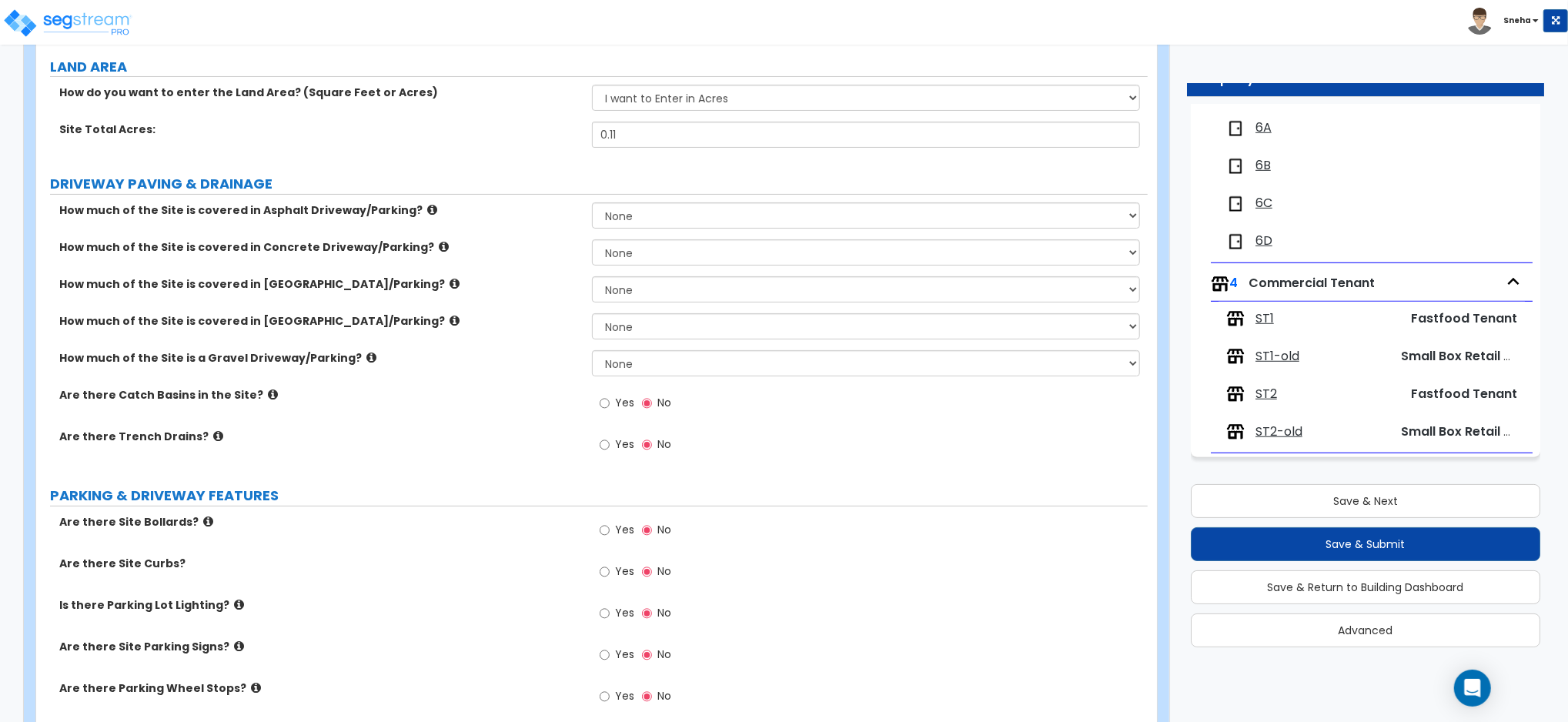
click at [1259, 323] on span "ST1" at bounding box center [1265, 319] width 18 height 17
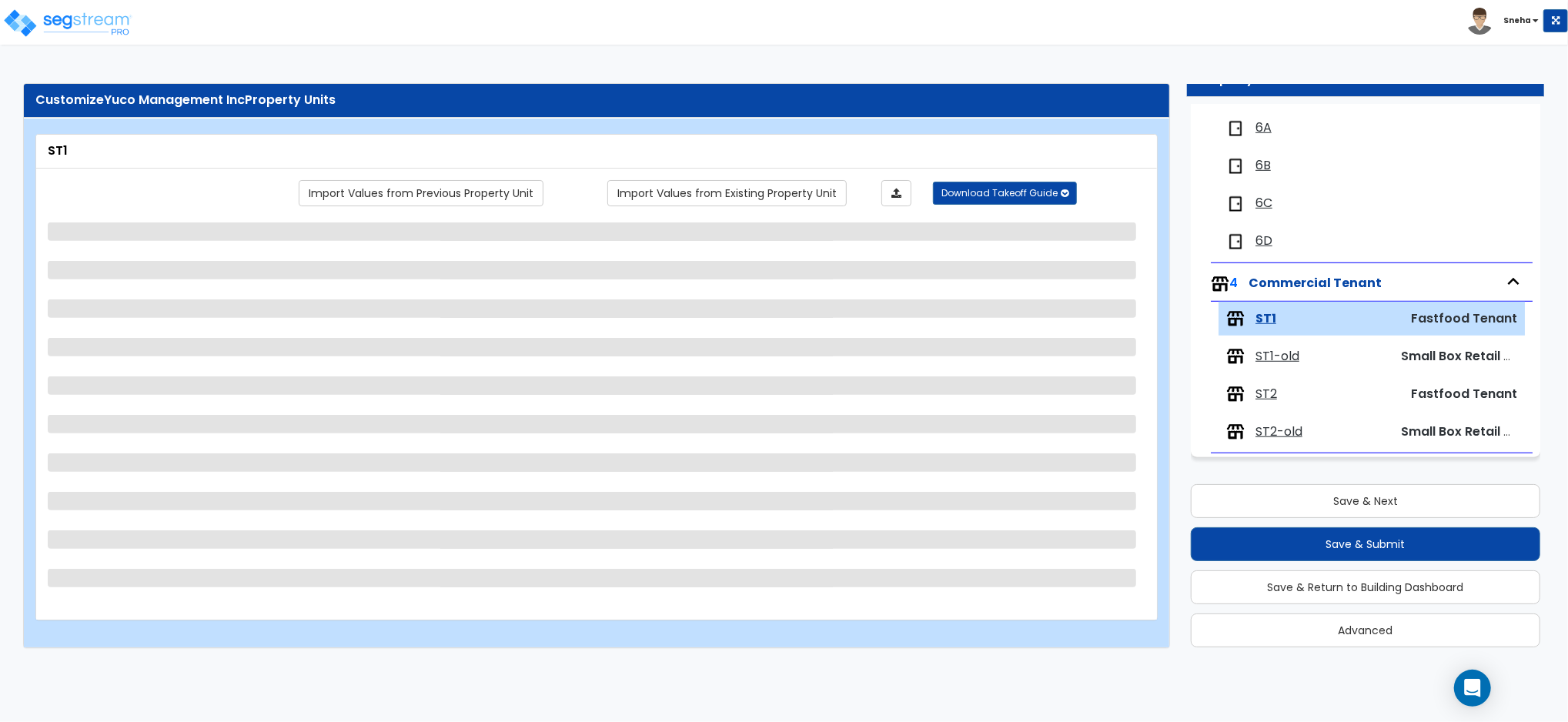
scroll to position [0, 0]
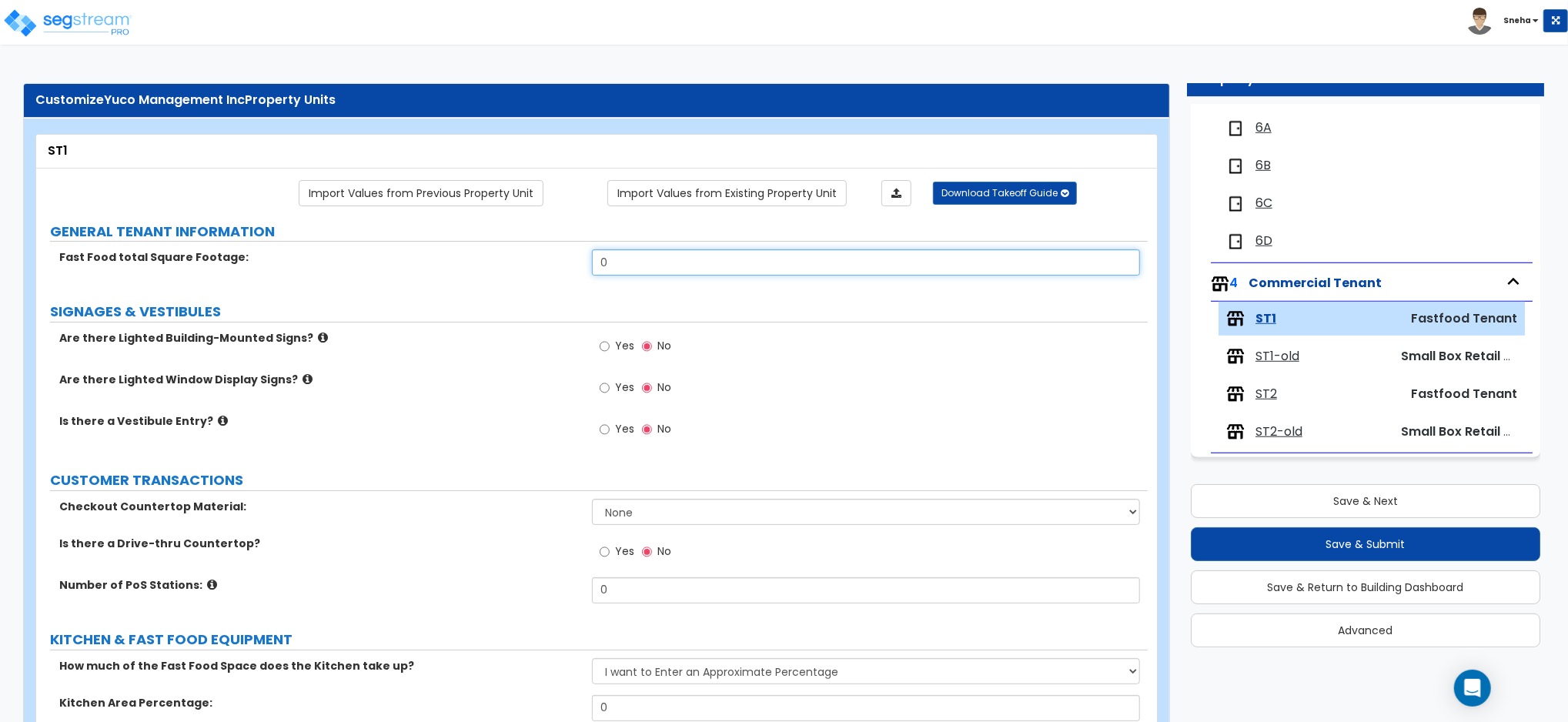
click at [669, 260] on input "0" at bounding box center [866, 262] width 548 height 26
type input "950"
click at [420, 367] on div "Are there Lighted Building-Mounted Signs? Yes No" at bounding box center [592, 351] width 1111 height 41
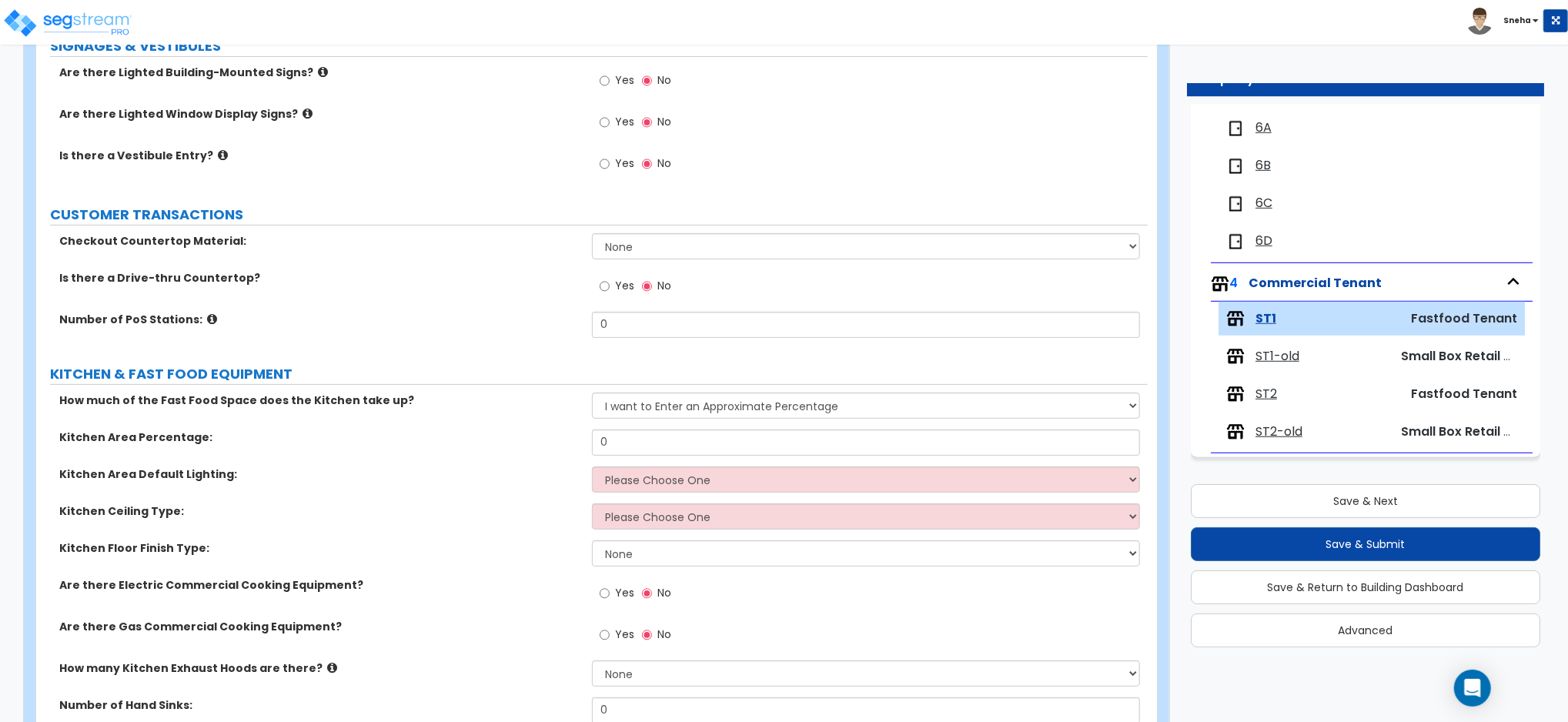
scroll to position [265, 0]
click at [685, 411] on select "I want to Enter an Approximate Percentage I want to Enter the Square Footage" at bounding box center [866, 406] width 548 height 26
drag, startPoint x: 661, startPoint y: 441, endPoint x: 482, endPoint y: 441, distance: 179.0
click at [482, 441] on div "Kitchen Area Percentage: 0" at bounding box center [592, 448] width 1111 height 37
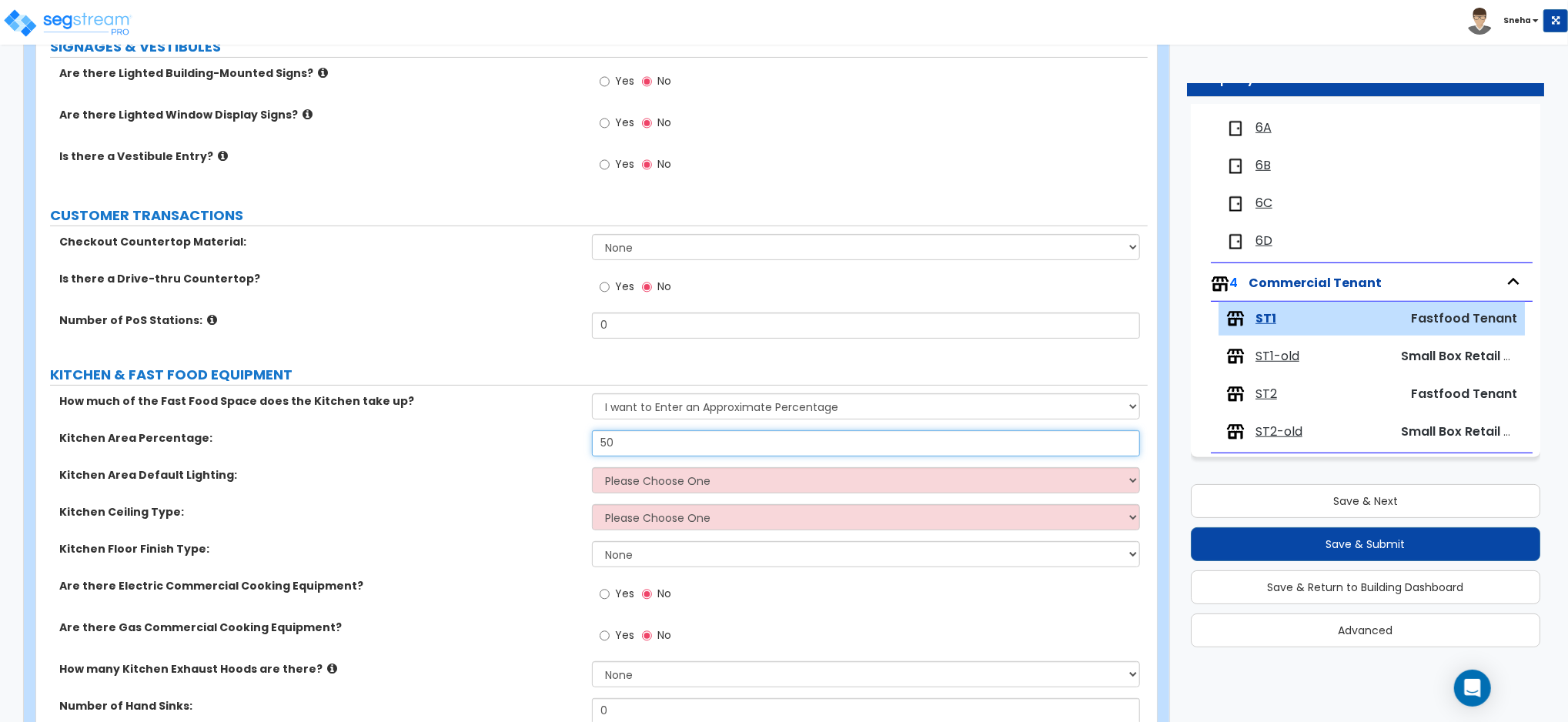
type input "50"
click at [430, 448] on div "Kitchen Area Percentage: 50" at bounding box center [592, 448] width 1111 height 37
click at [645, 481] on select "Please Choose One LED Surface-Mounted LED Recessed Fluorescent Surface-Mounted …" at bounding box center [866, 480] width 548 height 26
select select "1"
click at [592, 467] on select "Please Choose One LED Surface-Mounted LED Recessed Fluorescent Surface-Mounted …" at bounding box center [866, 480] width 548 height 26
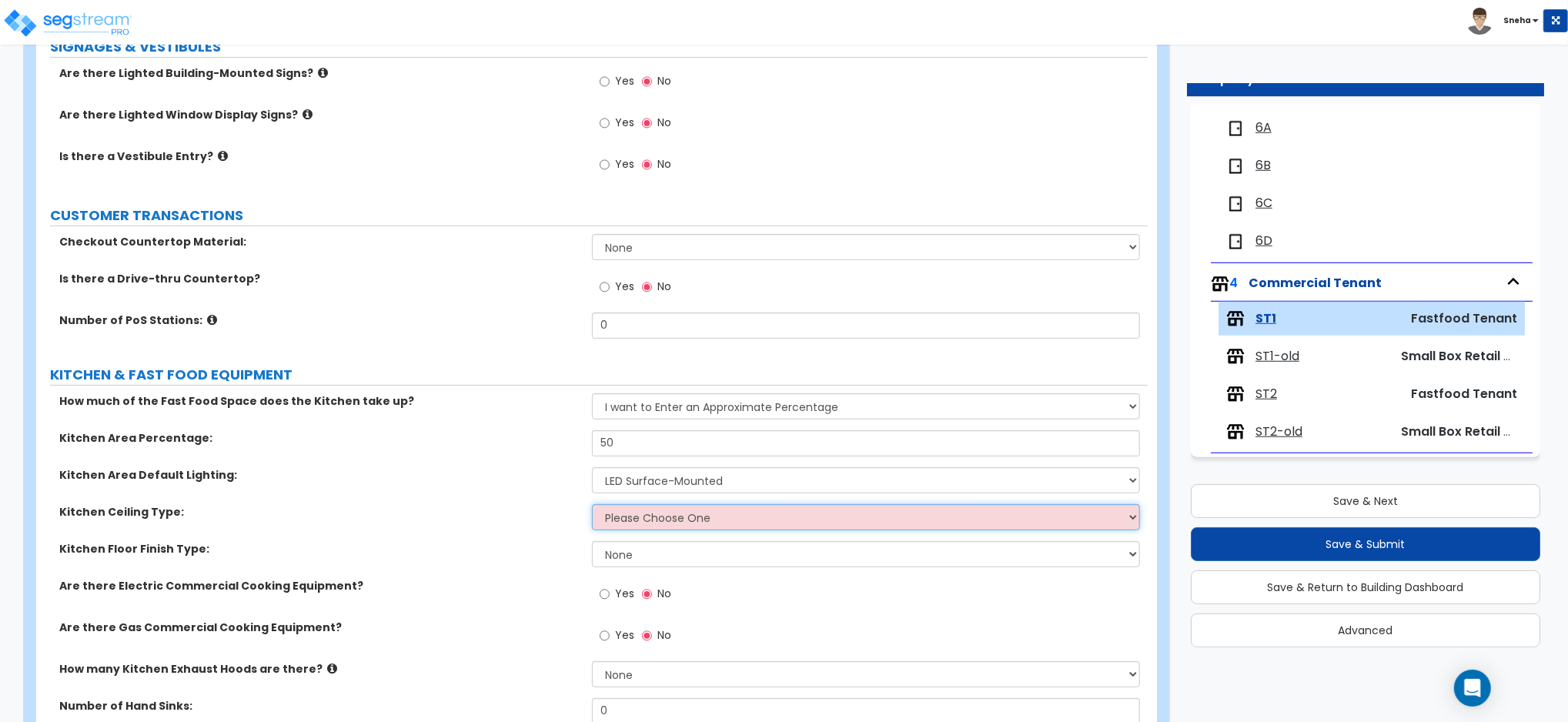
click at [649, 515] on select "Please Choose One Drop Ceiling Open Ceiling Drywall Ceiling" at bounding box center [866, 517] width 548 height 26
select select "3"
click at [592, 504] on select "Please Choose One Drop Ceiling Open Ceiling Drywall Ceiling" at bounding box center [866, 517] width 548 height 26
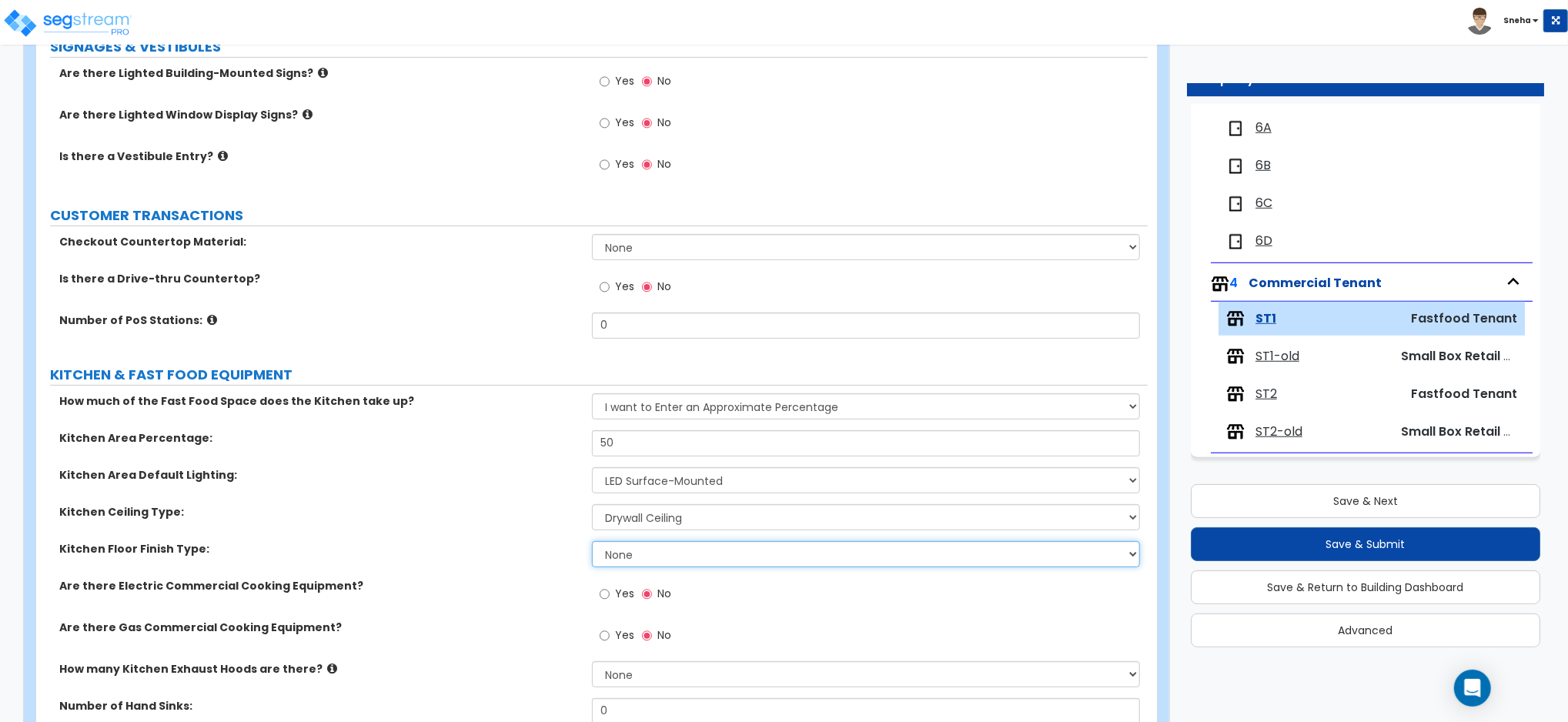
click at [649, 556] on select "None Tile Flooring VCT Flooring Sheet Vinyl Flooring" at bounding box center [866, 554] width 548 height 26
select select "1"
click at [592, 541] on select "None Tile Flooring VCT Flooring Sheet Vinyl Flooring" at bounding box center [866, 554] width 548 height 26
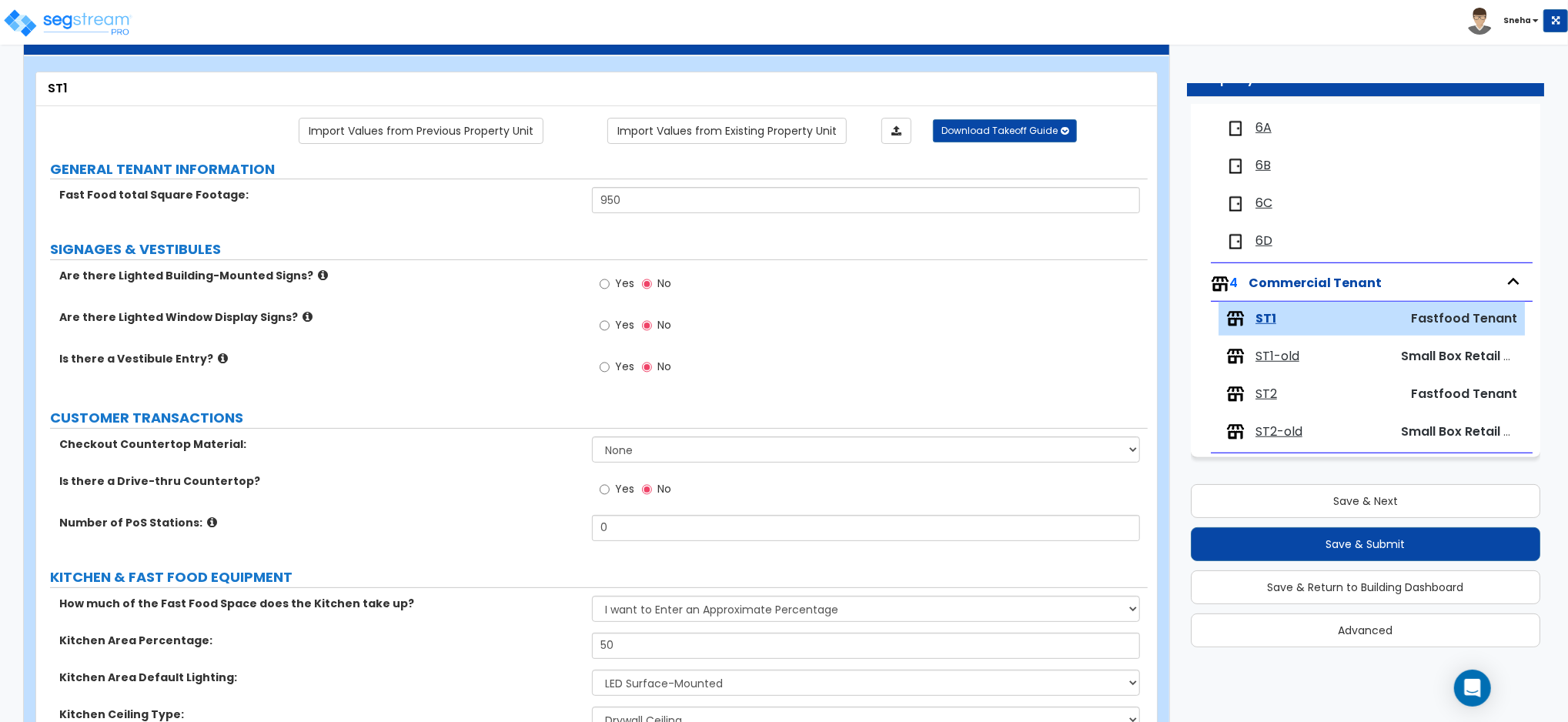
scroll to position [62, 0]
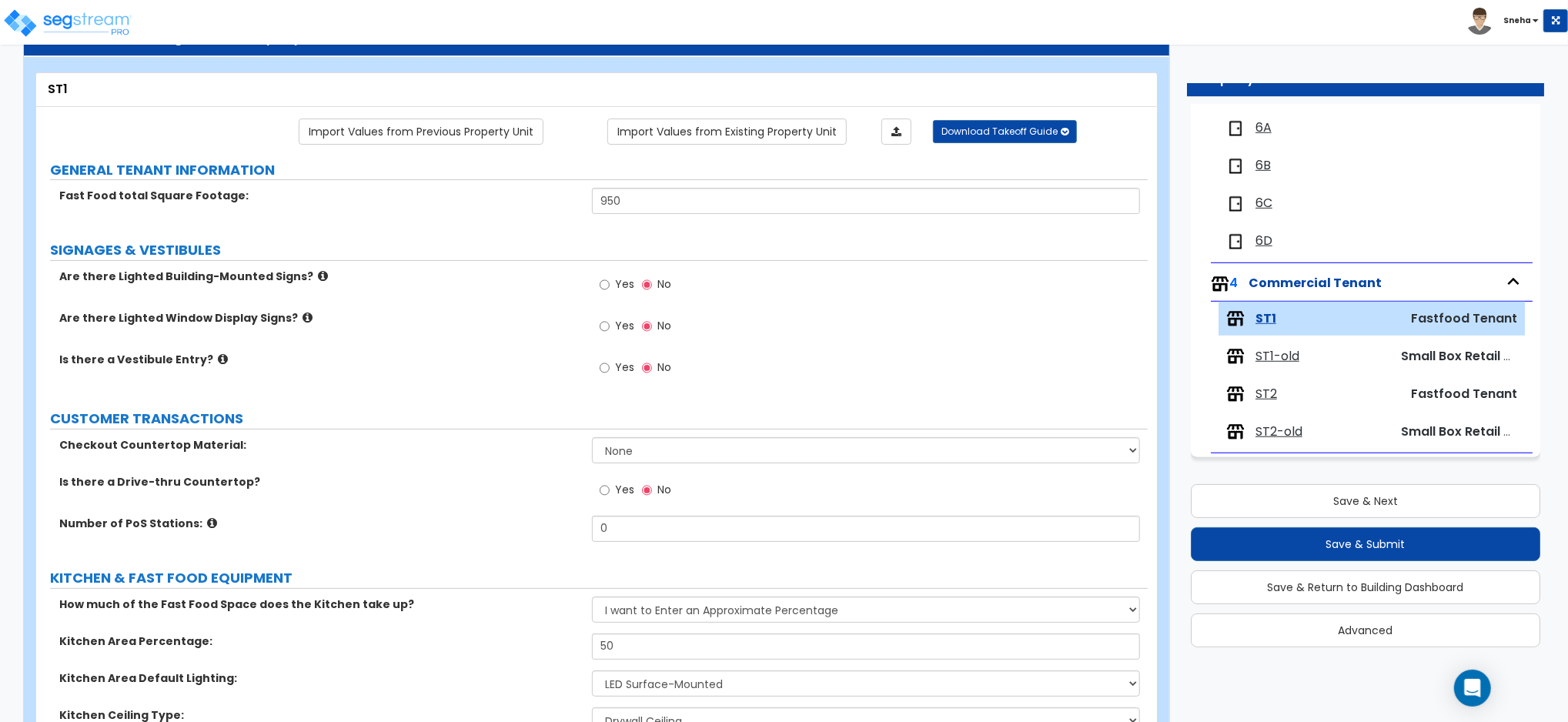
click at [318, 277] on icon at bounding box center [322, 275] width 10 height 12
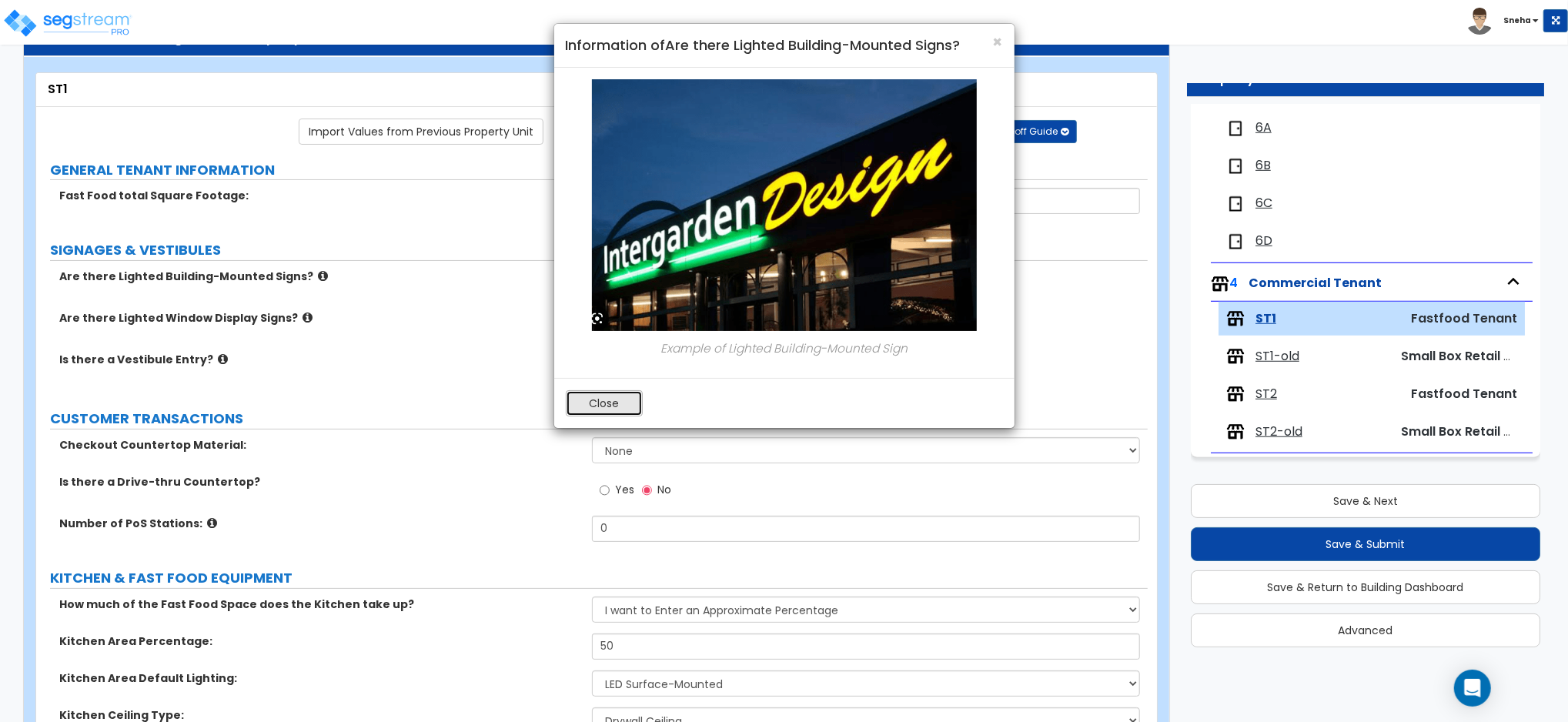
click at [606, 404] on button "Close" at bounding box center [604, 403] width 77 height 26
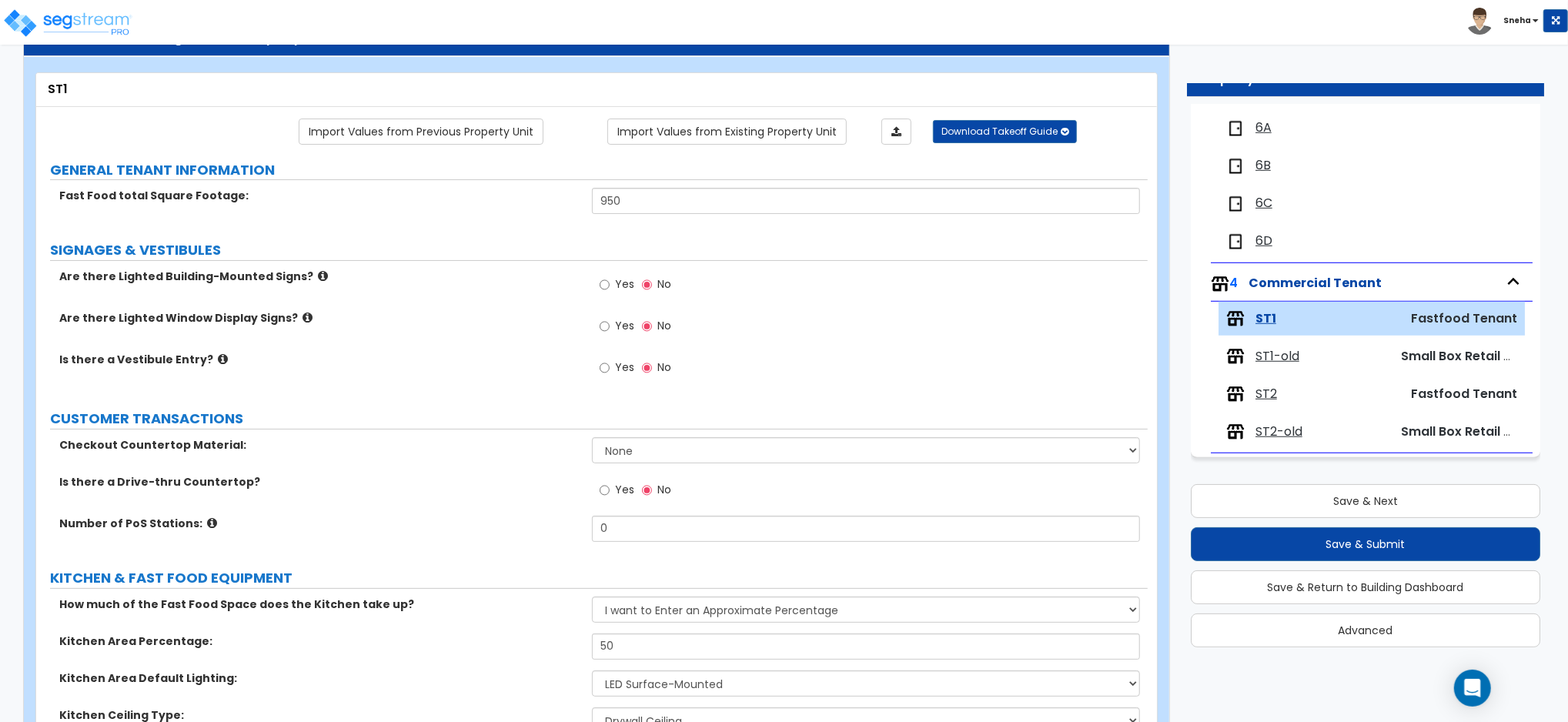
click at [629, 283] on span "Yes" at bounding box center [625, 283] width 19 height 15
click at [610, 283] on input "Yes" at bounding box center [604, 284] width 10 height 17
radio input "true"
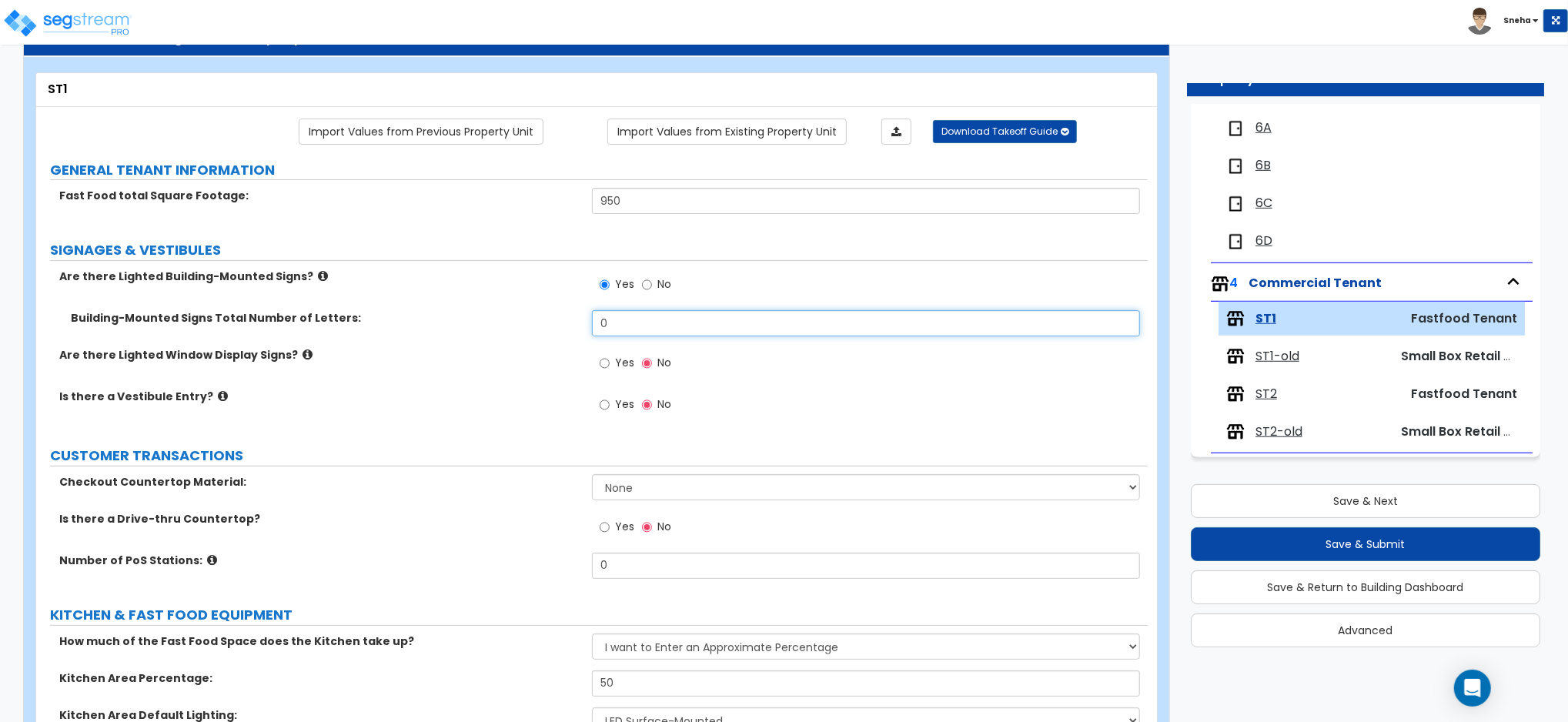
drag, startPoint x: 632, startPoint y: 331, endPoint x: 547, endPoint y: 334, distance: 85.1
click at [547, 334] on div "Building-Mounted Signs Total Number of Letters: 0" at bounding box center [592, 328] width 1111 height 37
click at [710, 329] on input "0" at bounding box center [866, 323] width 548 height 26
click at [418, 290] on div "Are there Lighted Building-Mounted Signs? Yes No" at bounding box center [592, 289] width 1111 height 41
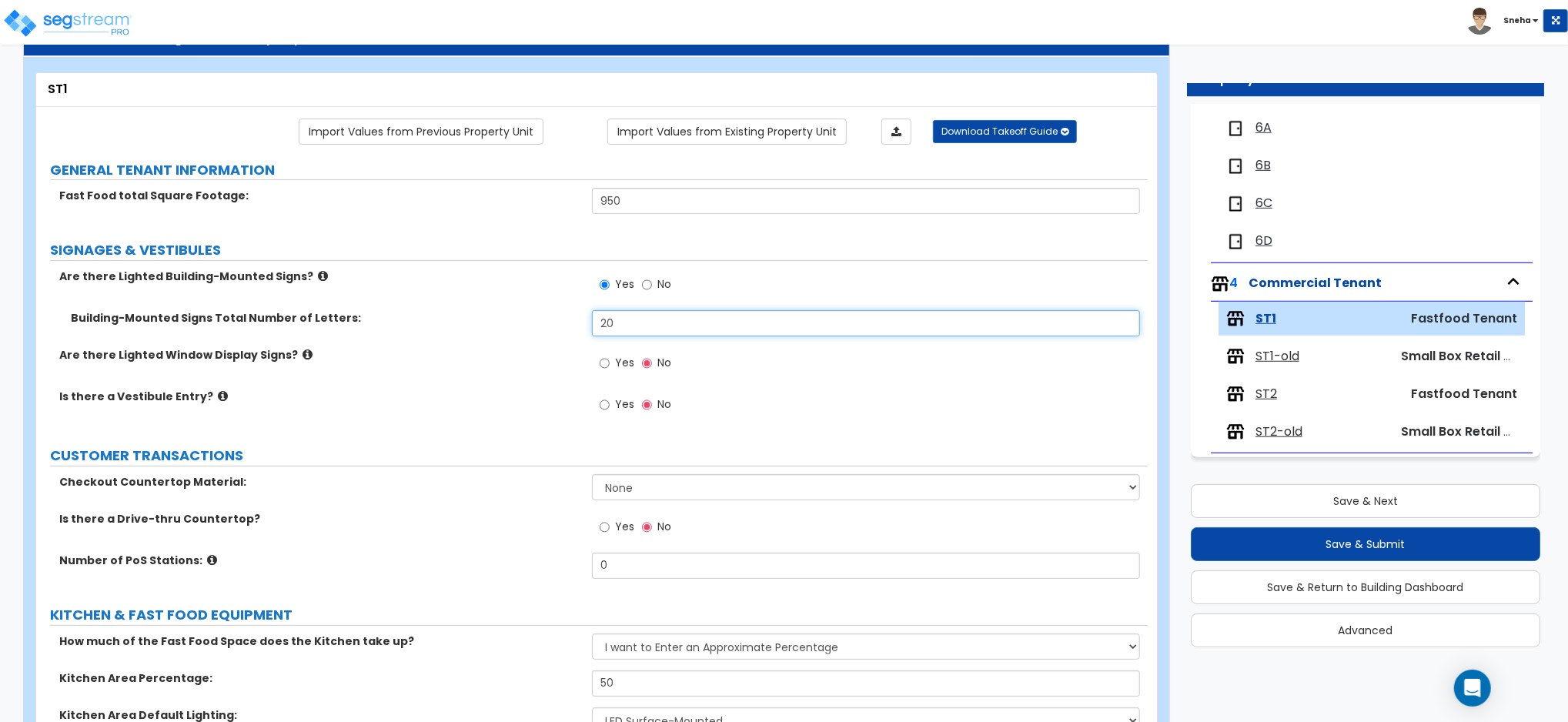
click at [644, 313] on input "20" at bounding box center [866, 323] width 548 height 26
type input "23"
click at [505, 410] on div "Is there a Vestibule Entry? Yes No" at bounding box center [592, 409] width 1111 height 41
click at [302, 352] on icon at bounding box center [307, 354] width 10 height 12
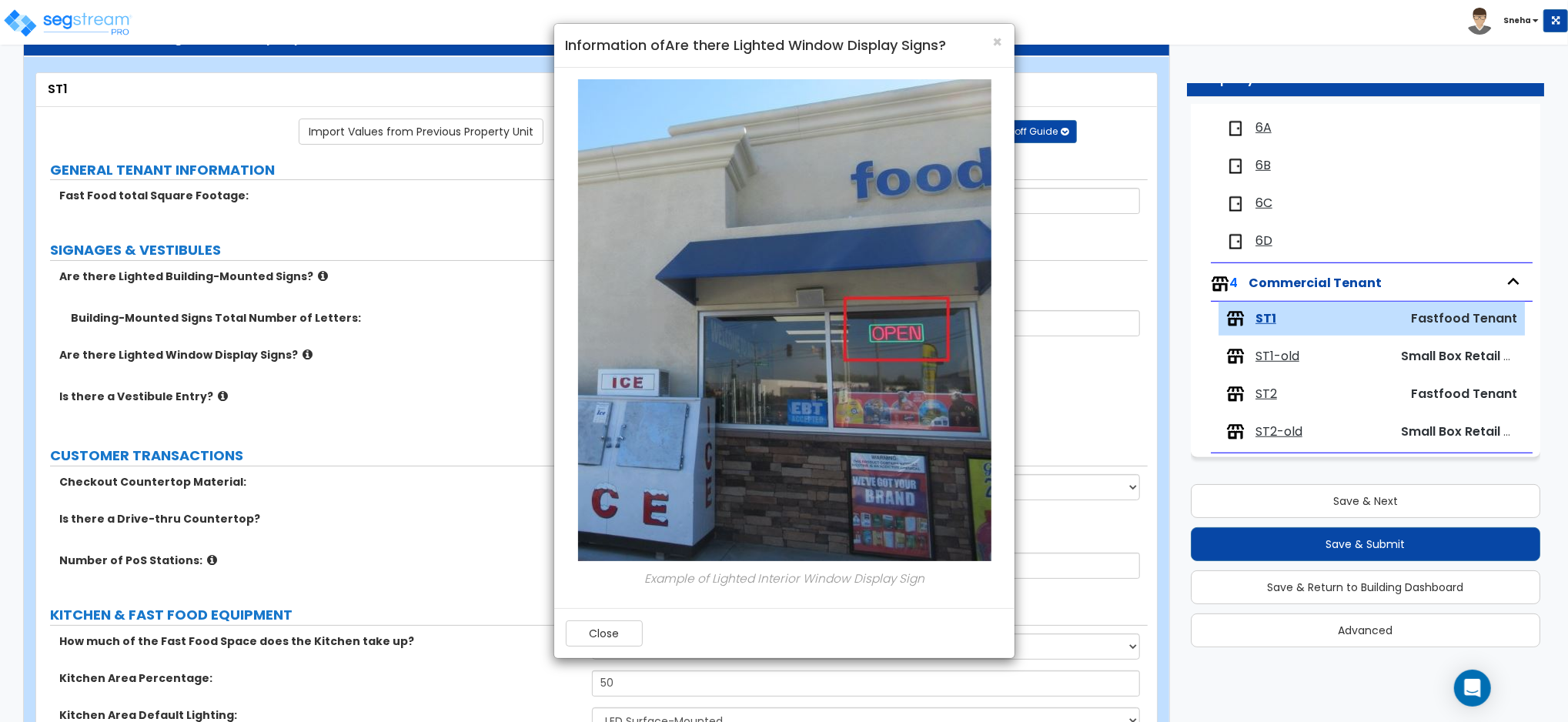
click at [471, 223] on div "× Information of Are there Lighted Window Display Signs? Example of Lighted Int…" at bounding box center [784, 361] width 1568 height 722
click at [996, 40] on span "×" at bounding box center [998, 42] width 10 height 22
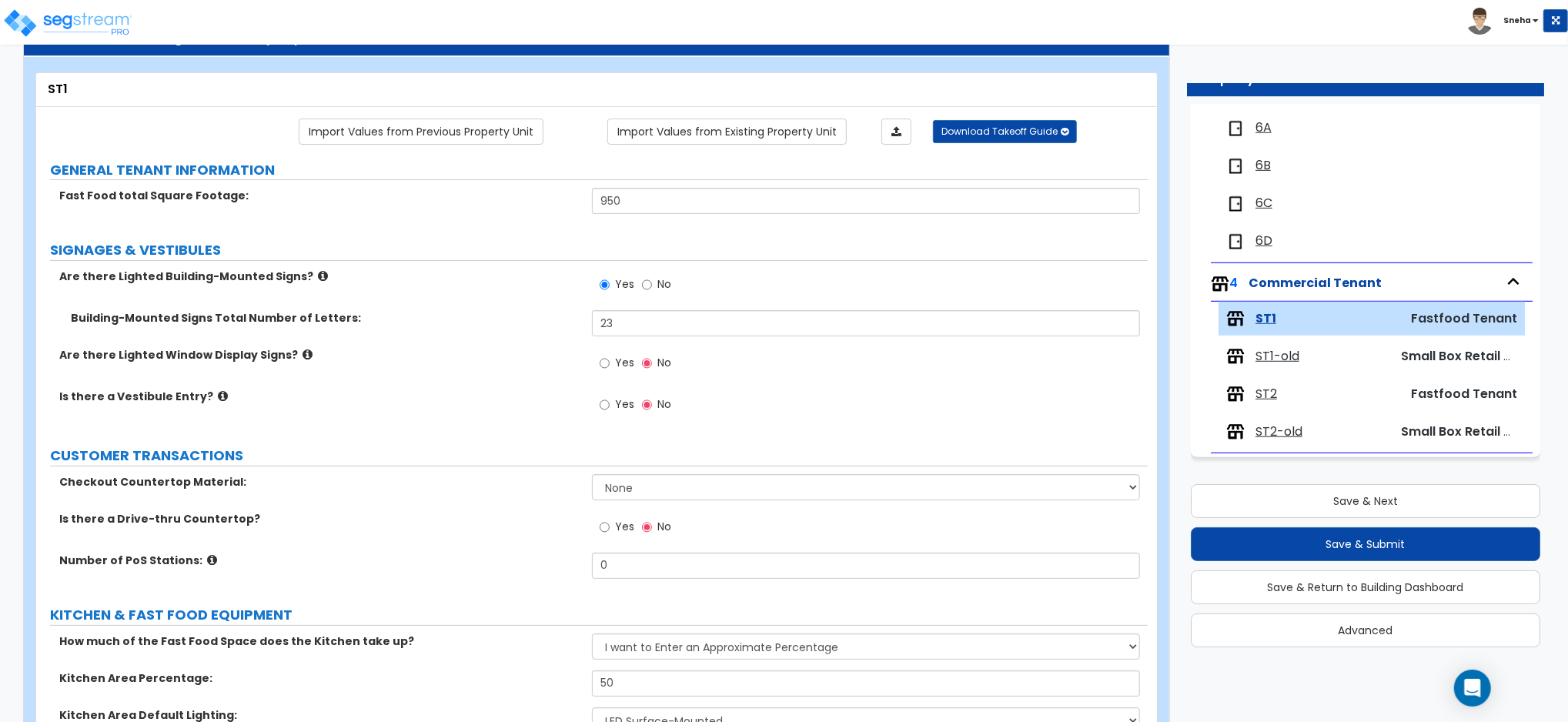
click at [1272, 394] on span "ST2" at bounding box center [1266, 394] width 21 height 17
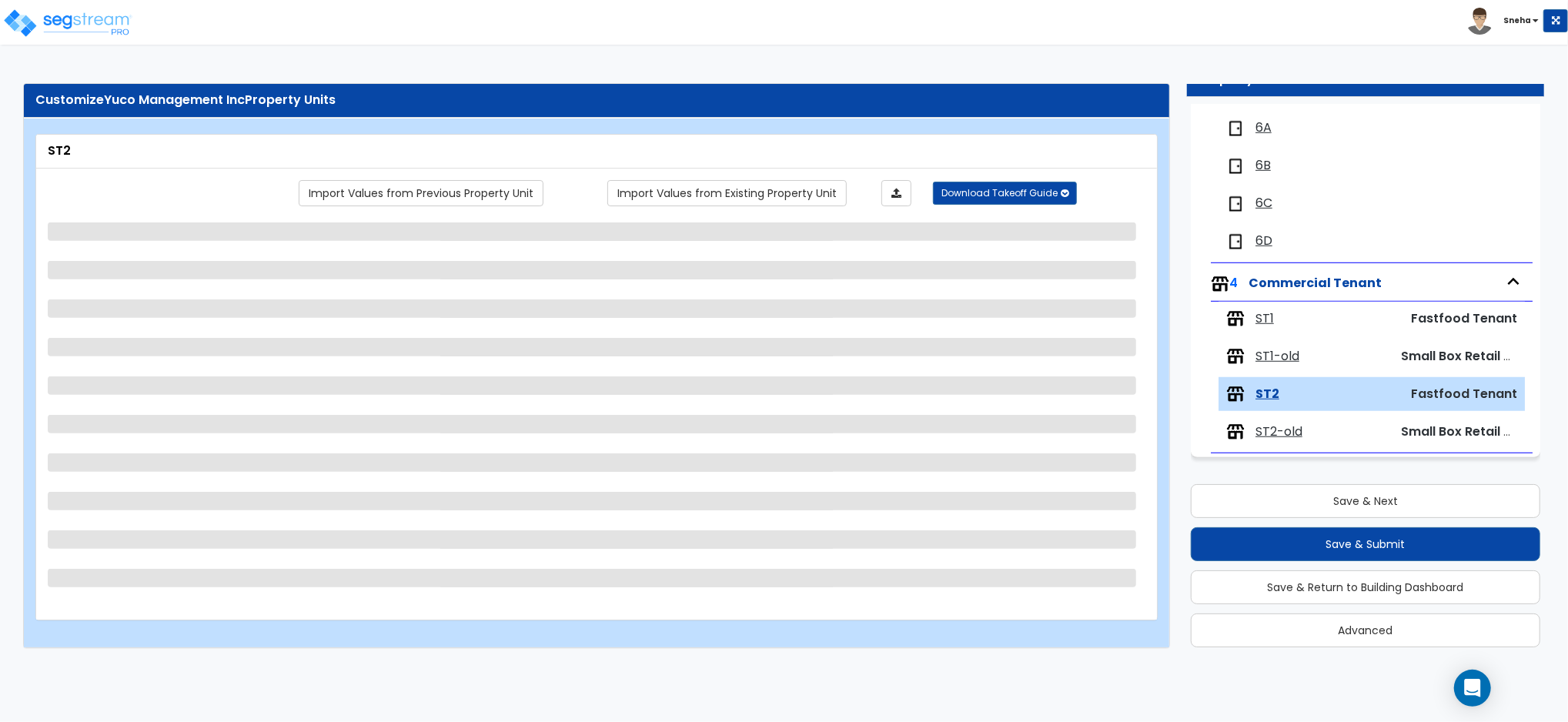
scroll to position [0, 0]
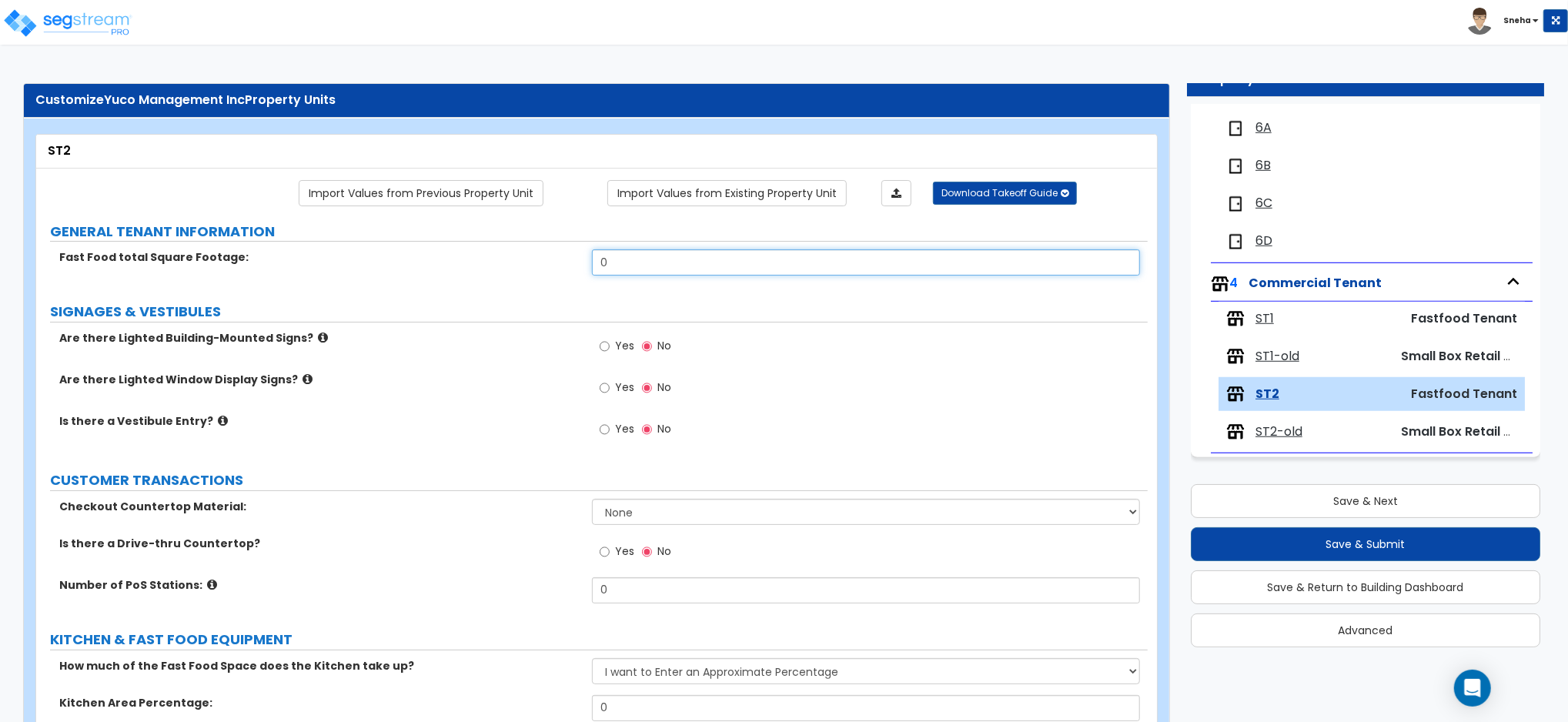
click at [685, 249] on input "0" at bounding box center [866, 262] width 548 height 26
type input "950"
click at [603, 388] on input "Yes" at bounding box center [604, 387] width 10 height 17
radio input "true"
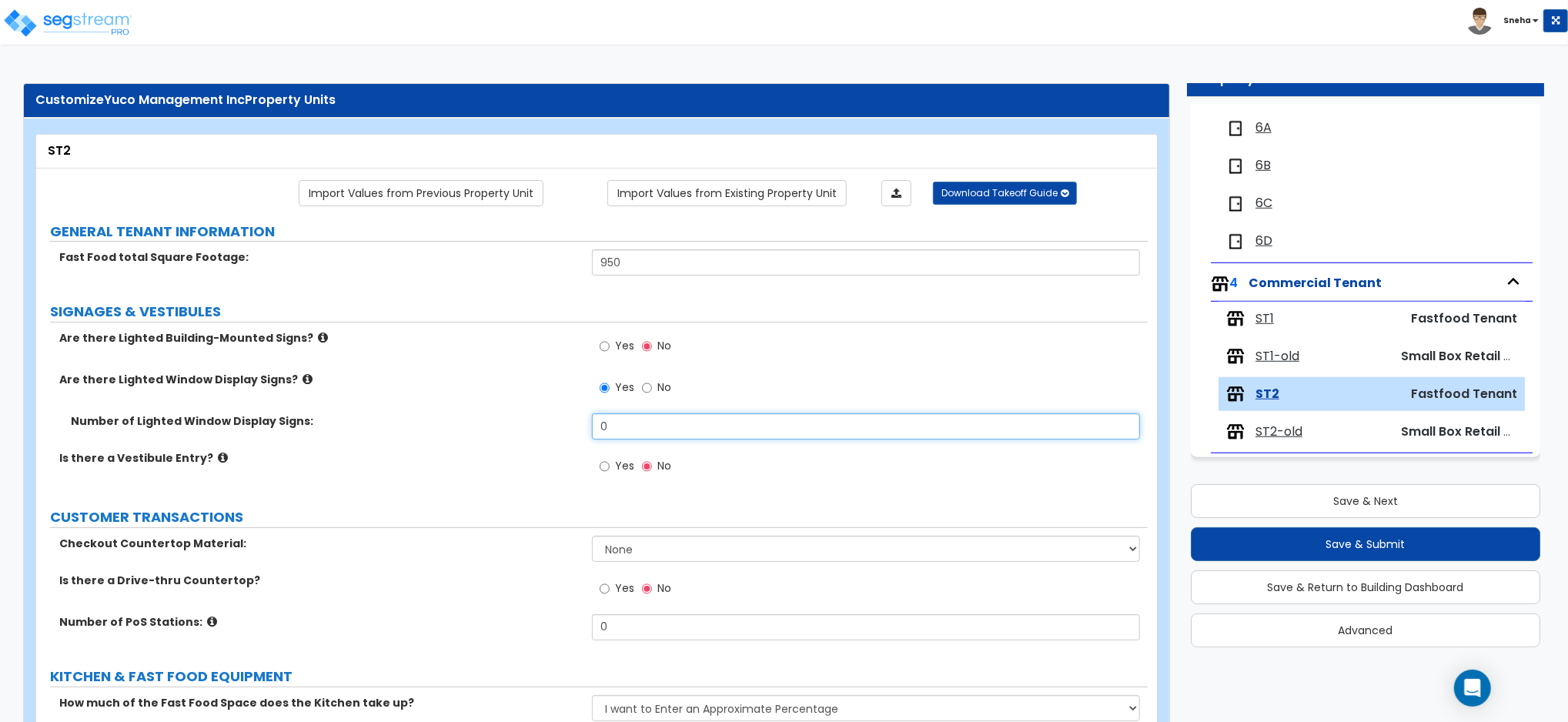
click at [624, 423] on input "0" at bounding box center [866, 426] width 548 height 26
type input "3"
click at [633, 345] on span "Yes" at bounding box center [625, 345] width 19 height 15
click at [610, 345] on input "Yes" at bounding box center [604, 346] width 10 height 17
radio input "true"
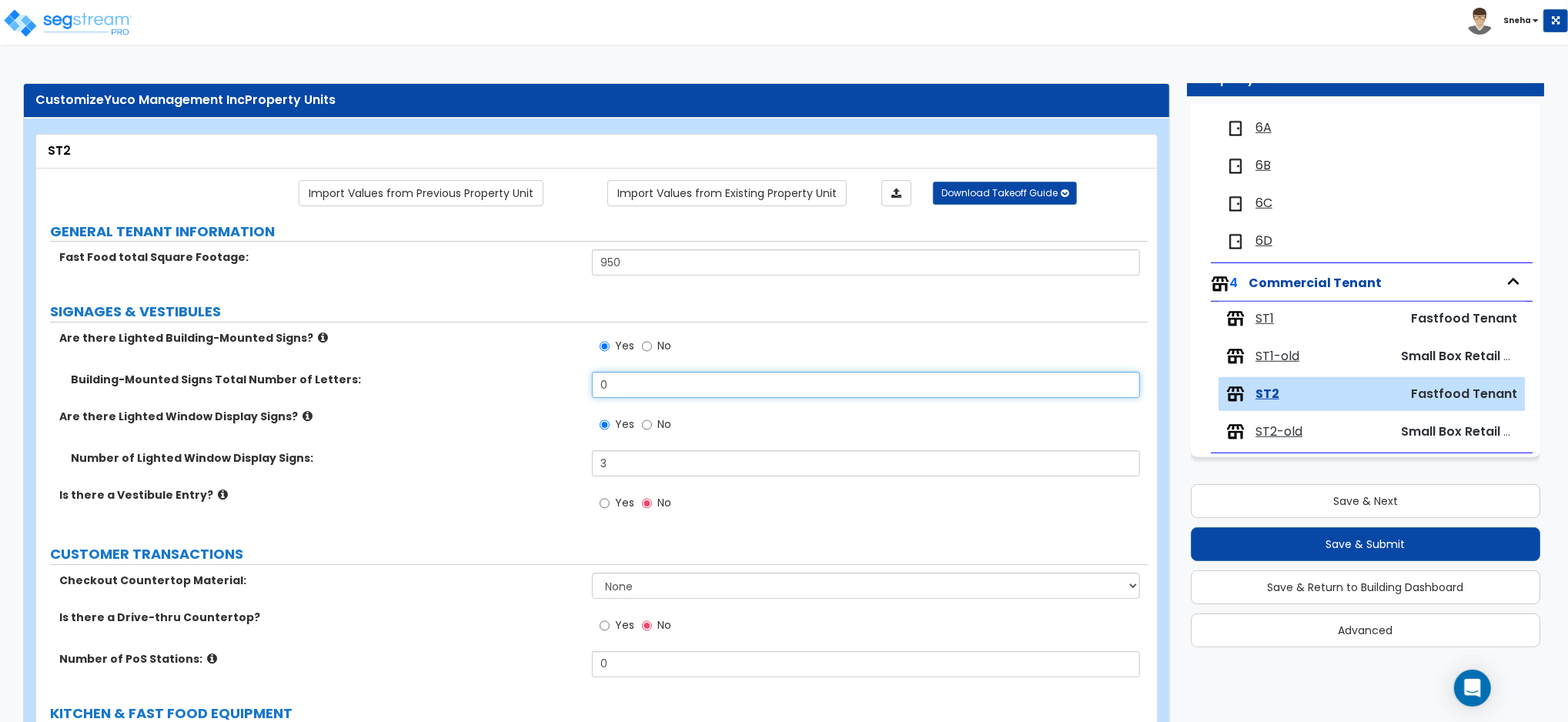
drag, startPoint x: 613, startPoint y: 386, endPoint x: 549, endPoint y: 391, distance: 64.2
click at [549, 391] on div "Building-Mounted Signs Total Number of Letters: 0" at bounding box center [592, 390] width 1111 height 37
type input "12"
click at [609, 432] on input "Yes" at bounding box center [604, 424] width 10 height 17
click at [456, 452] on label "Number of Lighted Window Display Signs:" at bounding box center [326, 457] width 510 height 15
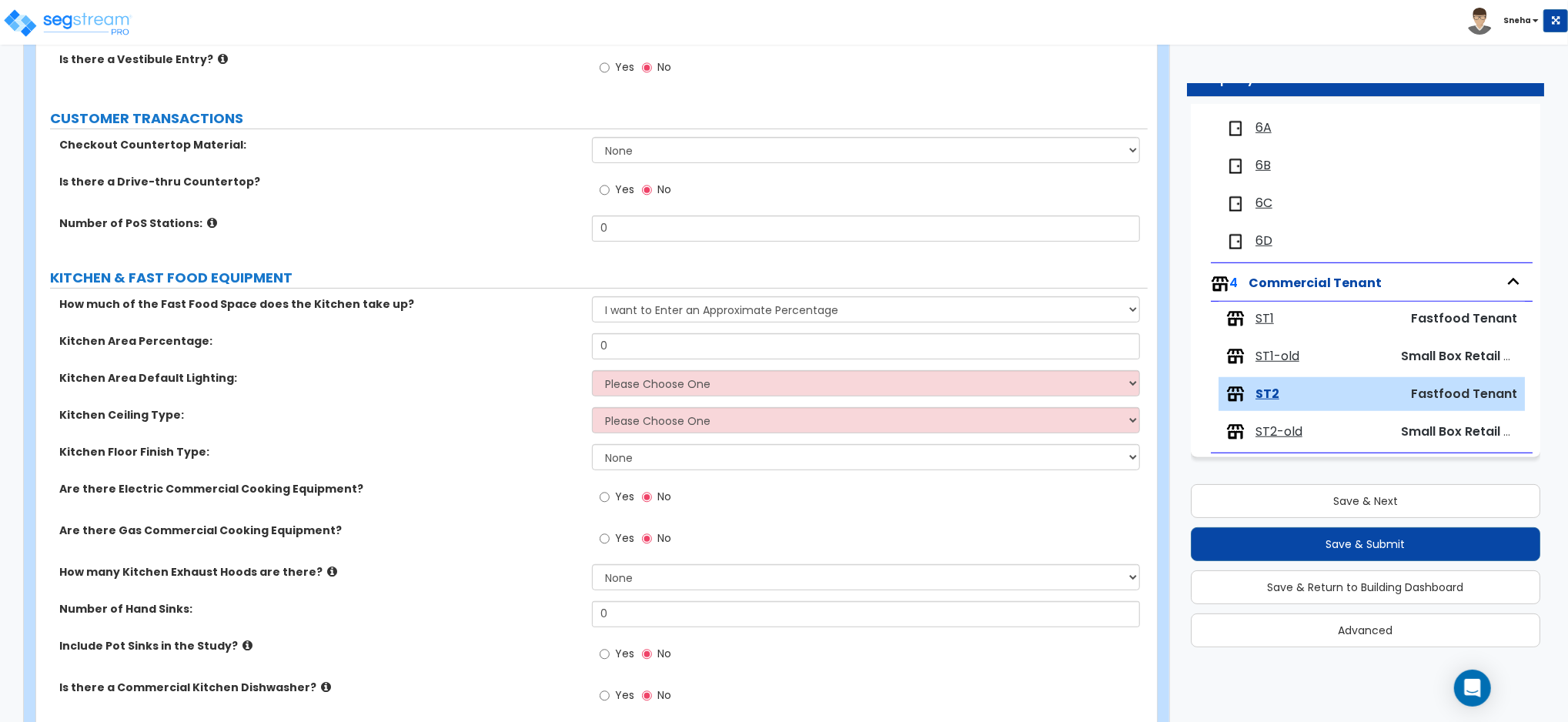
scroll to position [435, 0]
click at [1261, 312] on span "ST1" at bounding box center [1265, 319] width 18 height 17
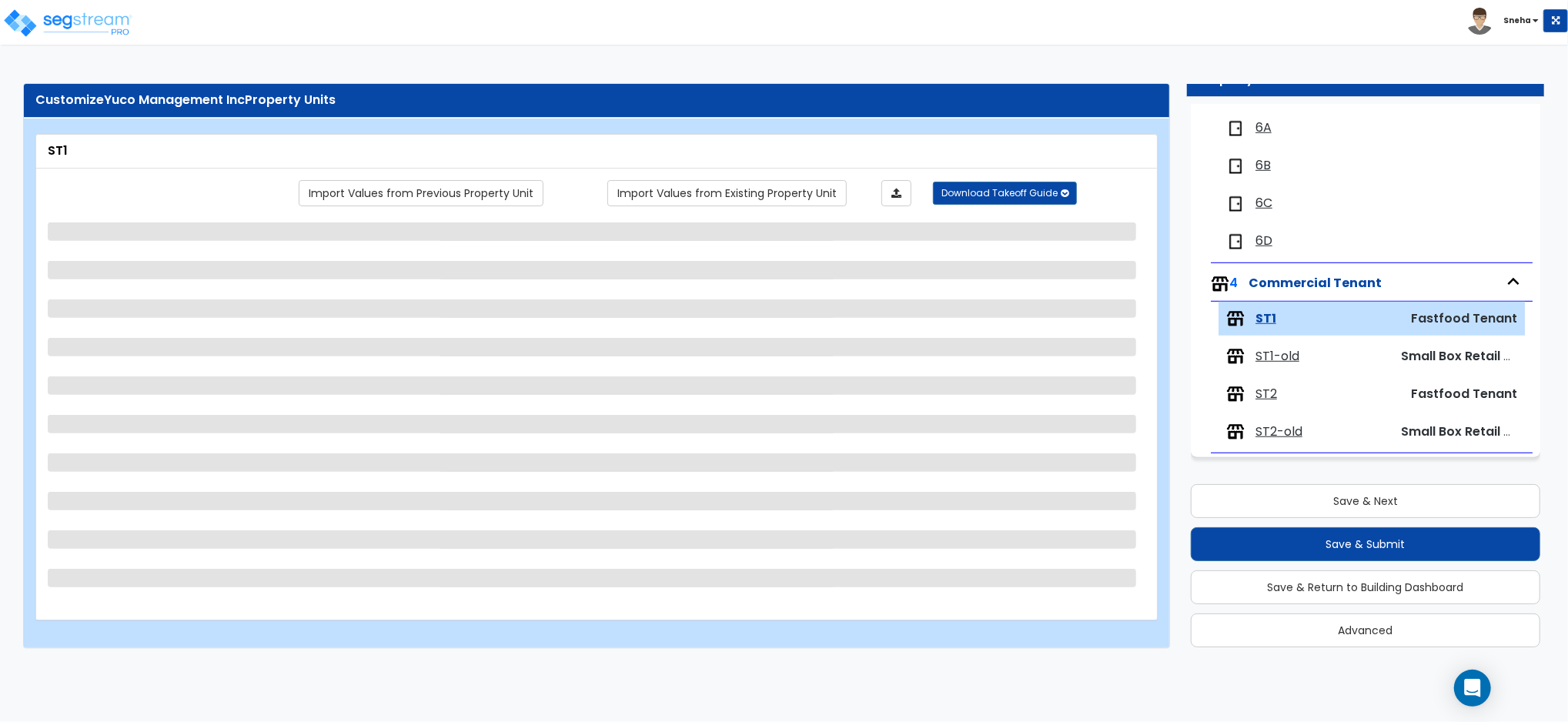
select select "1"
select select "3"
select select "1"
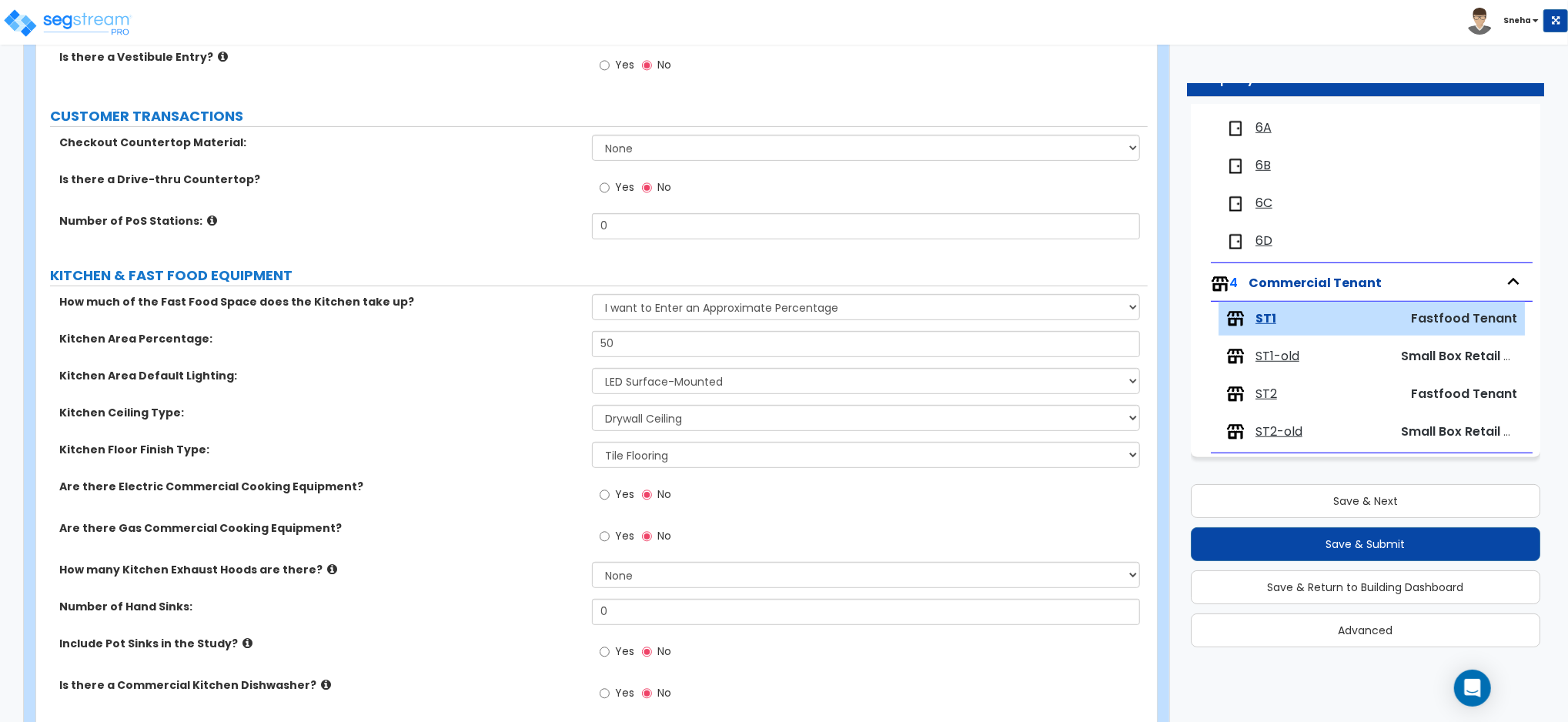
scroll to position [400, 0]
drag, startPoint x: 641, startPoint y: 225, endPoint x: 510, endPoint y: 252, distance: 133.8
type input "1"
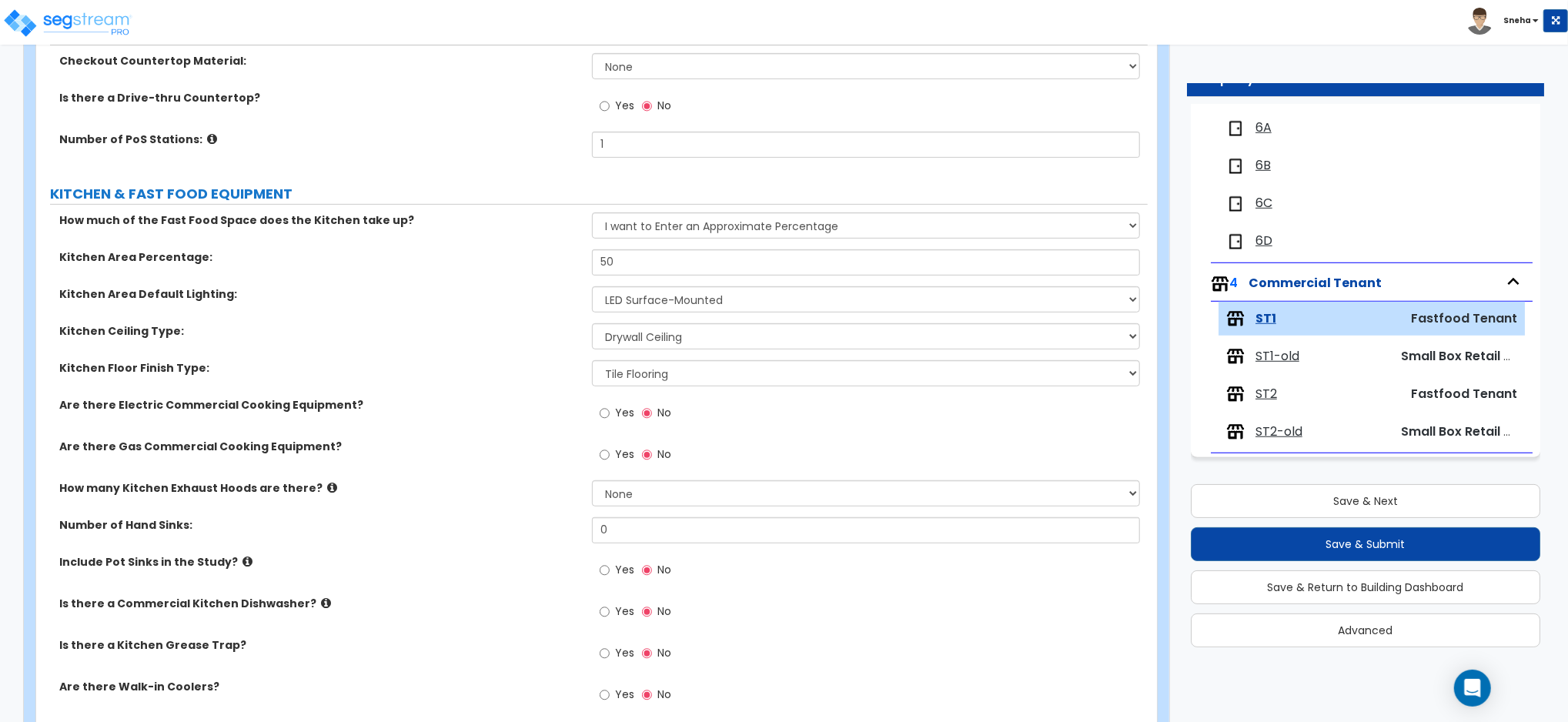
scroll to position [518, 0]
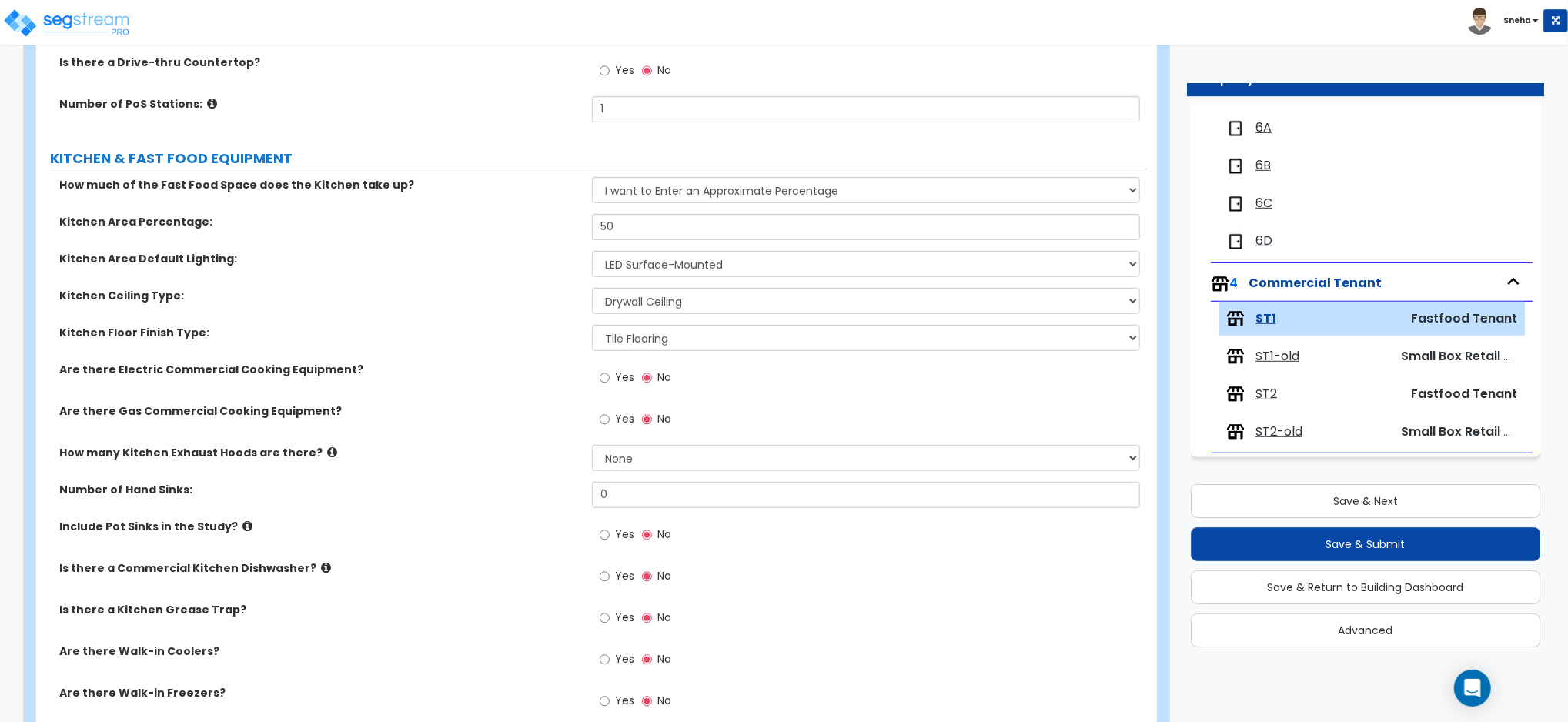
click at [630, 375] on span "Yes" at bounding box center [625, 376] width 19 height 15
click at [610, 375] on input "Yes" at bounding box center [604, 377] width 10 height 17
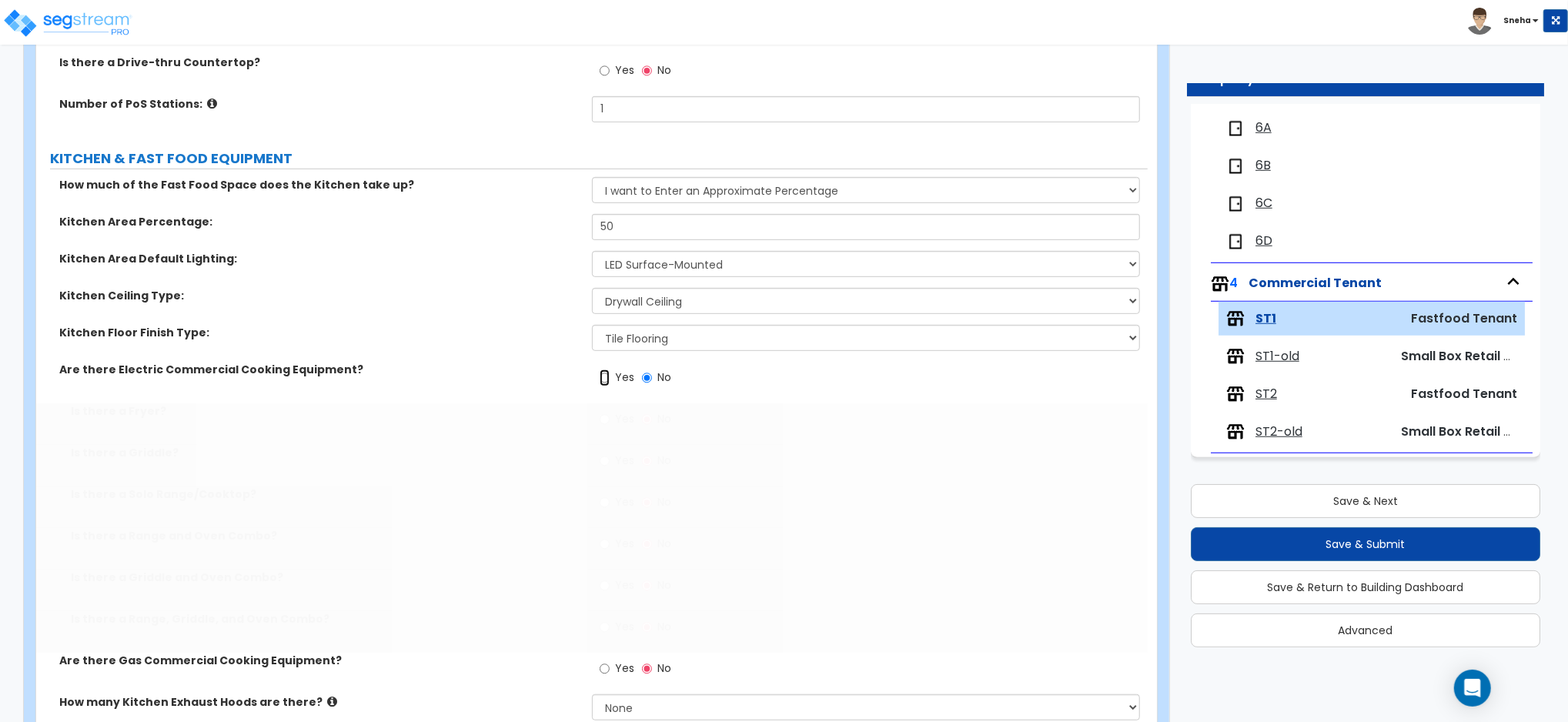
radio input "true"
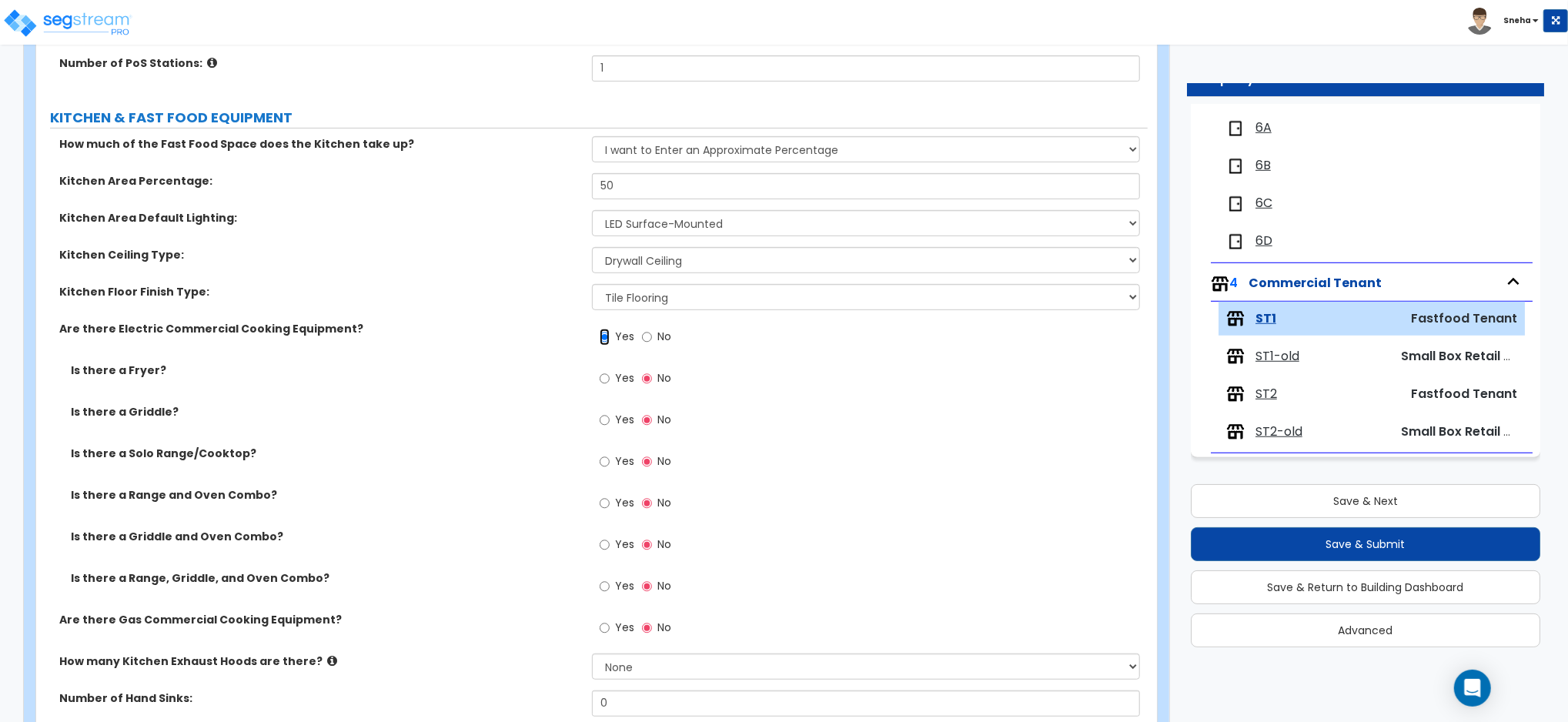
scroll to position [563, 0]
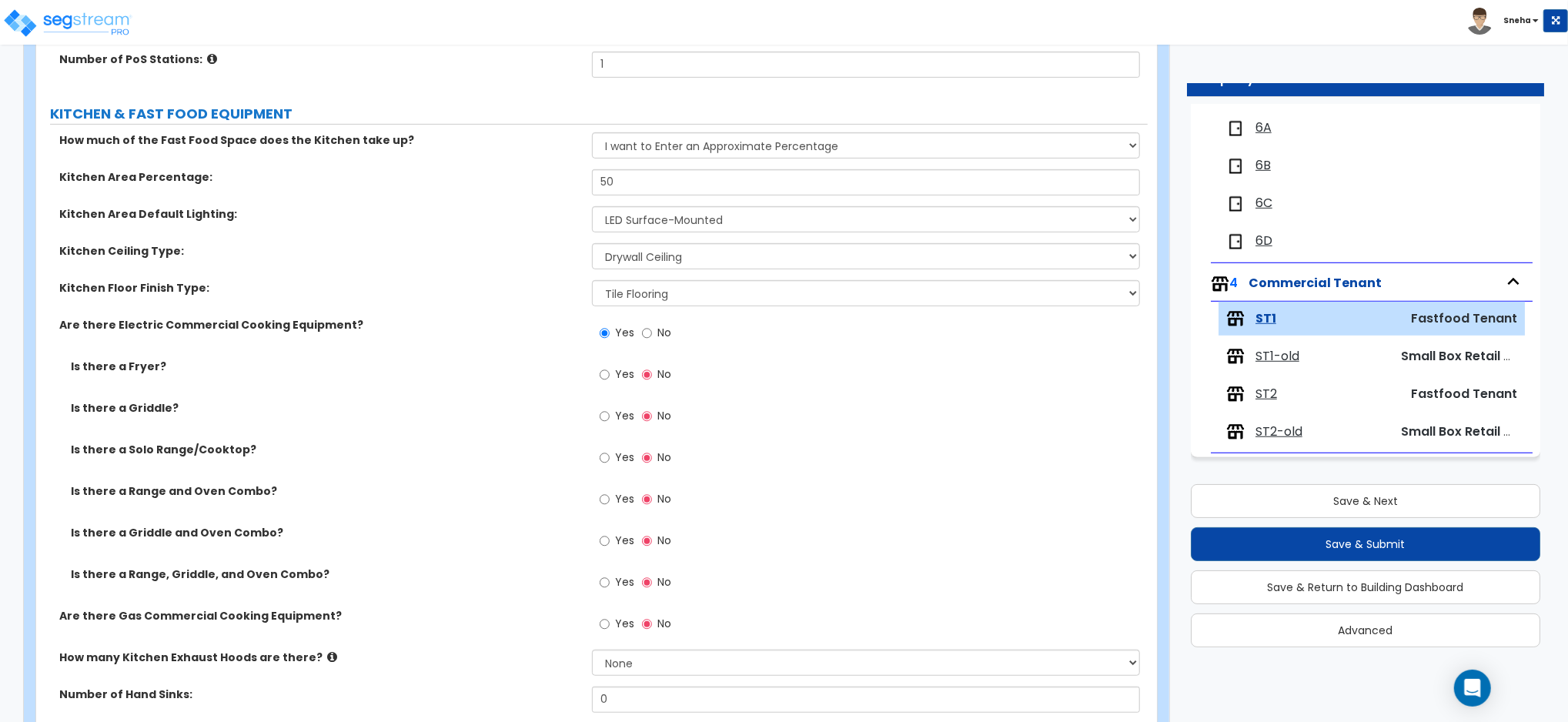
click at [618, 371] on span "Yes" at bounding box center [625, 374] width 19 height 15
click at [610, 371] on input "Yes" at bounding box center [604, 374] width 10 height 17
radio input "true"
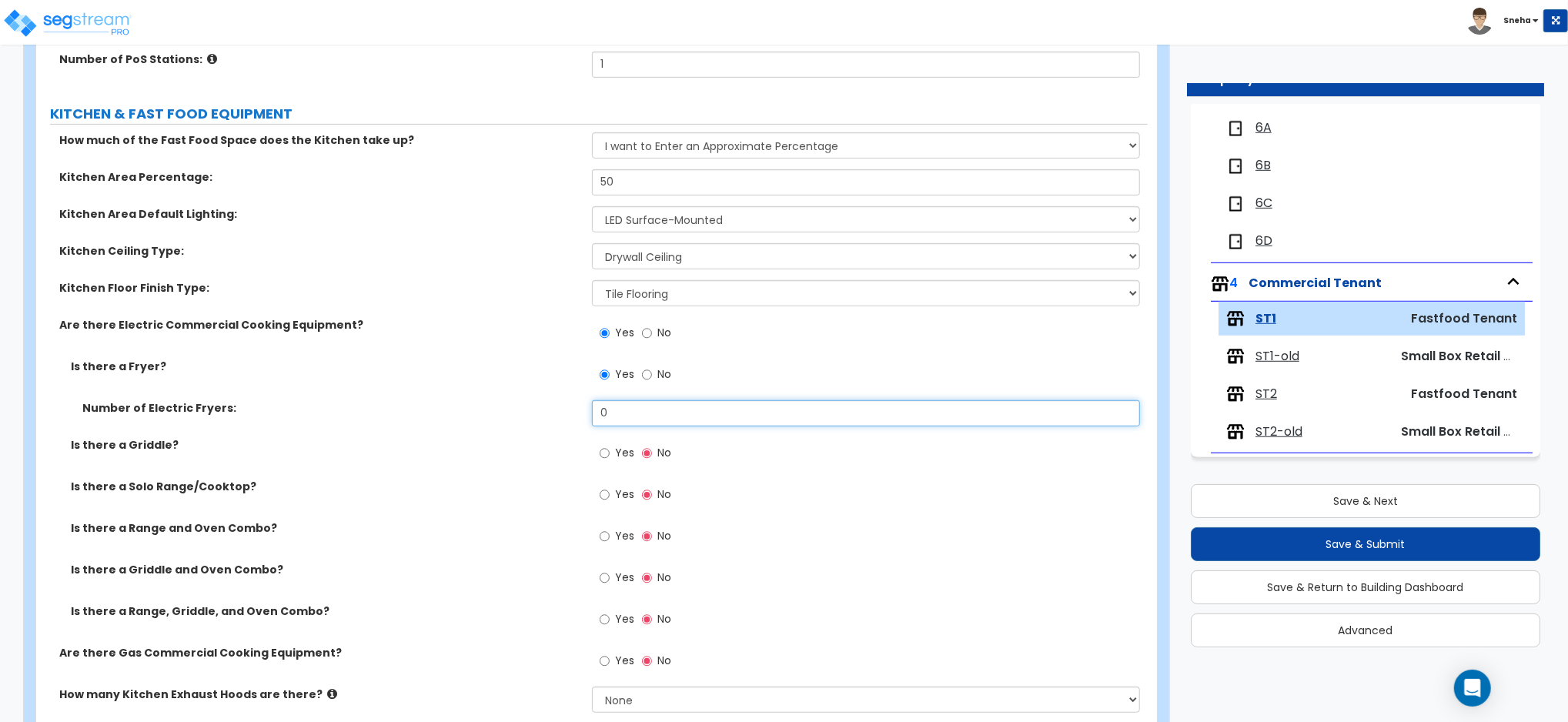
drag, startPoint x: 621, startPoint y: 417, endPoint x: 576, endPoint y: 423, distance: 45.4
click at [576, 423] on div "Number of Electric Fryers: 0" at bounding box center [592, 418] width 1111 height 37
type input "2"
click at [616, 613] on span "Yes" at bounding box center [625, 618] width 19 height 15
click at [610, 613] on input "Yes" at bounding box center [604, 619] width 10 height 17
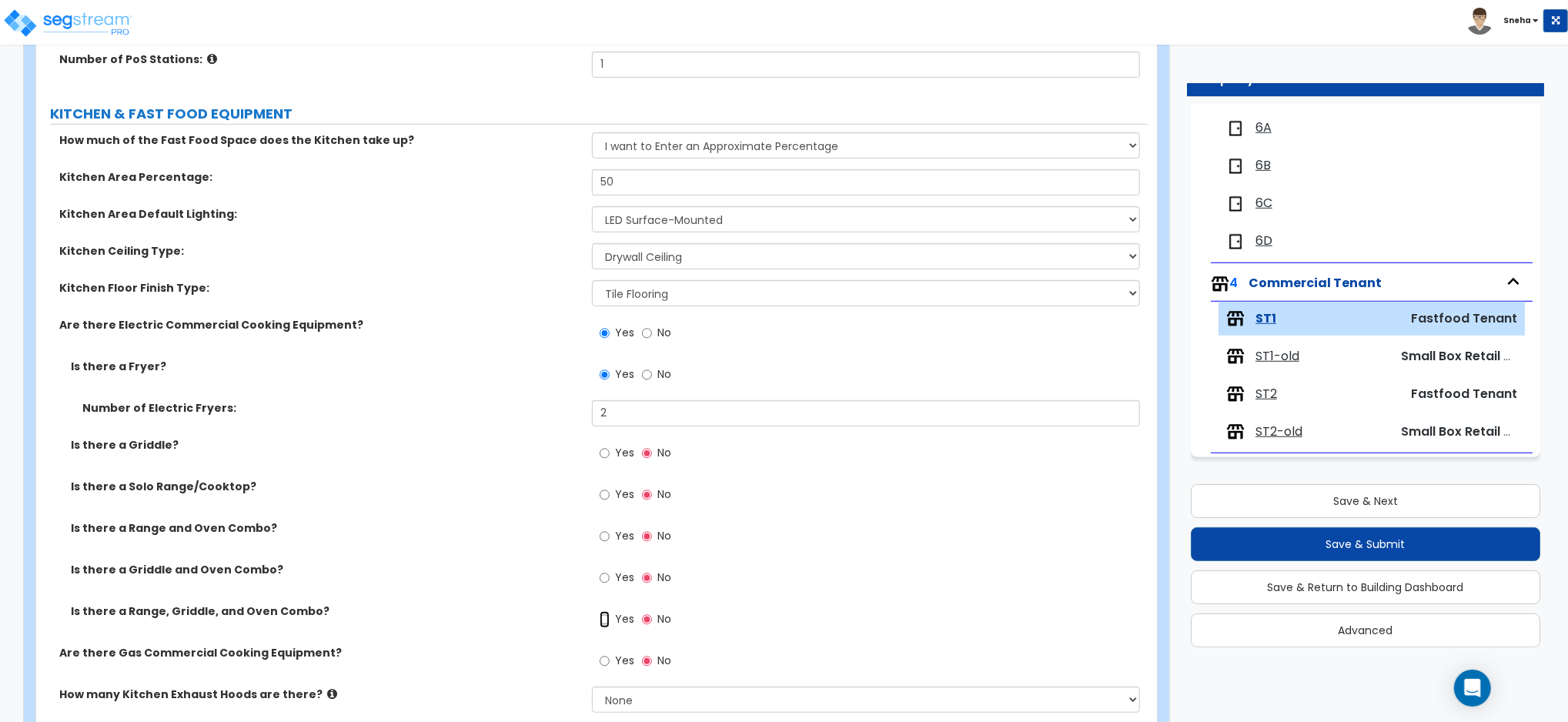
radio input "true"
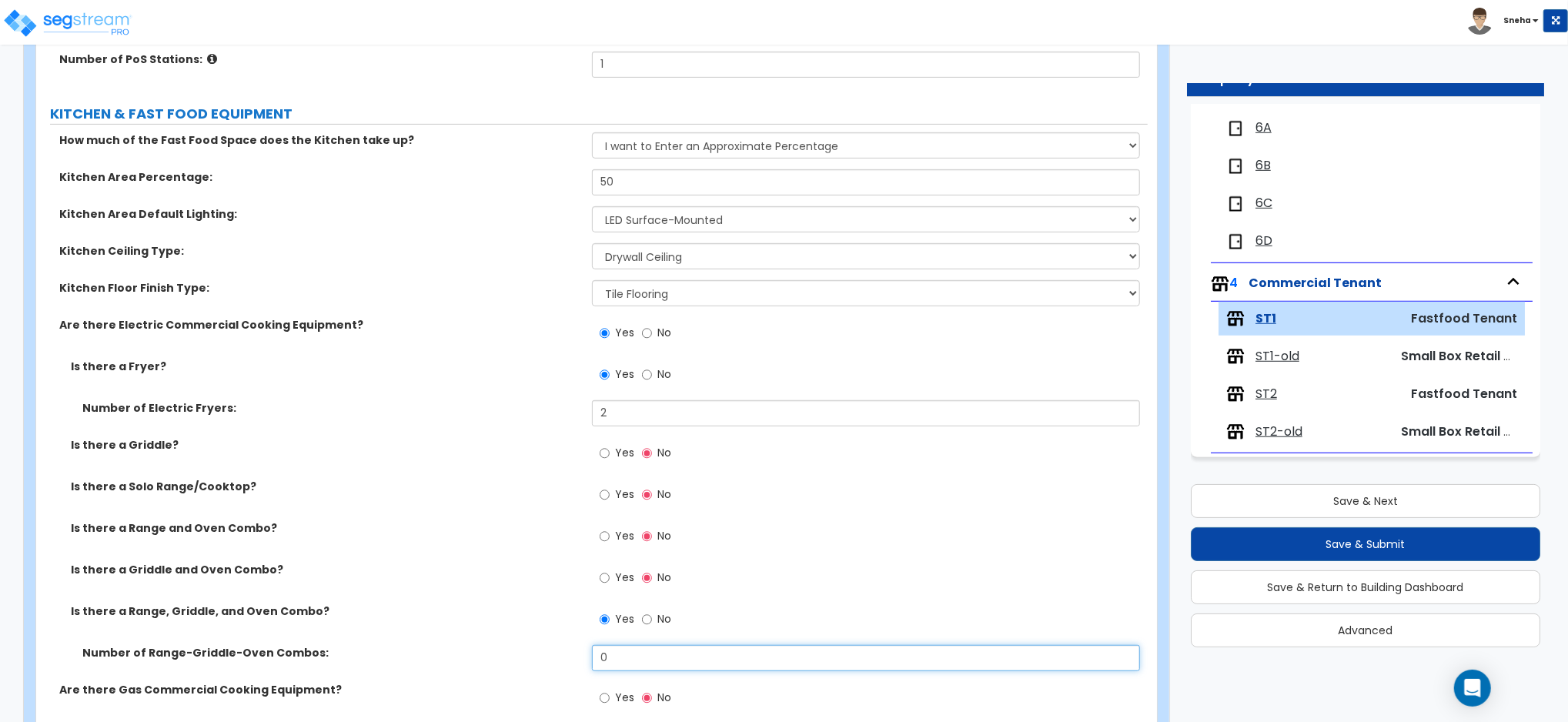
drag, startPoint x: 622, startPoint y: 659, endPoint x: 547, endPoint y: 665, distance: 75.2
click at [547, 665] on div "Number of Range-Griddle-Oven Combos: 0" at bounding box center [592, 663] width 1111 height 37
type input "1"
click at [547, 585] on div "Is there a Griddle and Oven Combo? Yes No" at bounding box center [592, 582] width 1111 height 41
